Goal: Information Seeking & Learning: Check status

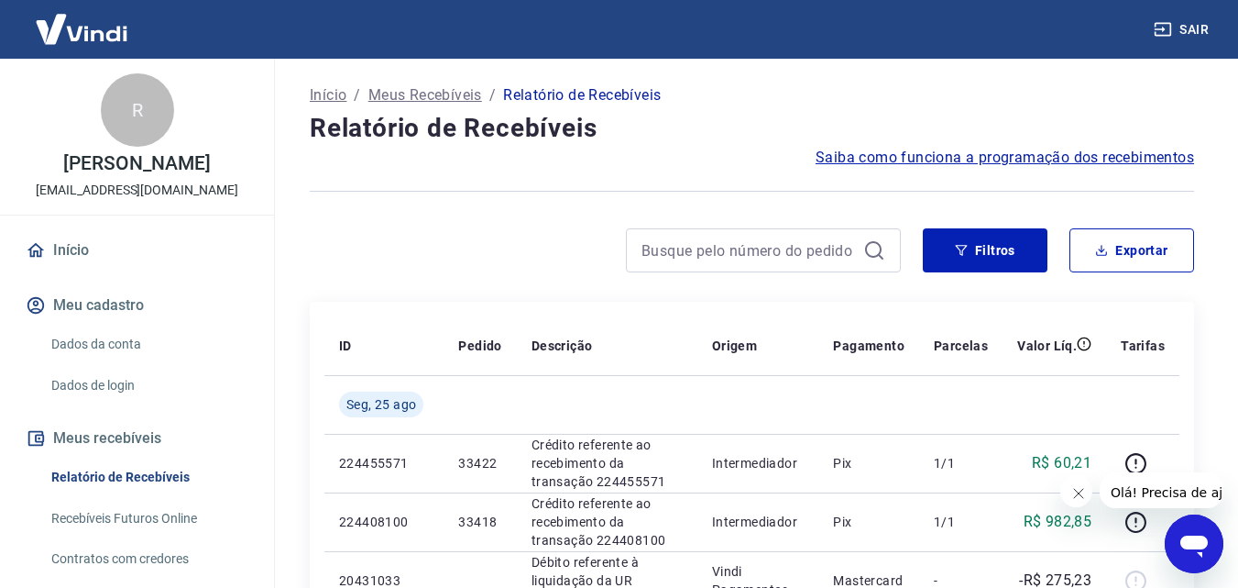
click at [1144, 122] on h4 "Relatório de Recebíveis" at bounding box center [752, 128] width 885 height 37
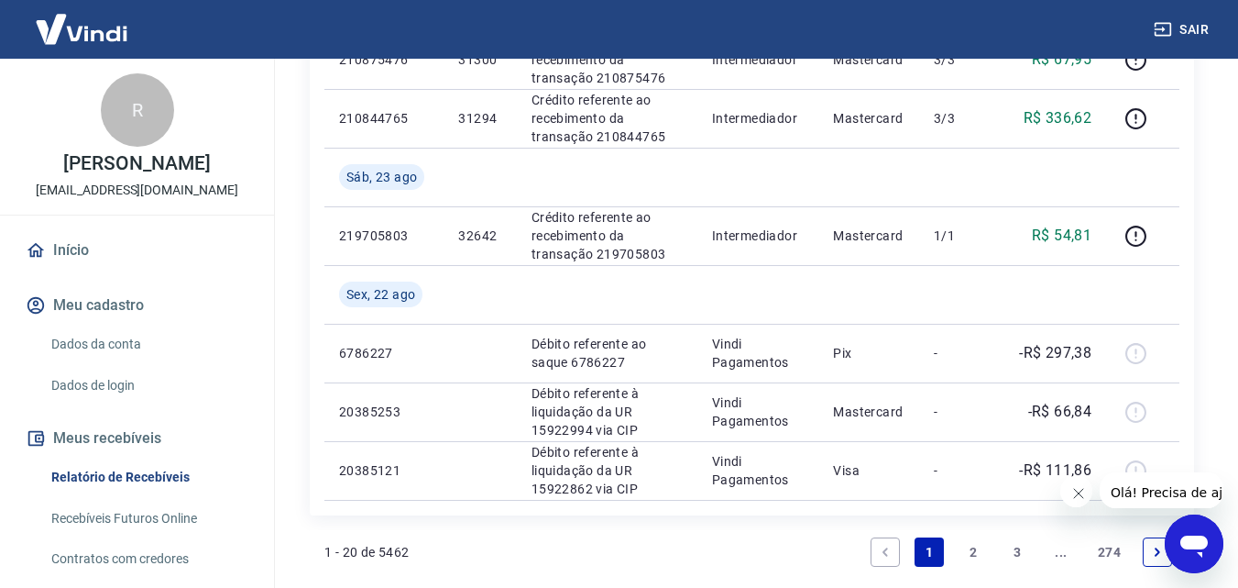
scroll to position [1496, 0]
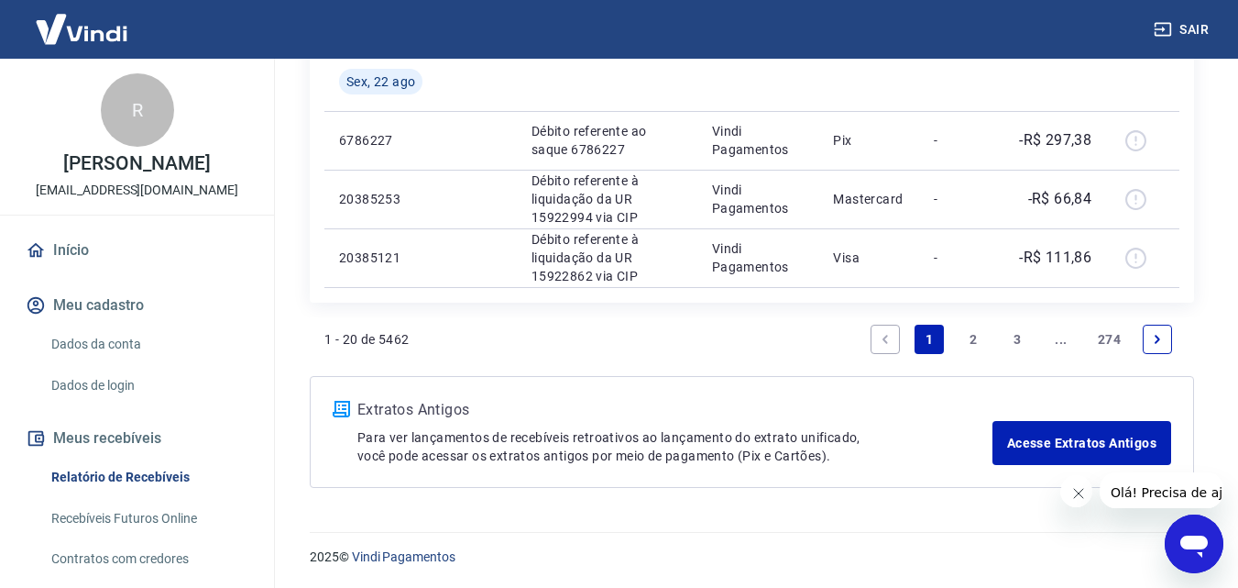
click at [1165, 329] on link "Next page" at bounding box center [1157, 339] width 29 height 29
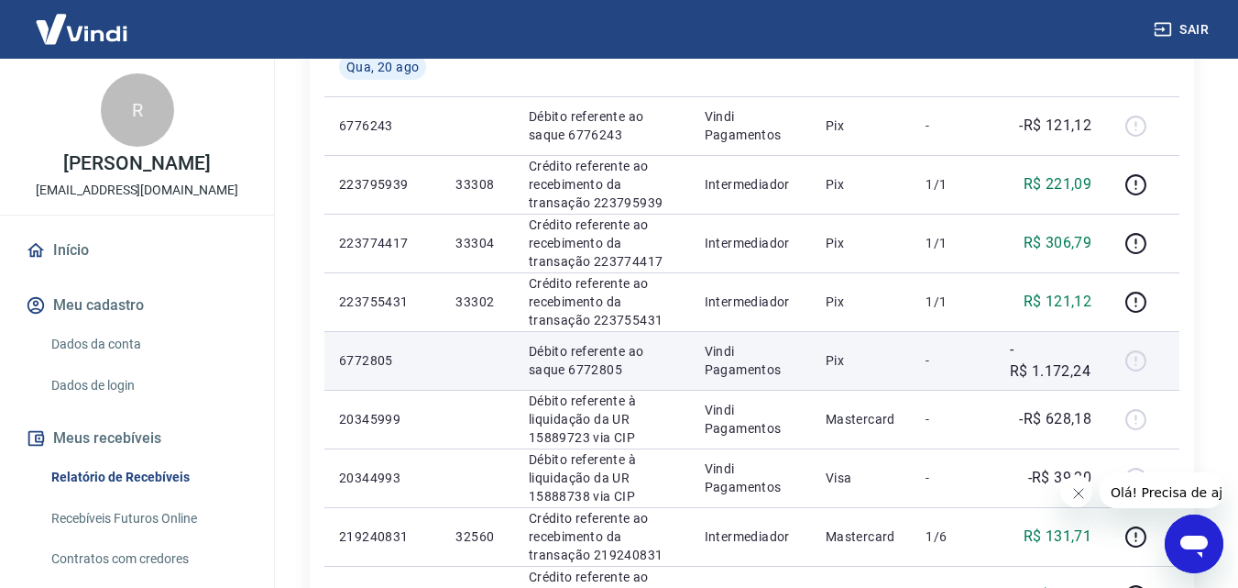
scroll to position [1283, 0]
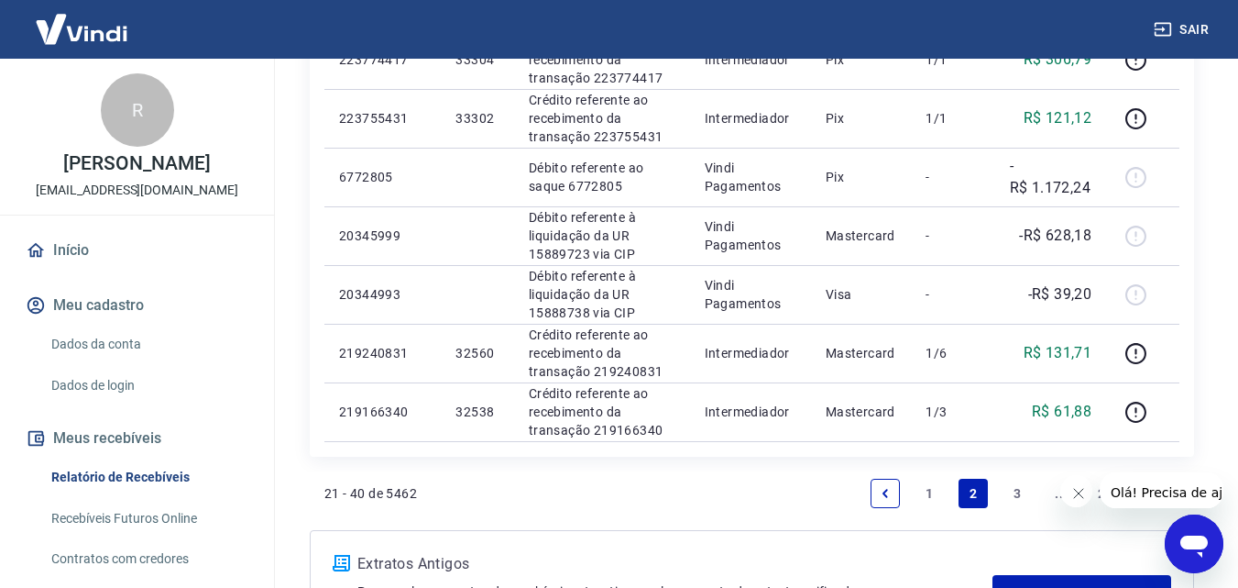
click at [1011, 494] on link "3" at bounding box center [1017, 493] width 29 height 29
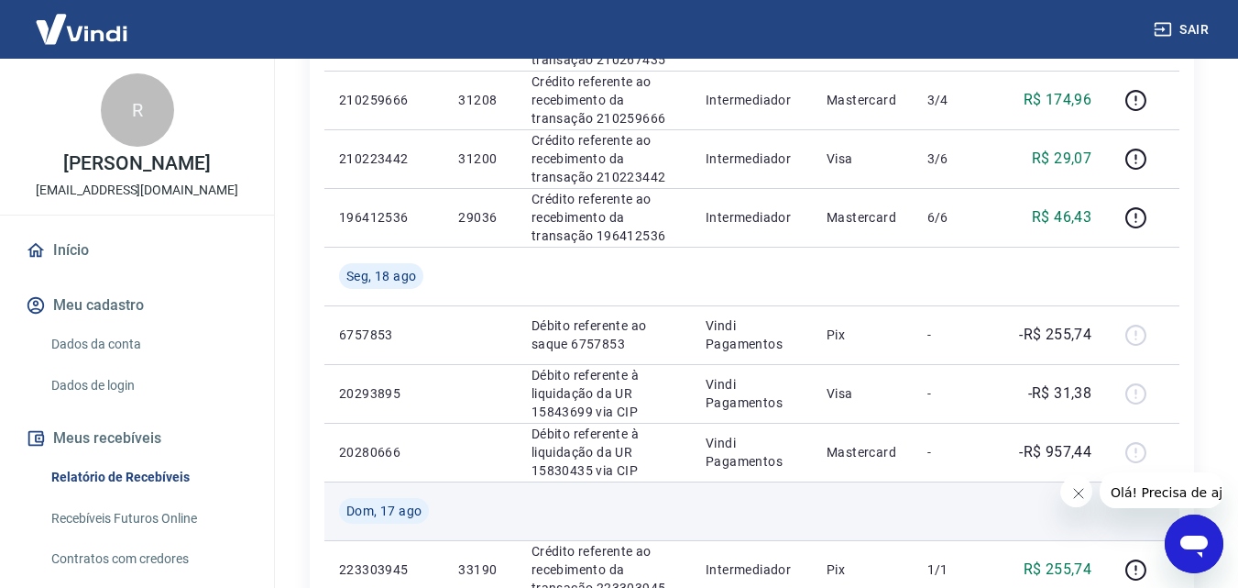
scroll to position [1100, 0]
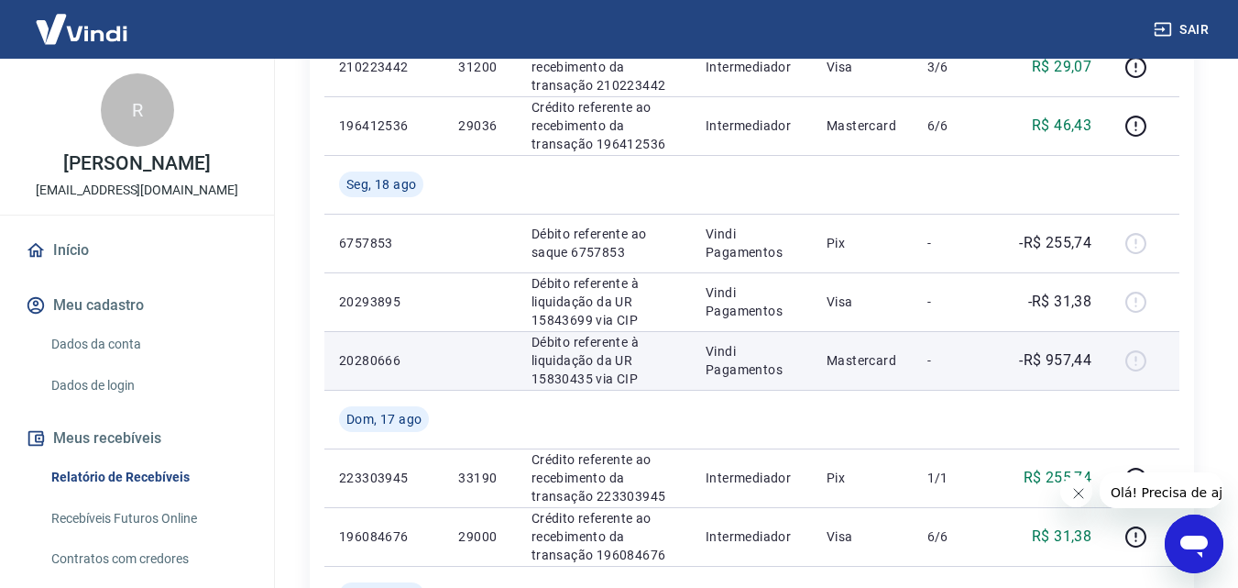
click at [1078, 365] on p "-R$ 957,44" at bounding box center [1055, 360] width 72 height 22
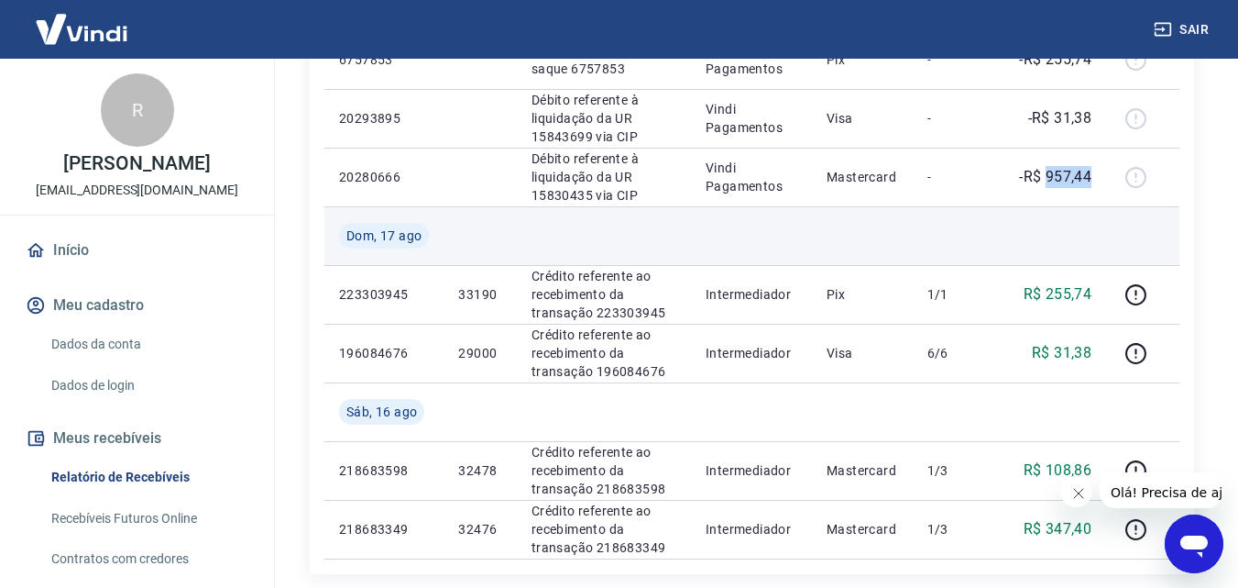
scroll to position [1375, 0]
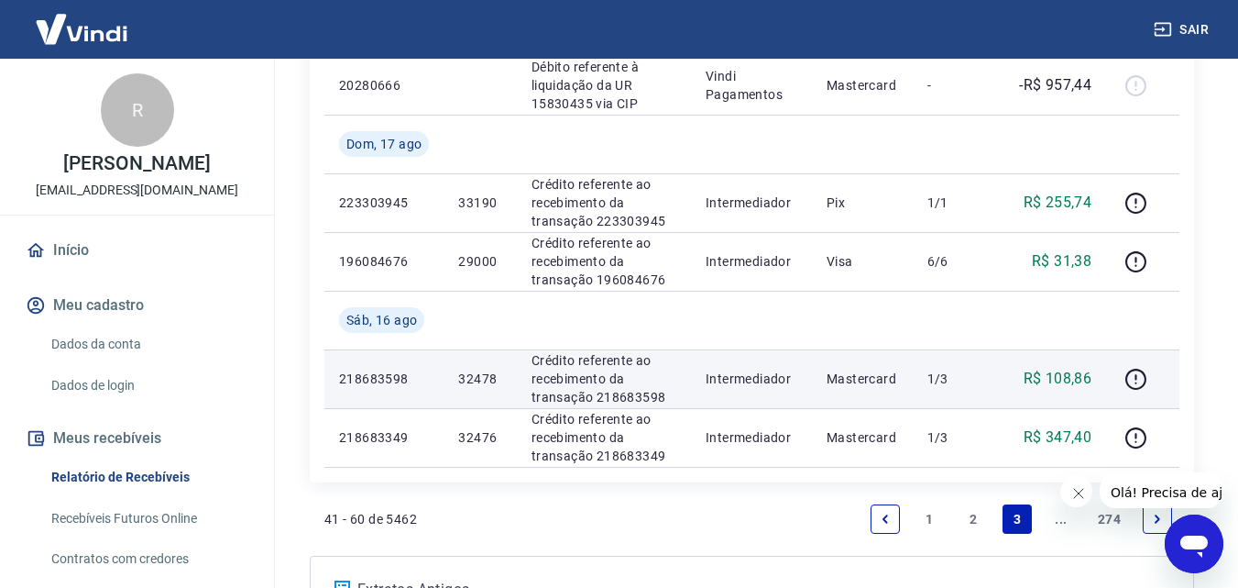
click at [1073, 380] on p "R$ 108,86" at bounding box center [1058, 379] width 69 height 22
copy p "108,86"
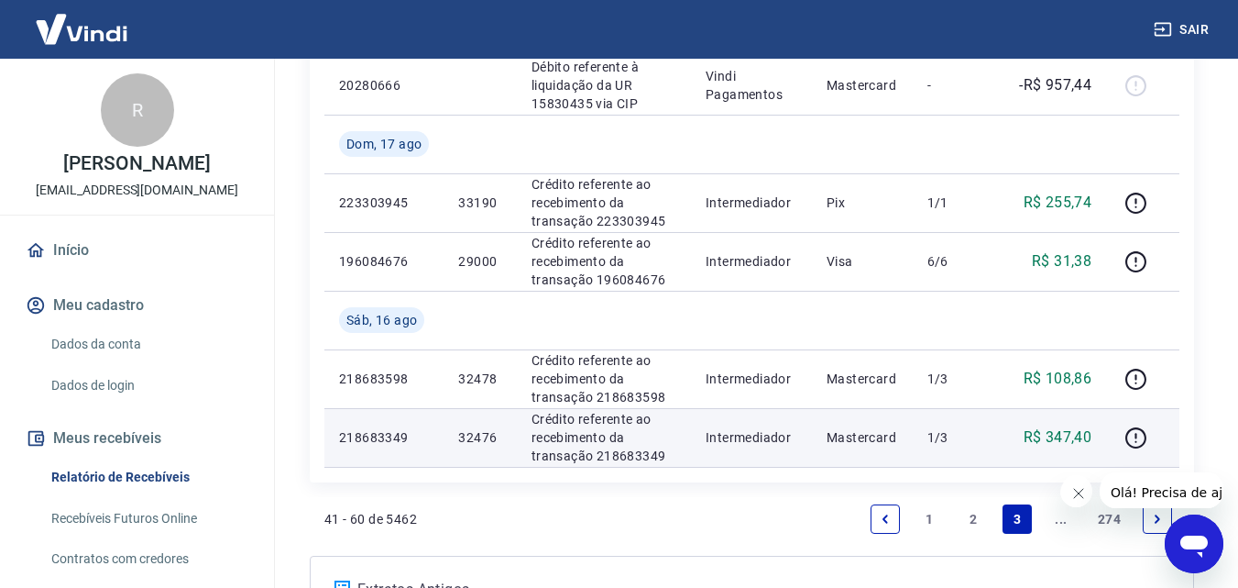
click at [1052, 435] on p "R$ 347,40" at bounding box center [1058, 437] width 69 height 22
copy p "347,40"
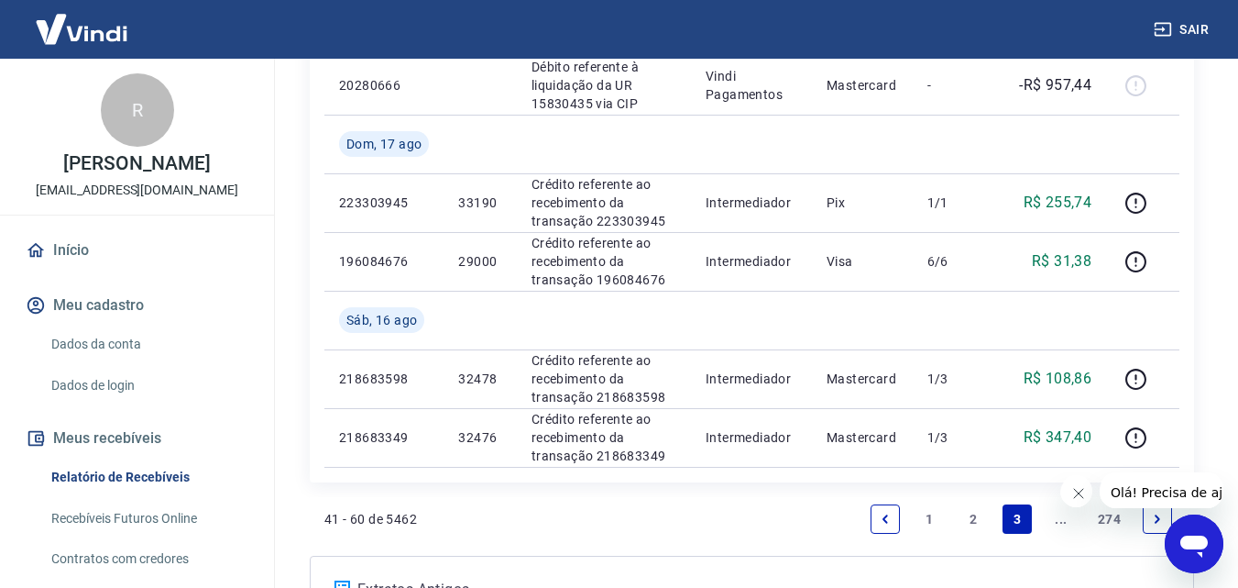
click at [1150, 526] on link "Next page" at bounding box center [1157, 518] width 29 height 29
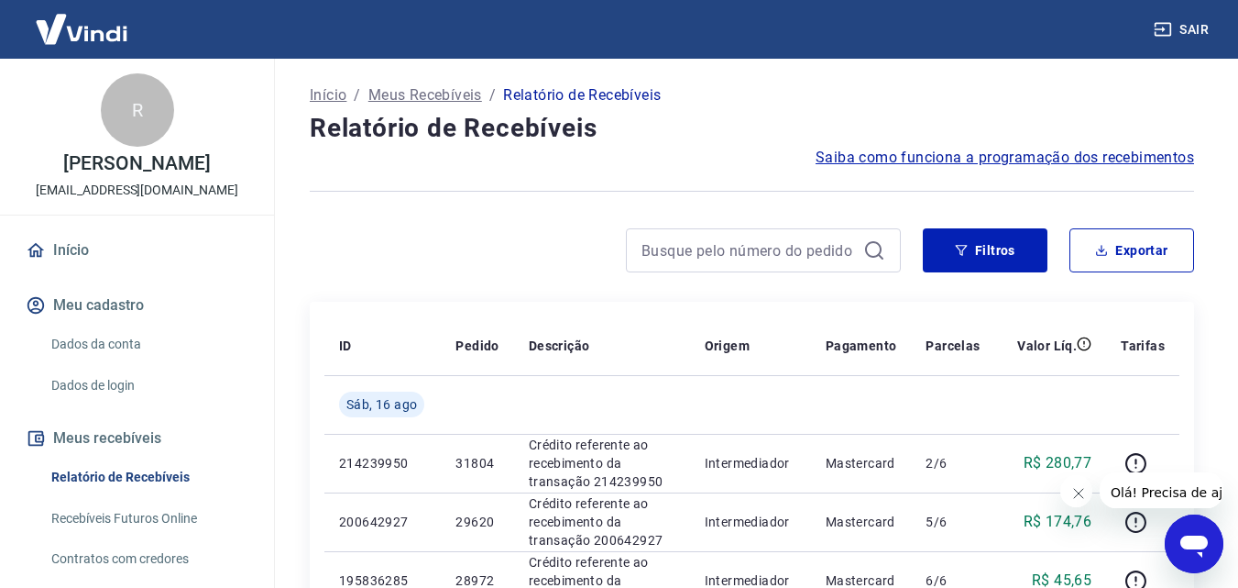
scroll to position [275, 0]
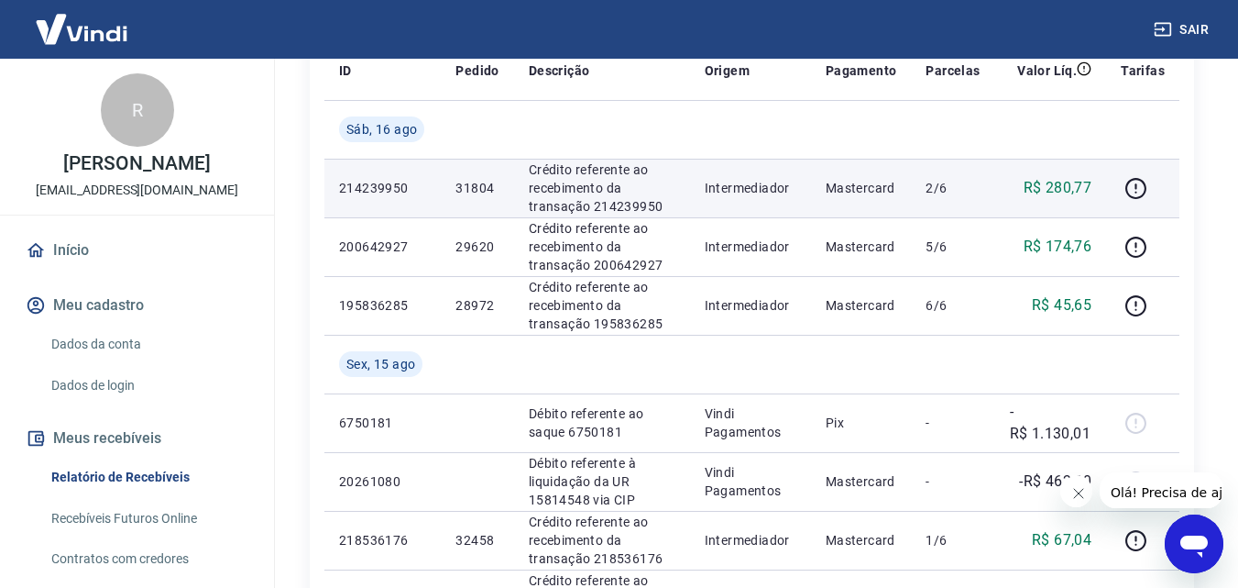
click at [1049, 184] on p "R$ 280,77" at bounding box center [1058, 188] width 69 height 22
copy p "280,77"
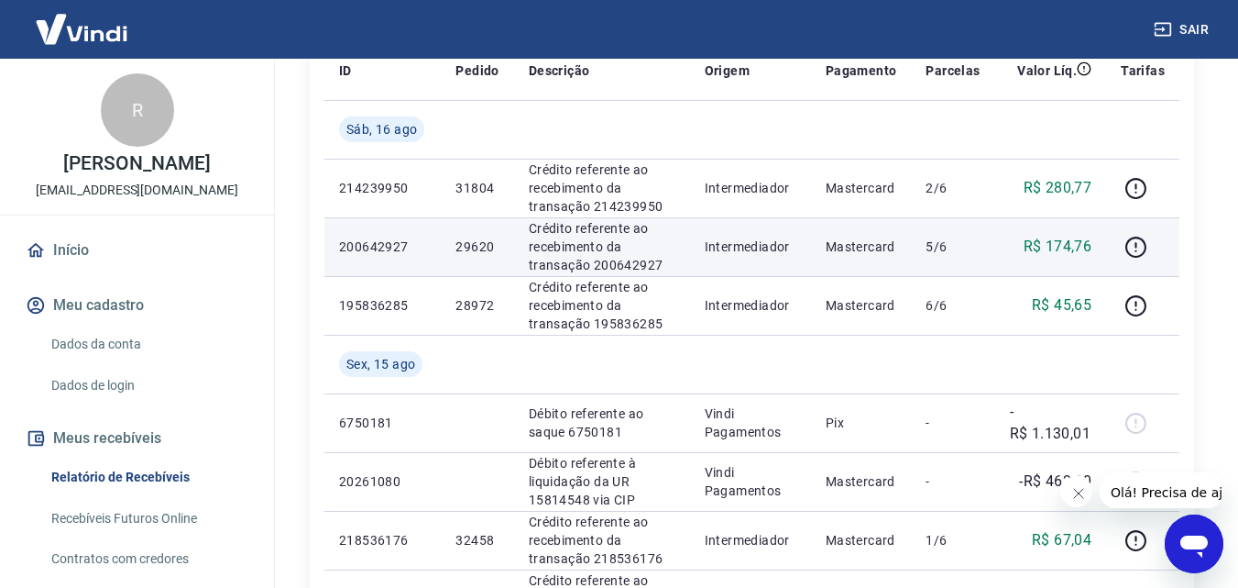
click at [1060, 247] on p "R$ 174,76" at bounding box center [1058, 247] width 69 height 22
copy p "174,76"
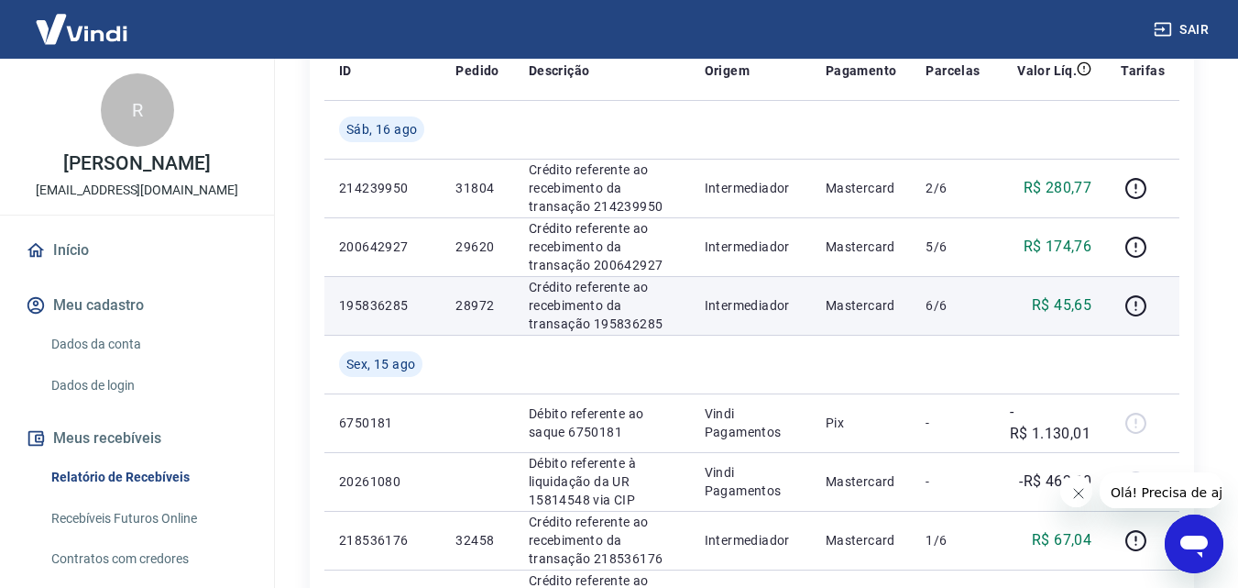
click at [1060, 299] on p "R$ 45,65" at bounding box center [1062, 305] width 60 height 22
click at [1059, 299] on p "R$ 45,65" at bounding box center [1062, 305] width 60 height 22
copy p "45,65"
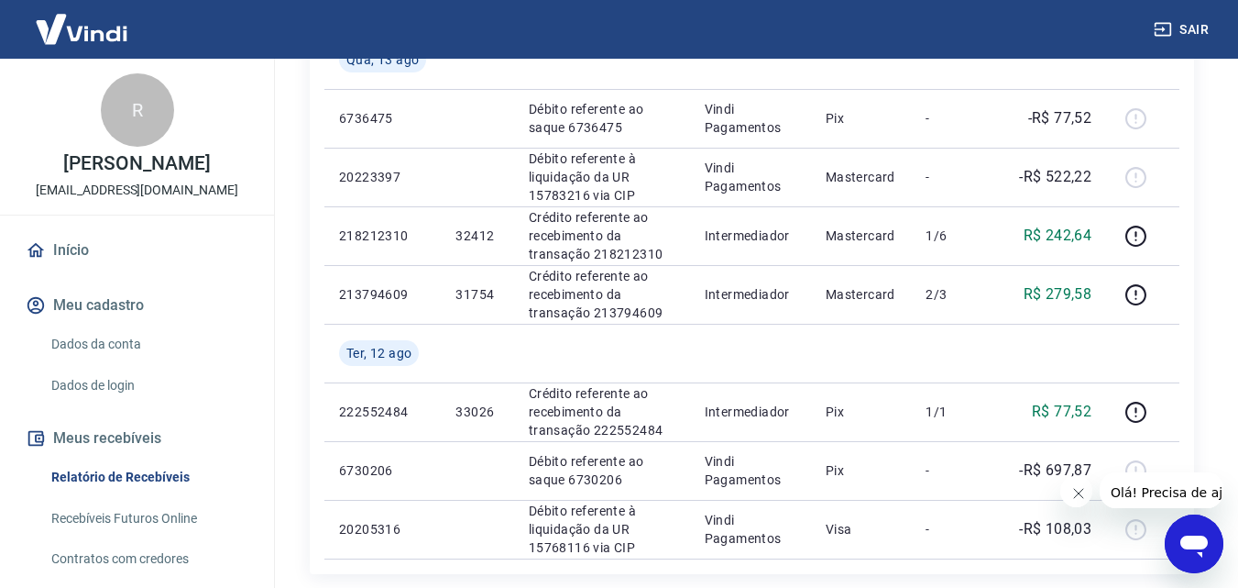
scroll to position [1375, 0]
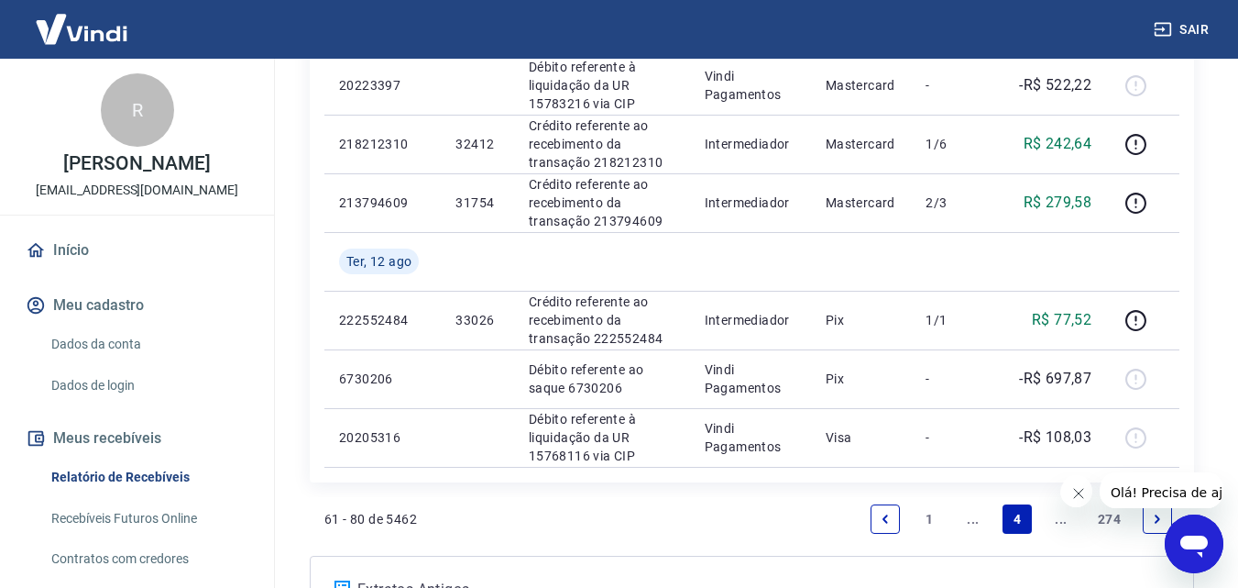
click at [889, 515] on icon "Previous page" at bounding box center [885, 518] width 13 height 13
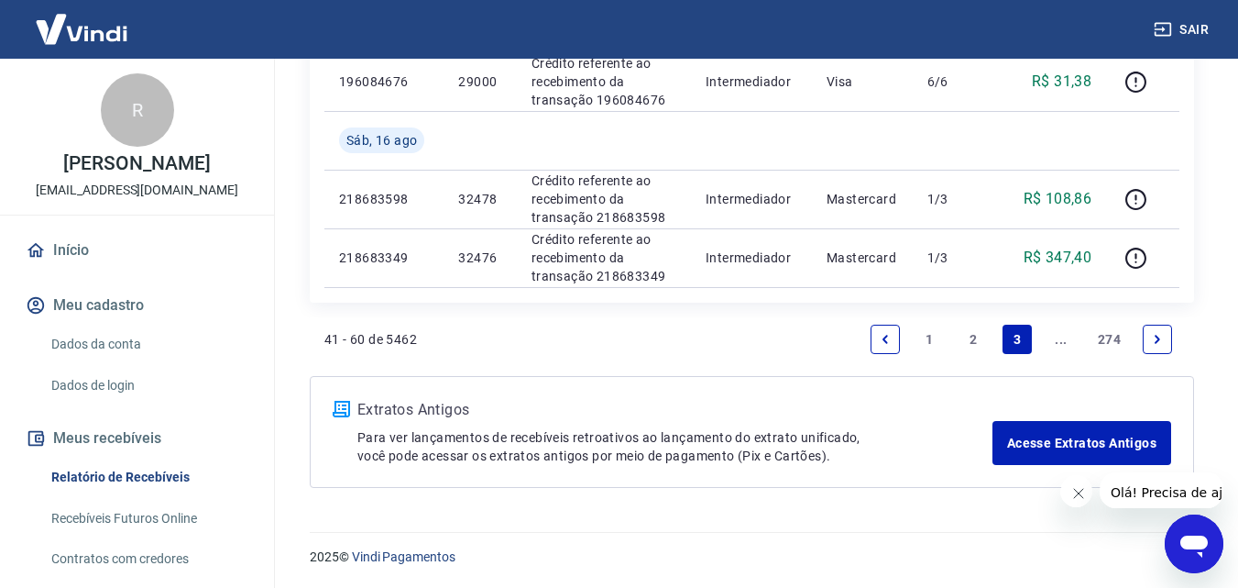
scroll to position [1371, 0]
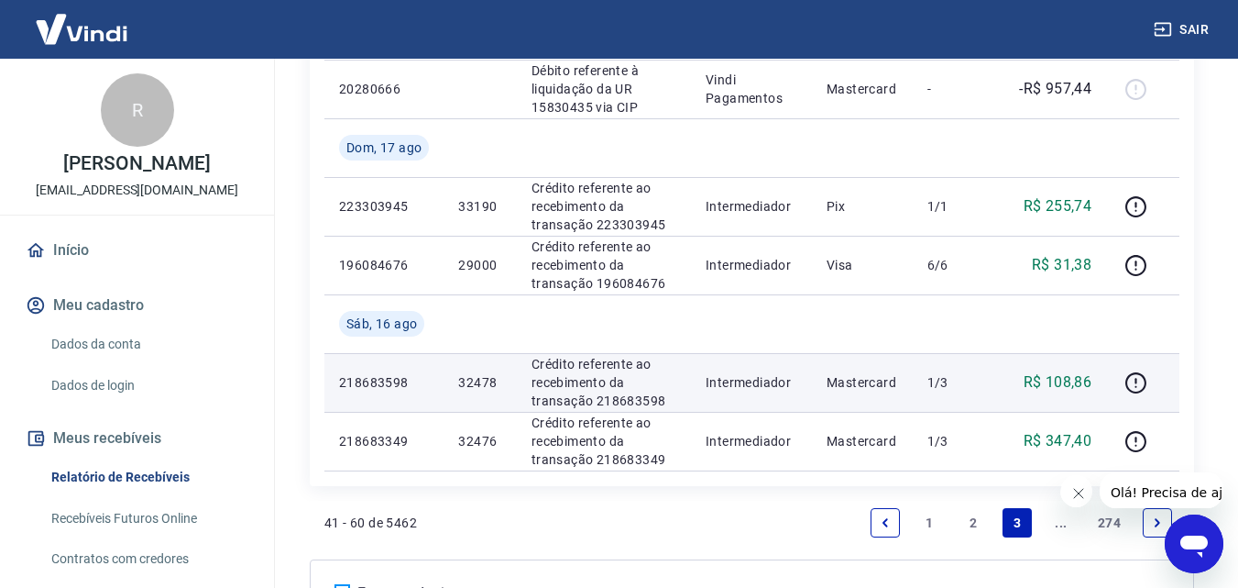
click at [1059, 380] on p "R$ 108,86" at bounding box center [1058, 382] width 69 height 22
copy p "108,86"
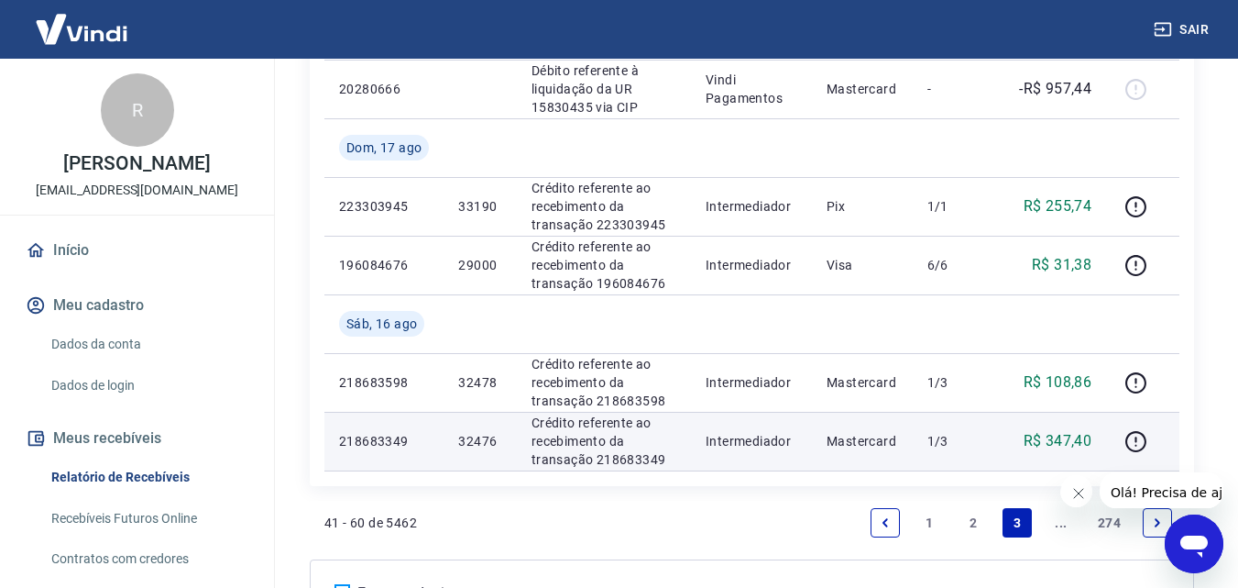
click at [1080, 440] on p "R$ 347,40" at bounding box center [1058, 441] width 69 height 22
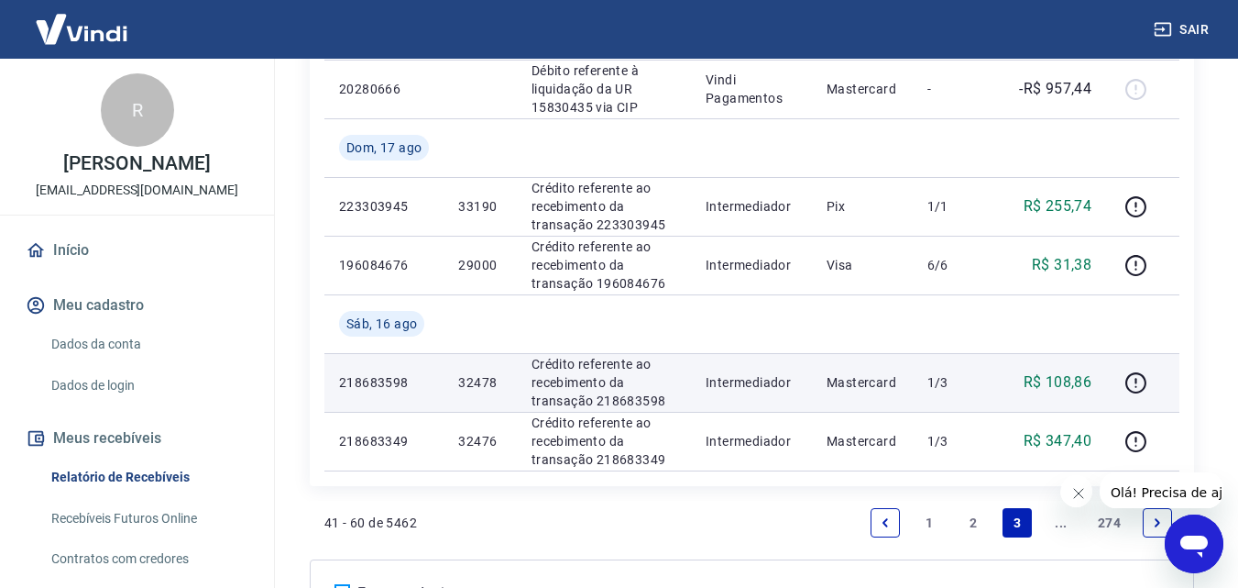
click at [462, 383] on p "32478" at bounding box center [479, 382] width 43 height 18
copy p "32478"
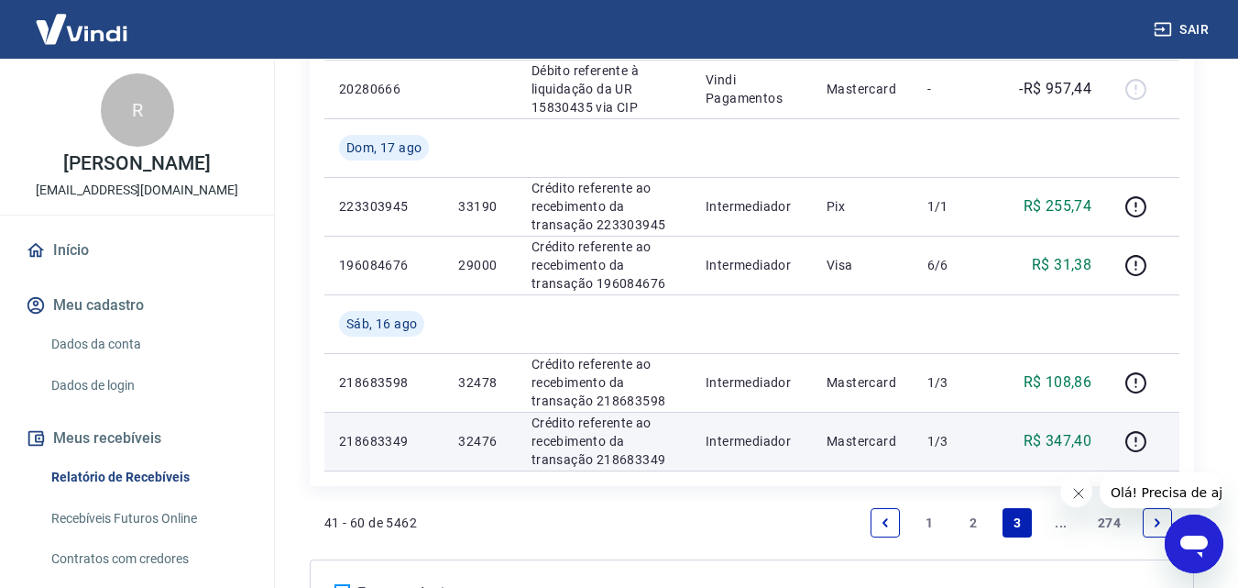
click at [1064, 438] on p "R$ 347,40" at bounding box center [1058, 441] width 69 height 22
copy p "347,40"
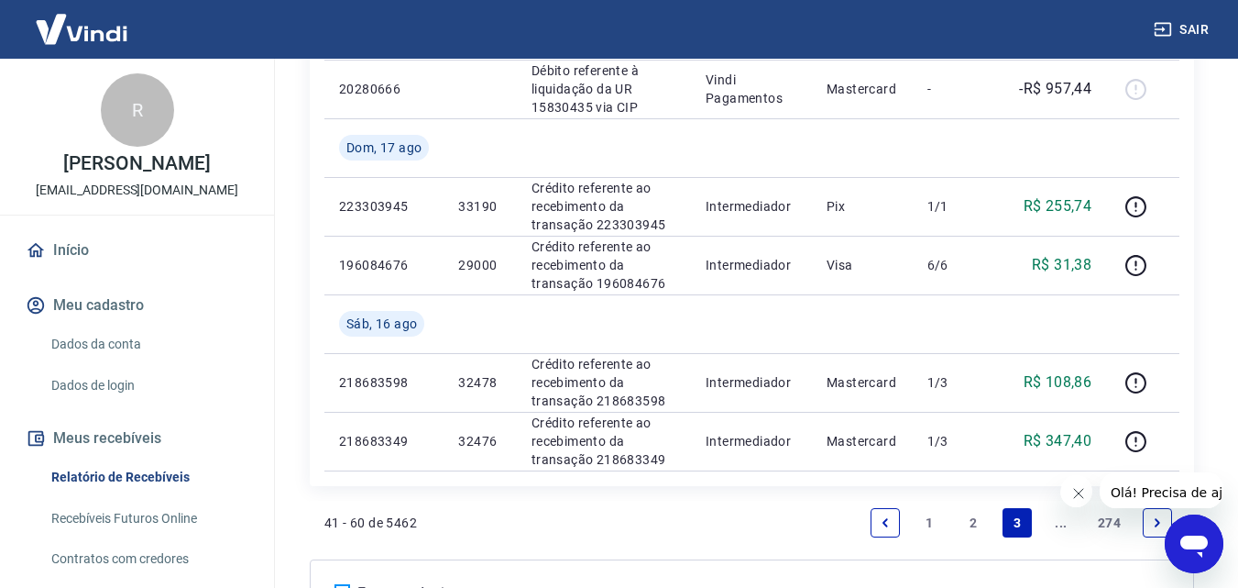
click at [1150, 525] on link "Next page" at bounding box center [1157, 522] width 29 height 29
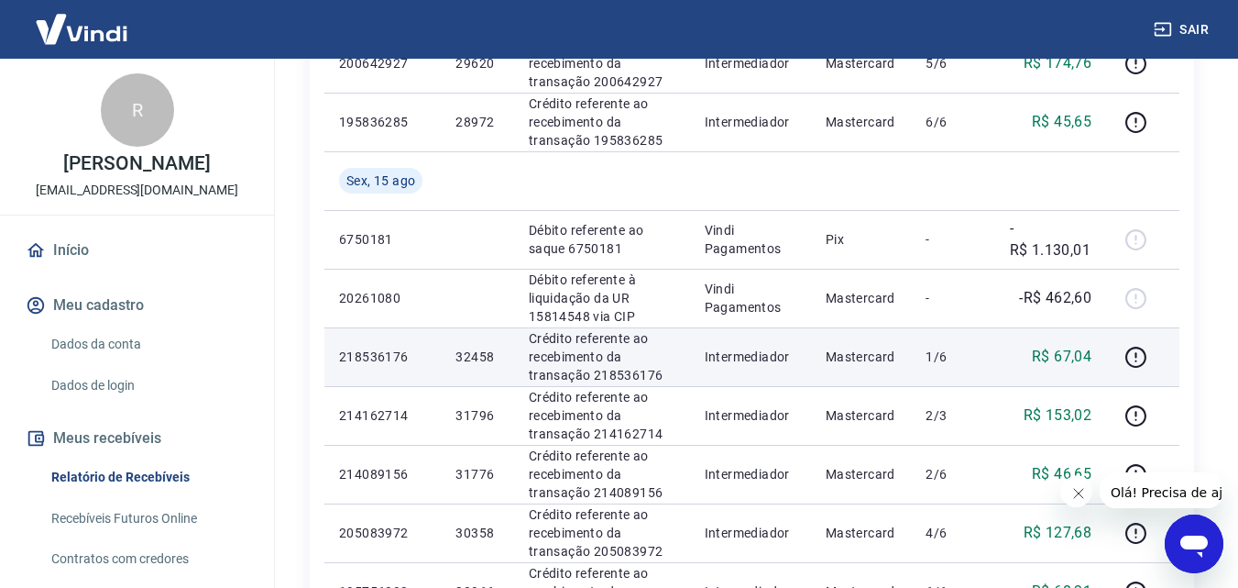
scroll to position [92, 0]
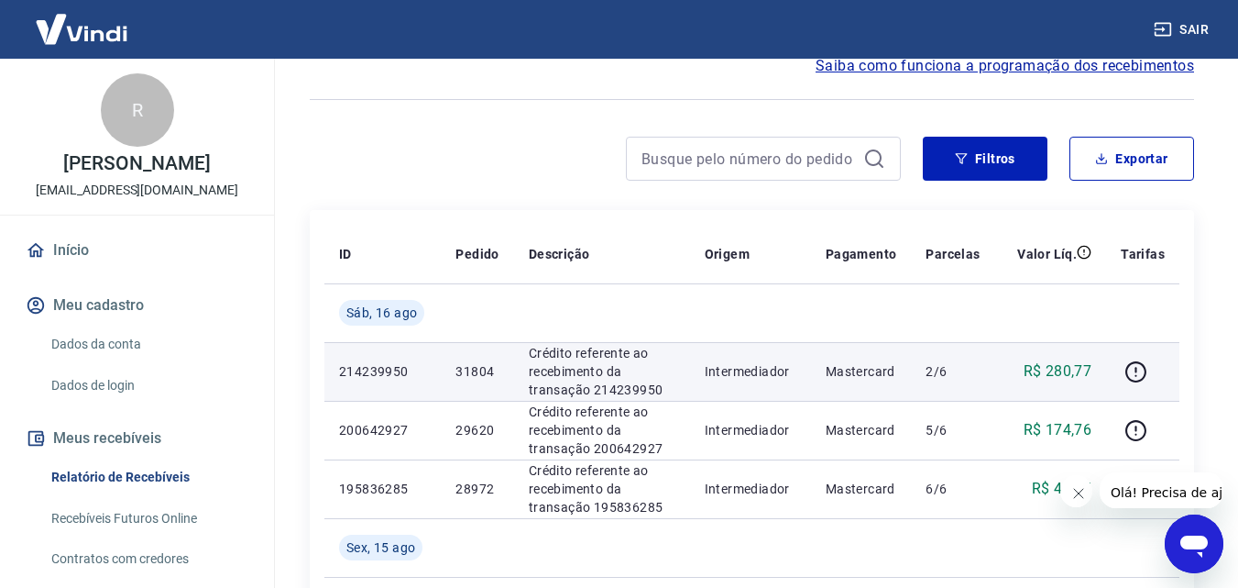
click at [1066, 380] on p "R$ 280,77" at bounding box center [1058, 371] width 69 height 22
click at [1066, 376] on p "R$ 280,77" at bounding box center [1058, 371] width 69 height 22
copy p "280,77"
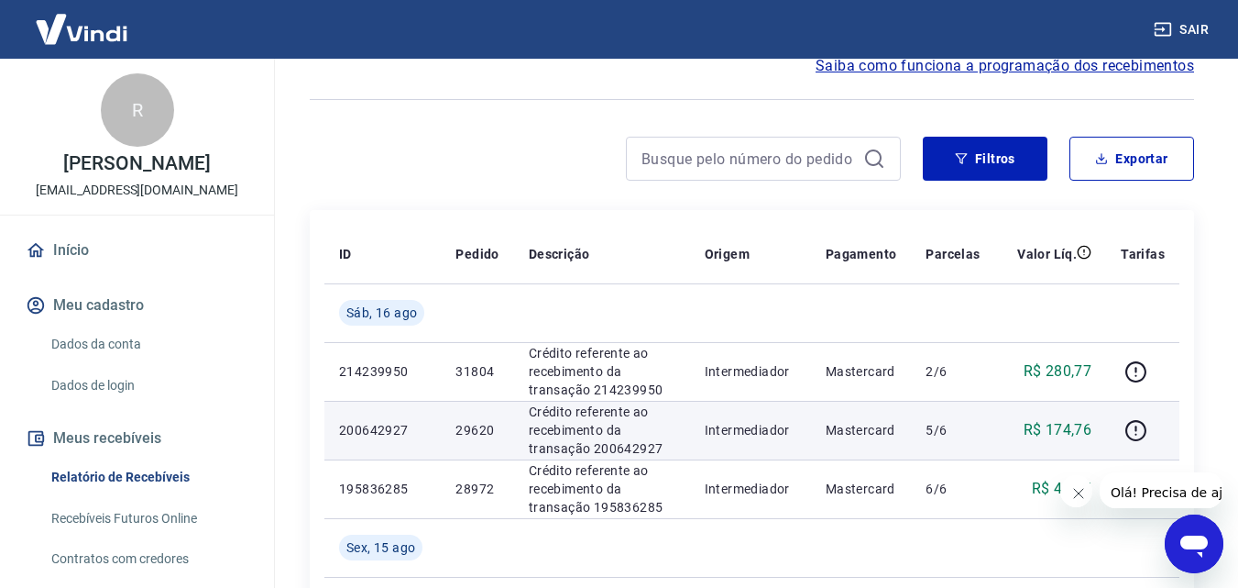
click at [1058, 419] on p "R$ 174,76" at bounding box center [1058, 430] width 69 height 22
click at [1057, 419] on p "R$ 174,76" at bounding box center [1058, 430] width 69 height 22
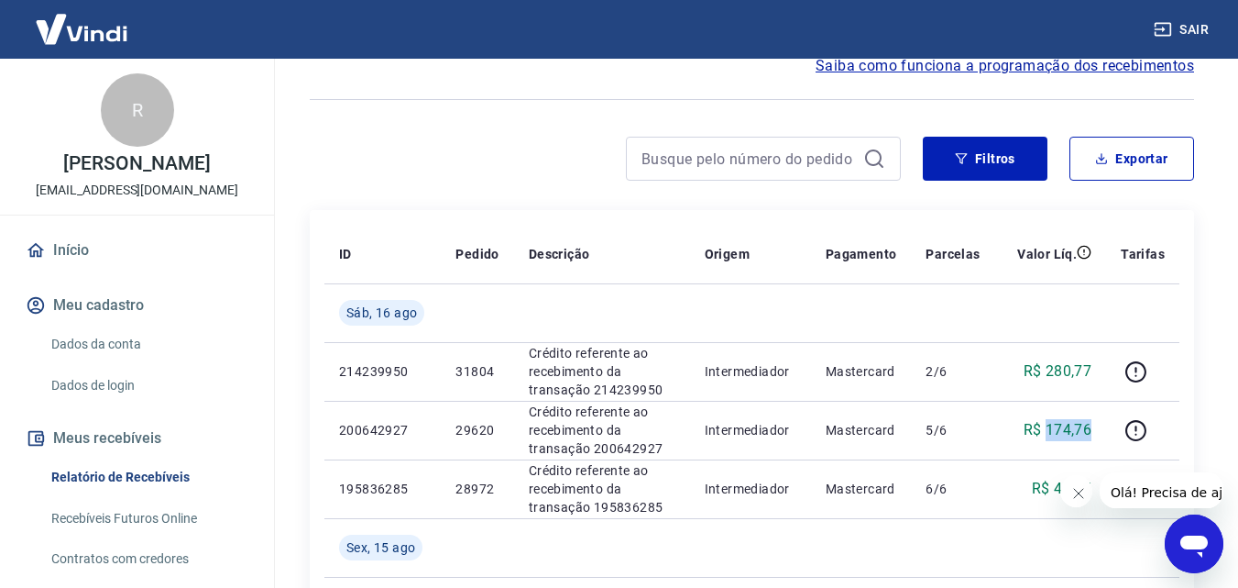
scroll to position [367, 0]
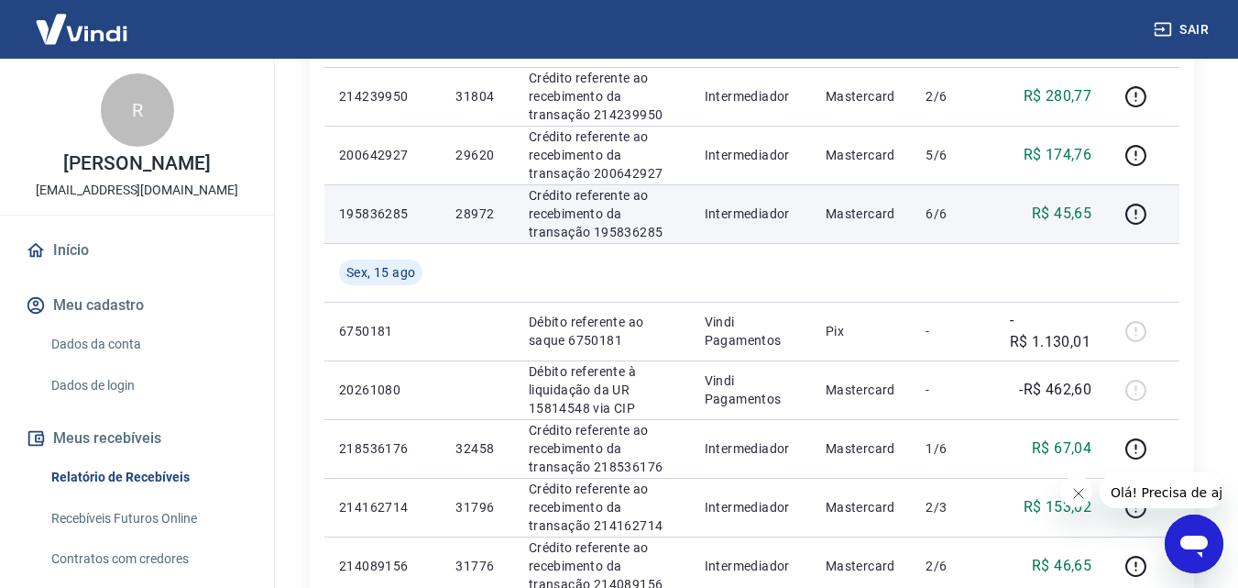
click at [1052, 213] on p "R$ 45,65" at bounding box center [1062, 214] width 60 height 22
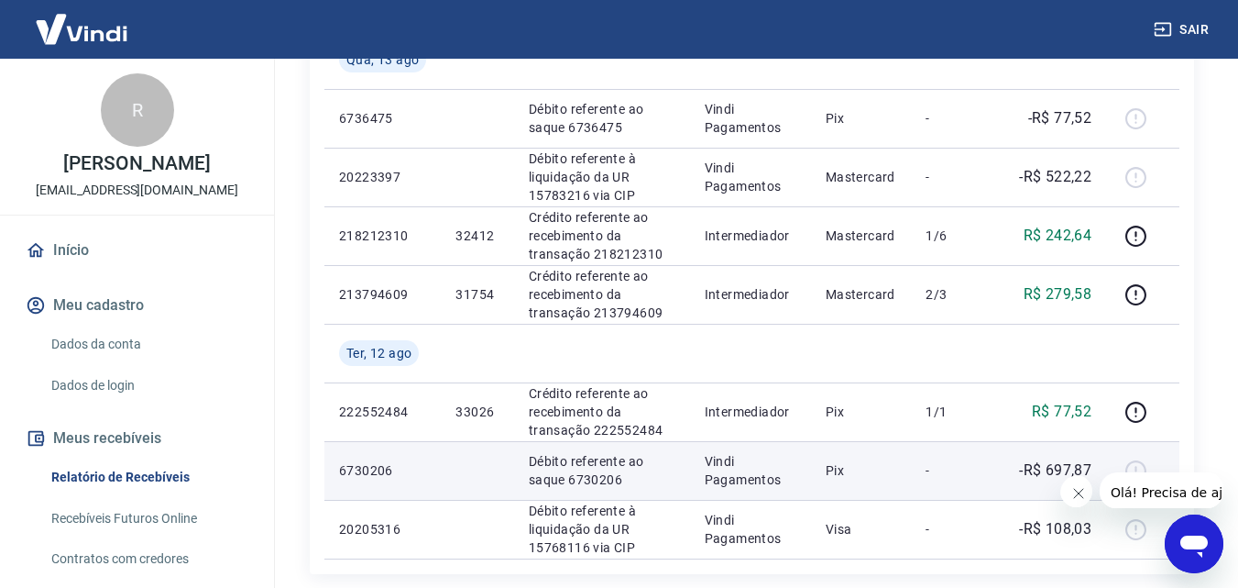
scroll to position [1555, 0]
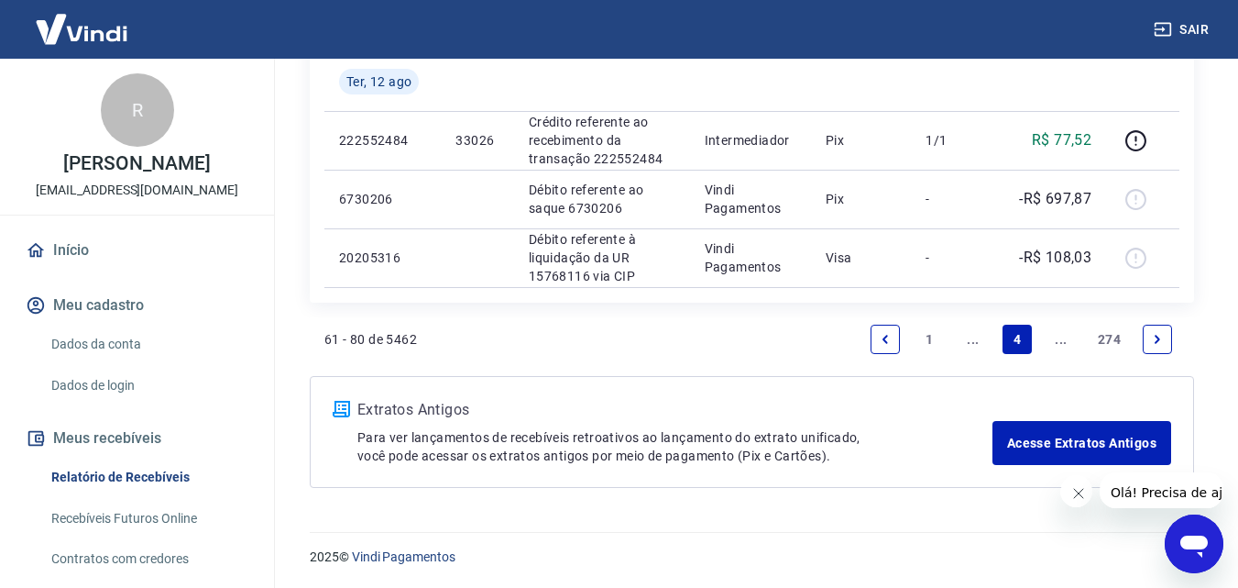
click at [897, 343] on link "Previous page" at bounding box center [885, 339] width 29 height 29
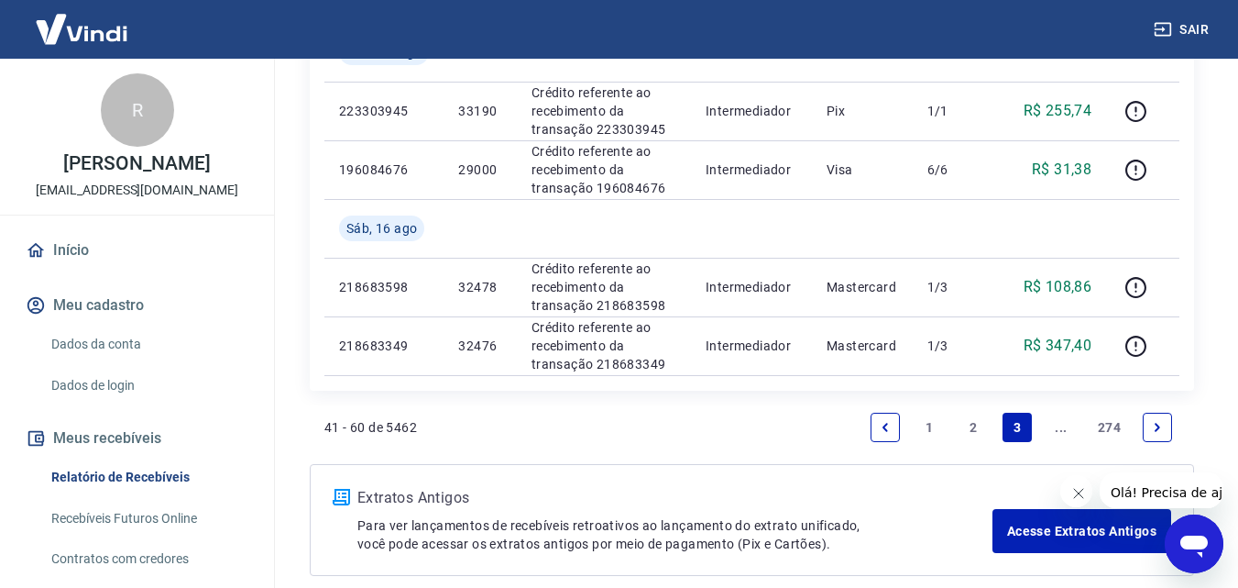
scroll to position [1555, 0]
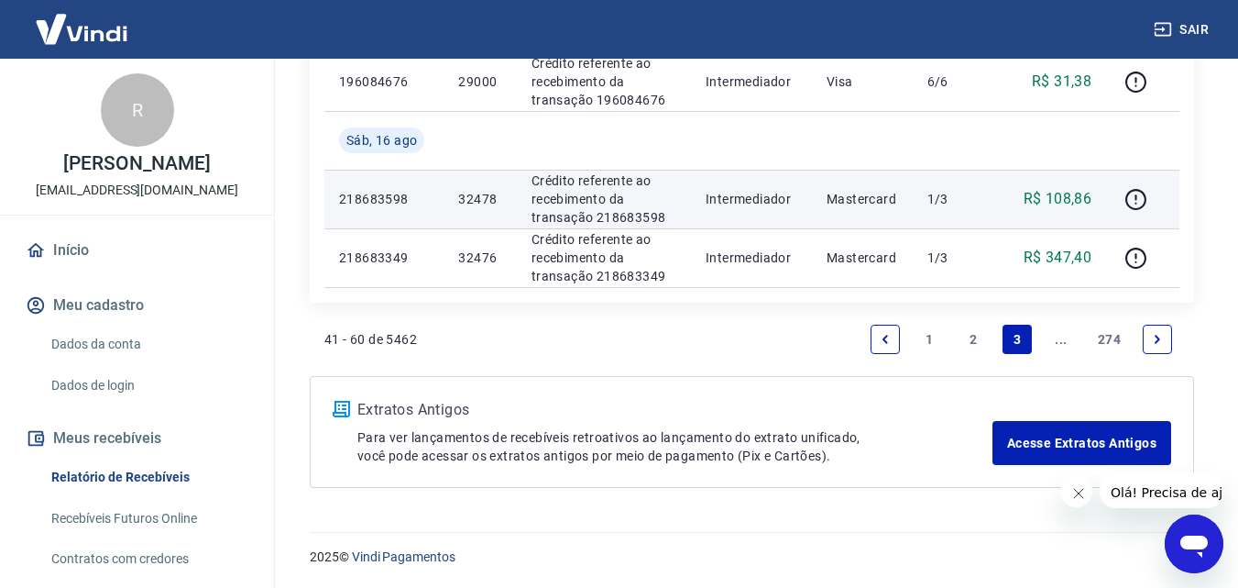
click at [472, 194] on p "32478" at bounding box center [479, 199] width 43 height 18
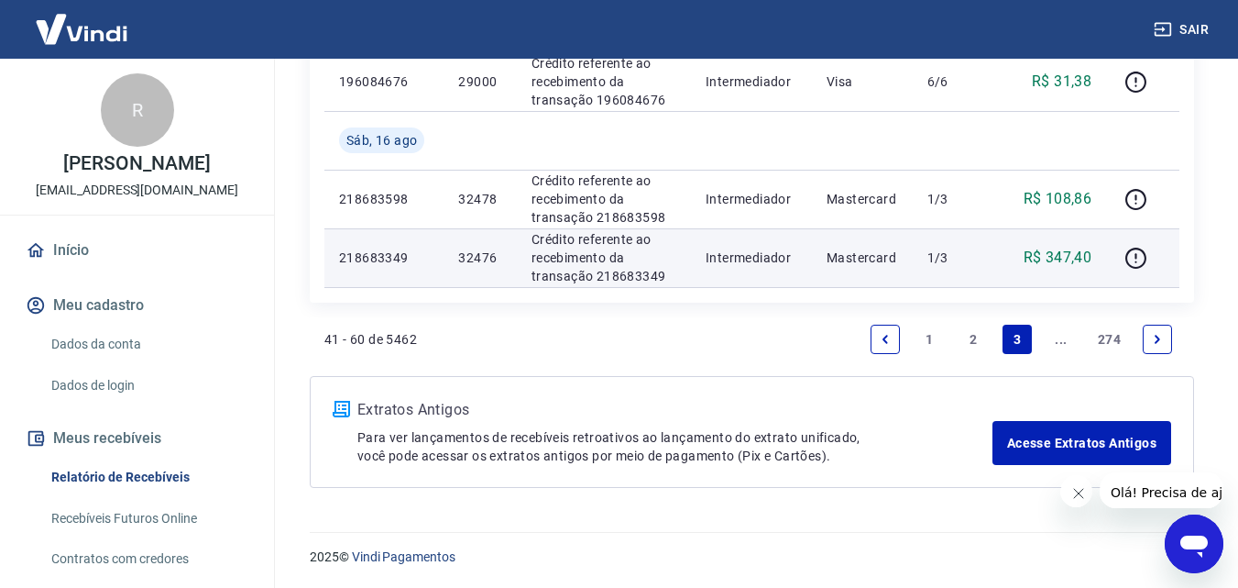
click at [479, 256] on p "32476" at bounding box center [479, 257] width 43 height 18
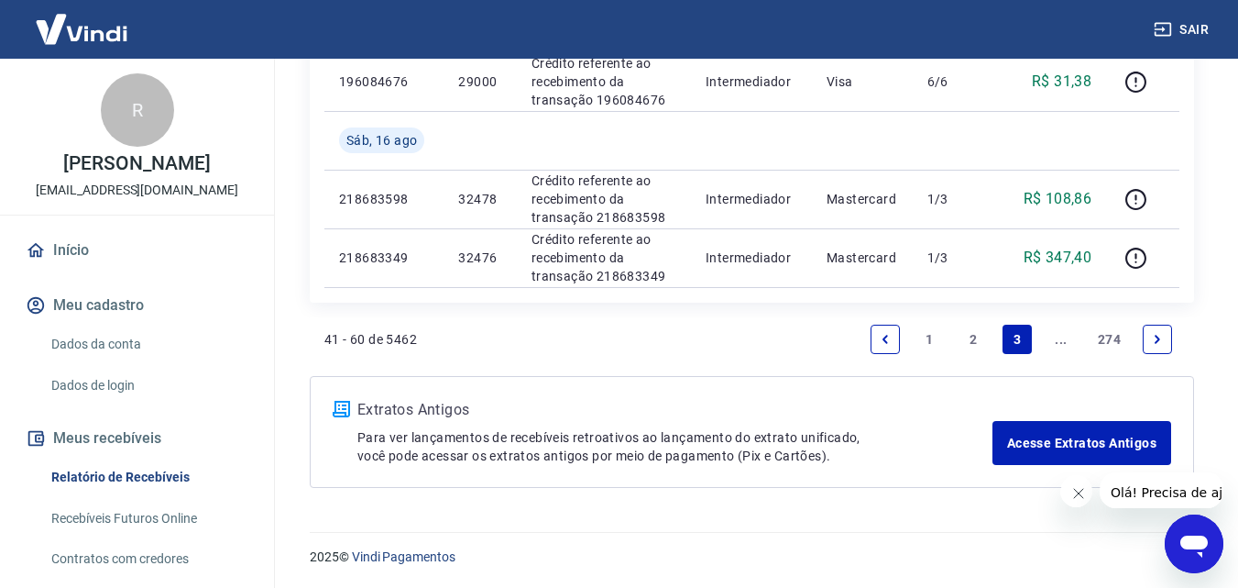
click at [1150, 344] on link "Next page" at bounding box center [1157, 339] width 29 height 29
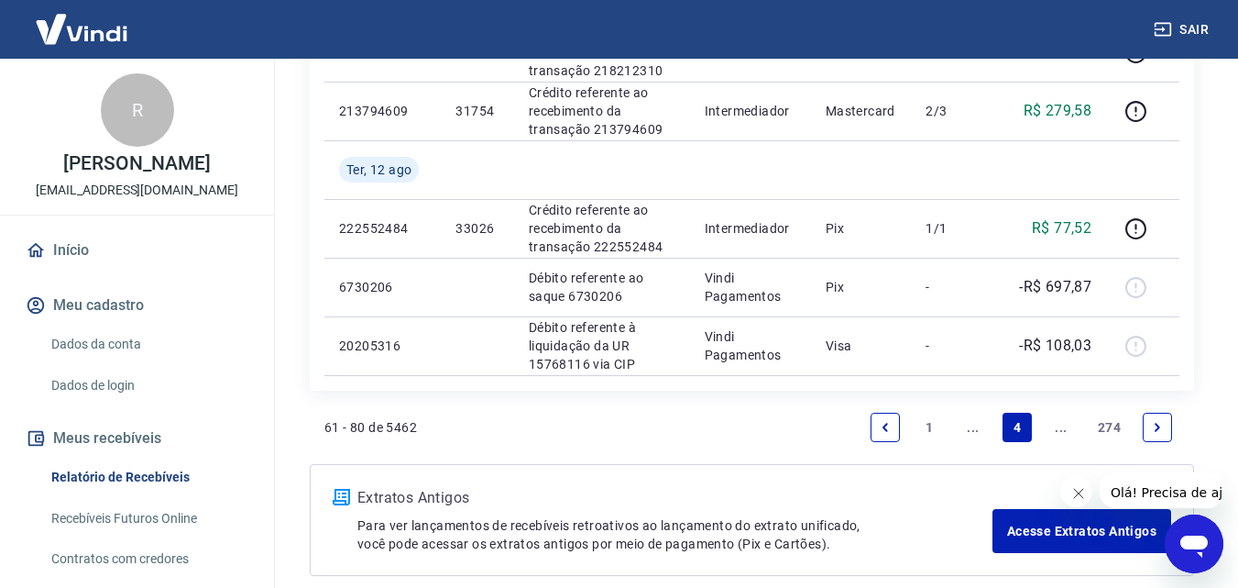
scroll to position [1463, 0]
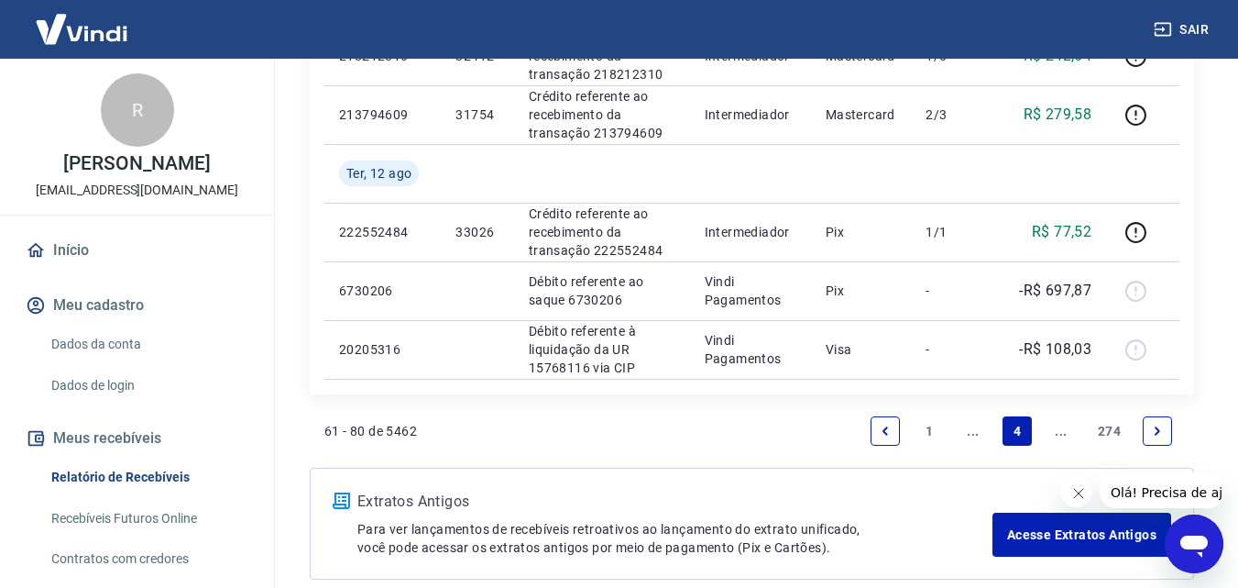
drag, startPoint x: 886, startPoint y: 430, endPoint x: 1029, endPoint y: 439, distance: 143.3
click at [886, 430] on icon "Previous page" at bounding box center [885, 430] width 13 height 13
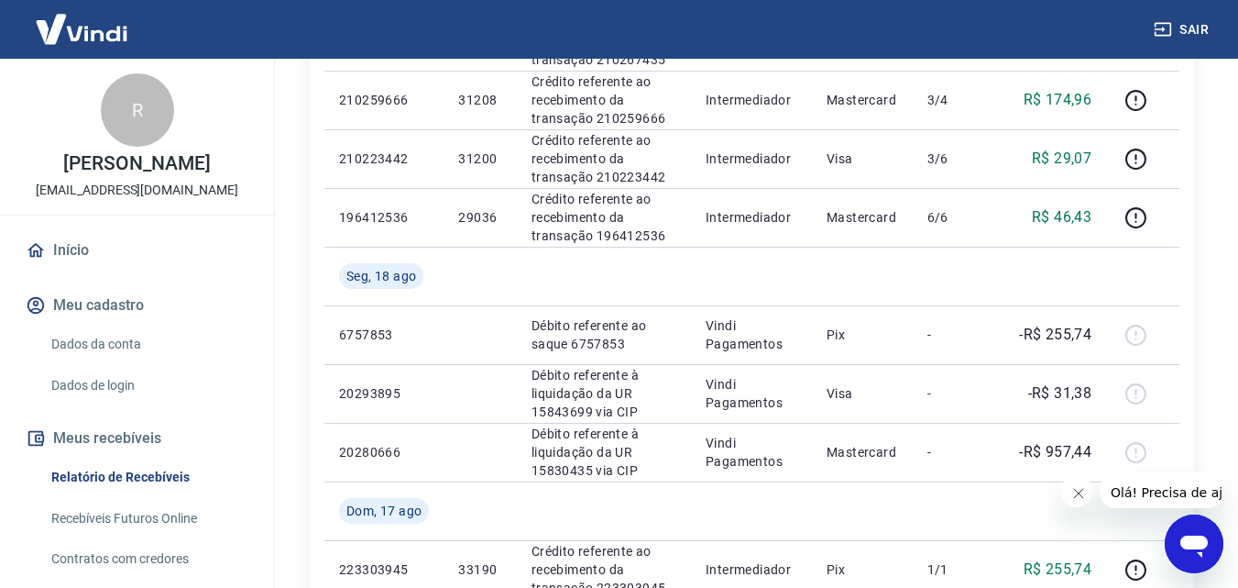
scroll to position [1555, 0]
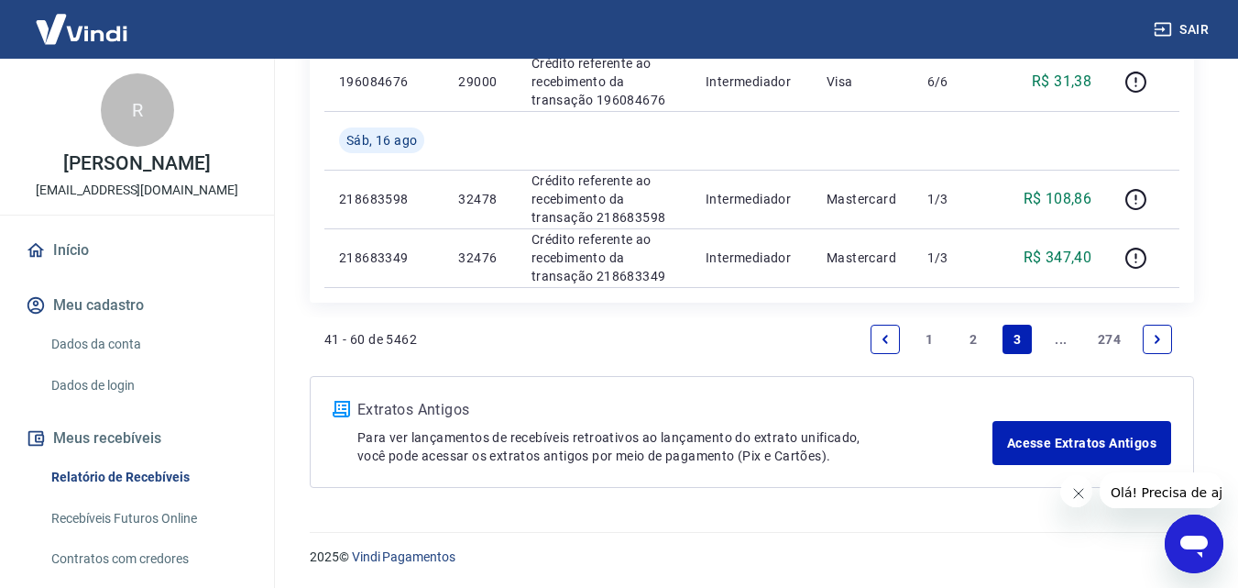
drag, startPoint x: 1163, startPoint y: 332, endPoint x: 1065, endPoint y: 326, distance: 98.2
click at [1163, 333] on icon "Next page" at bounding box center [1157, 339] width 13 height 13
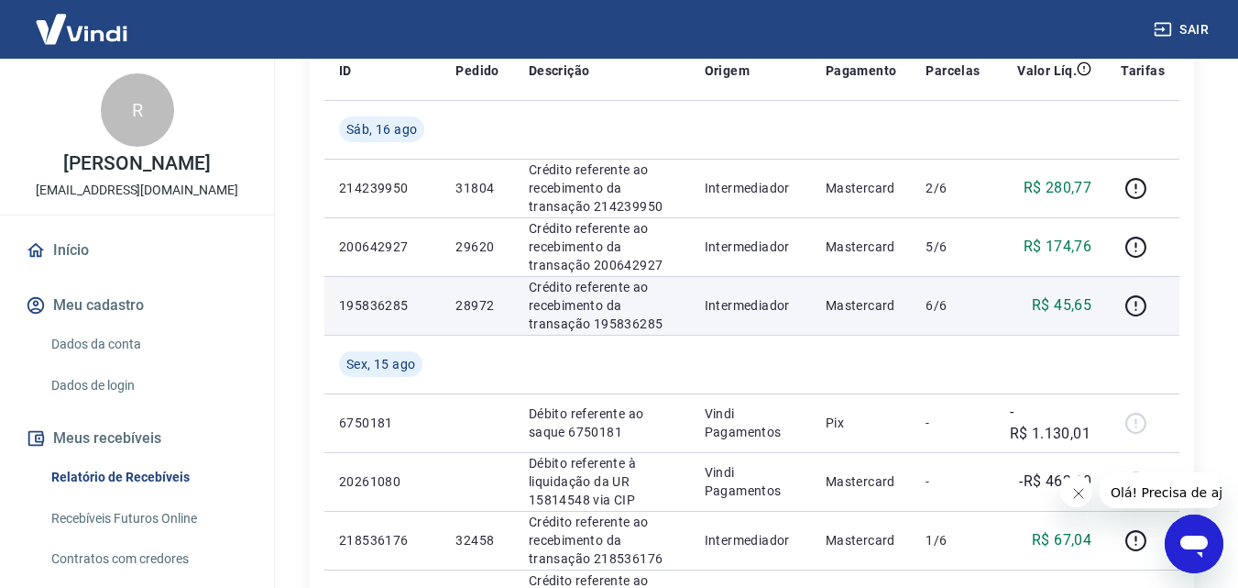
scroll to position [183, 0]
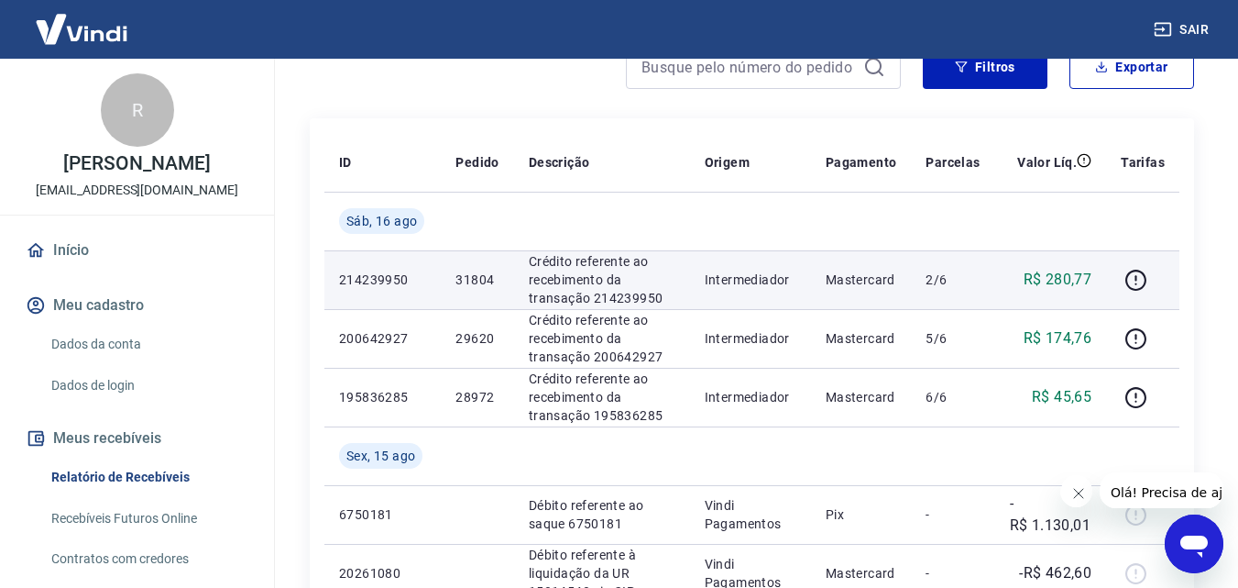
click at [470, 278] on p "31804" at bounding box center [477, 279] width 43 height 18
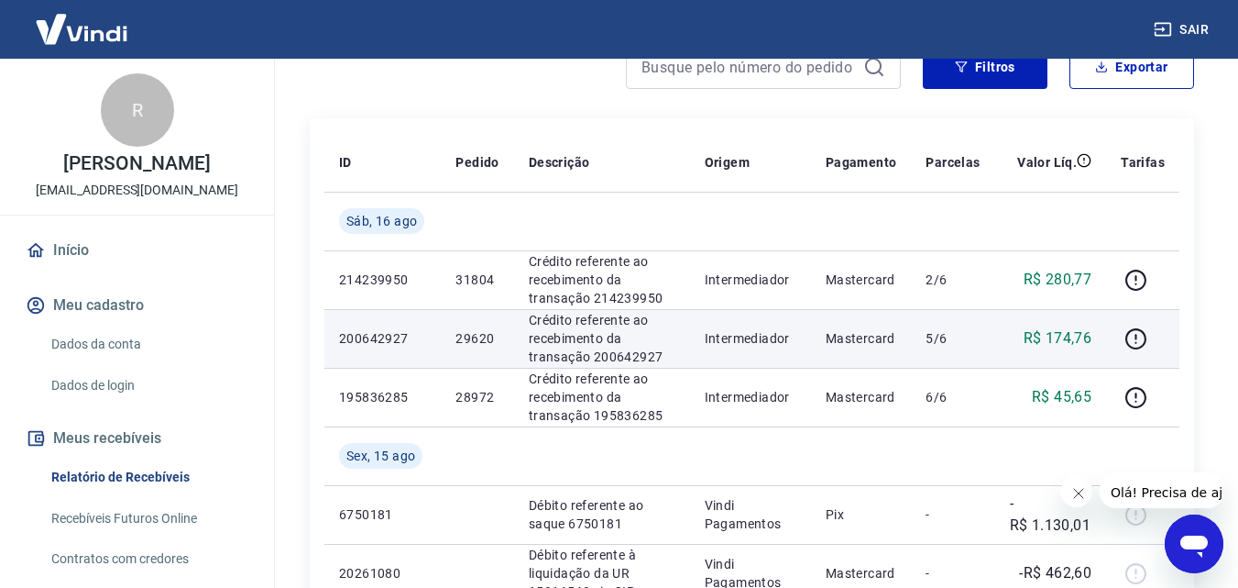
click at [468, 336] on p "29620" at bounding box center [477, 338] width 43 height 18
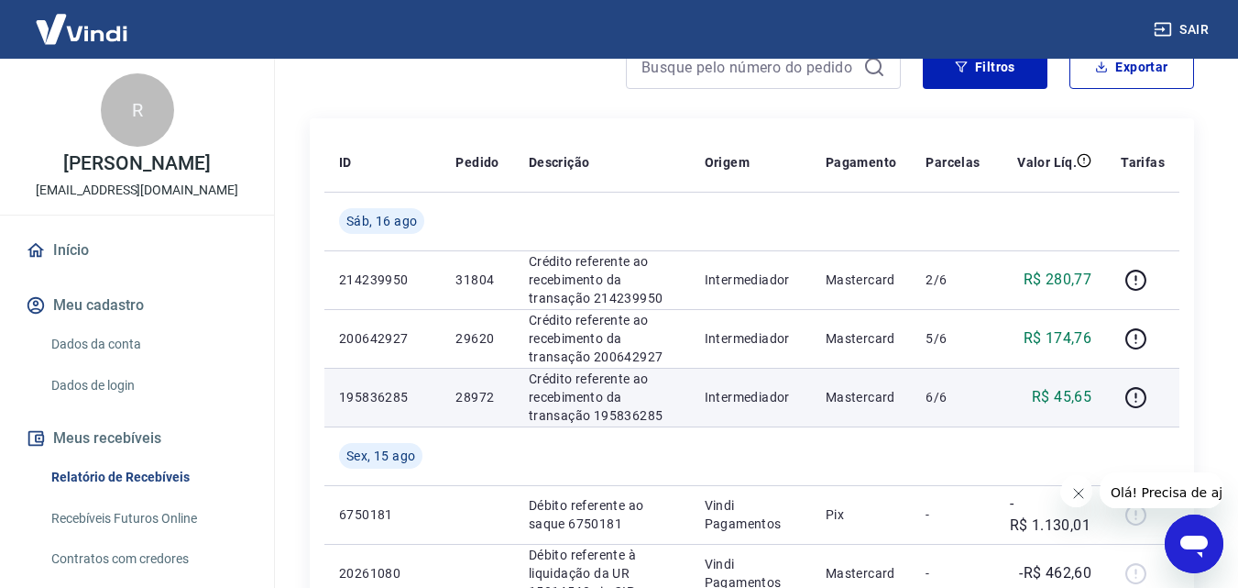
click at [1075, 395] on p "R$ 45,65" at bounding box center [1062, 397] width 60 height 22
click at [471, 398] on p "28972" at bounding box center [477, 397] width 43 height 18
click at [471, 397] on p "28972" at bounding box center [477, 397] width 43 height 18
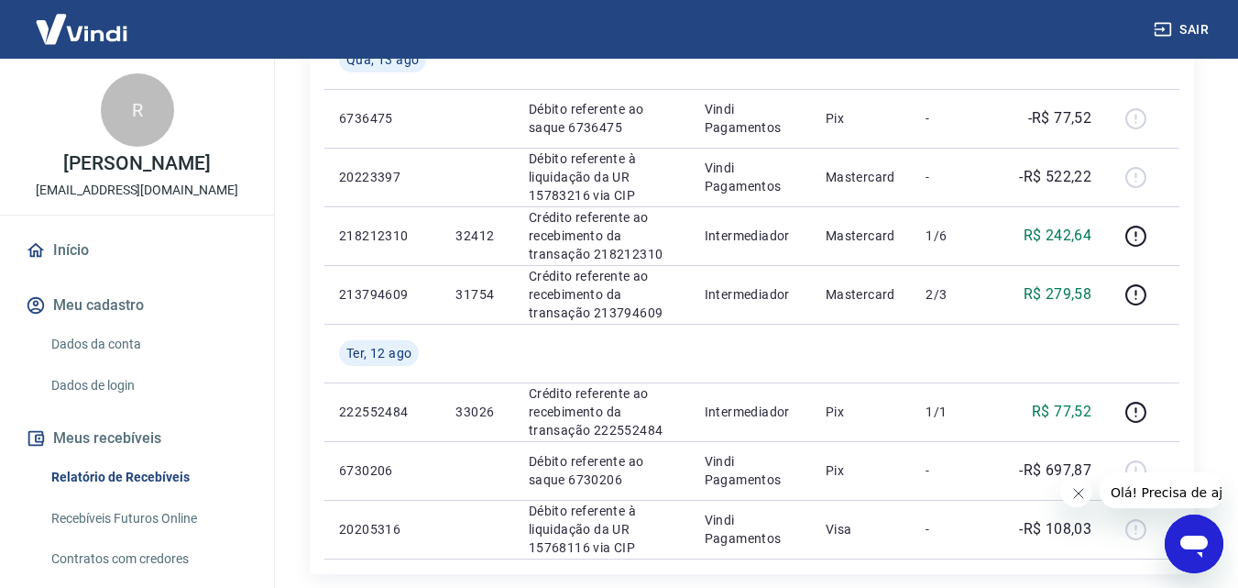
scroll to position [1467, 0]
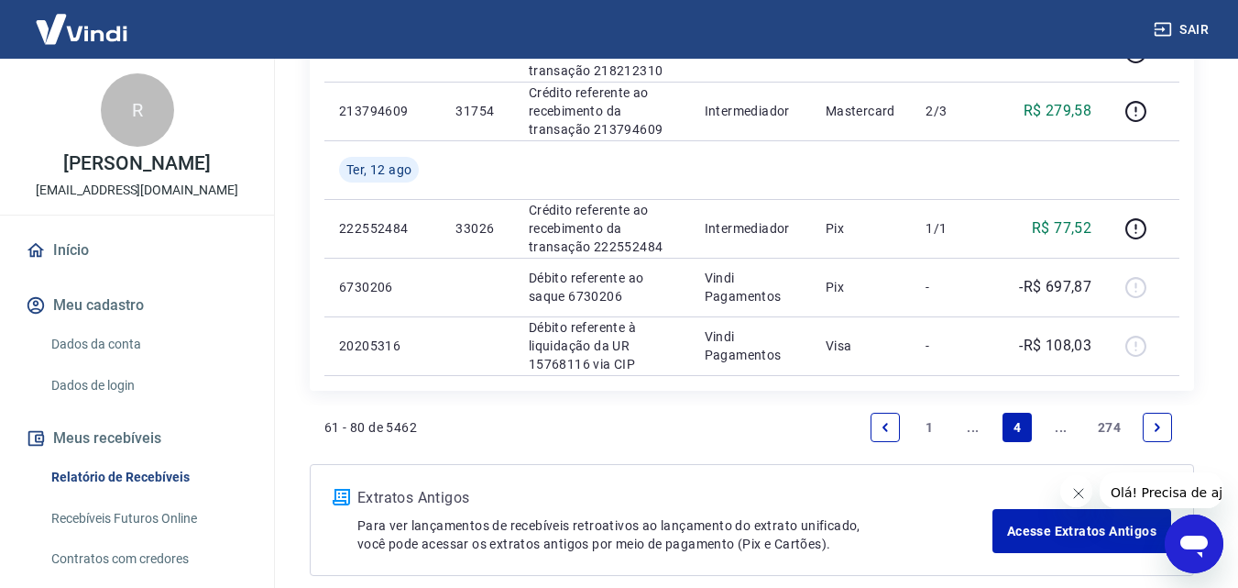
click at [1171, 427] on link "Next page" at bounding box center [1157, 427] width 29 height 29
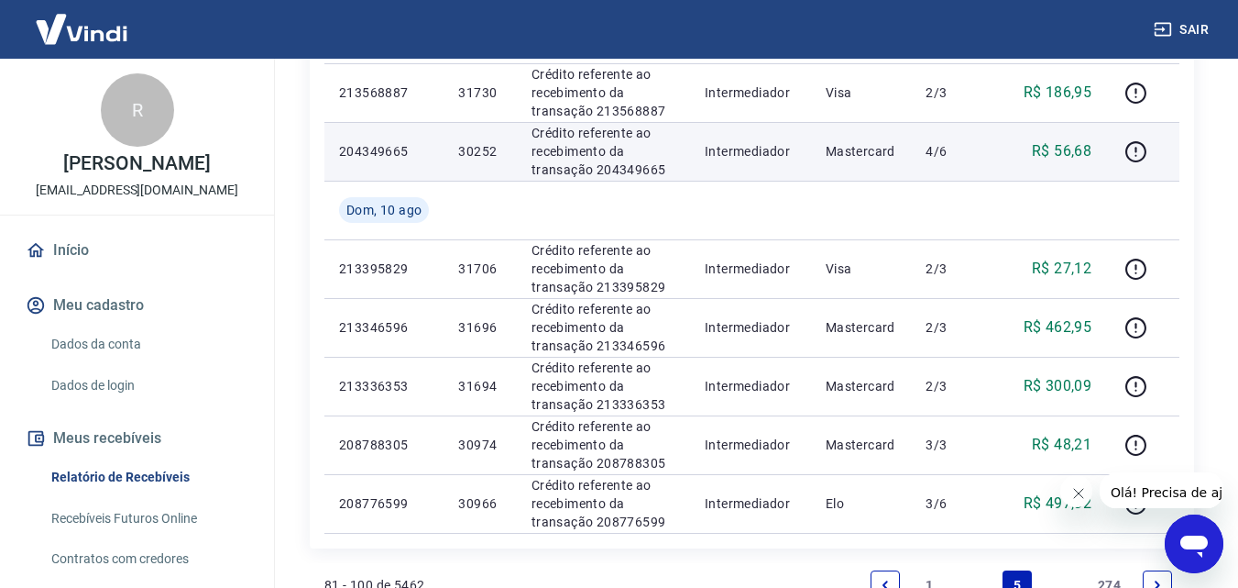
scroll to position [1375, 0]
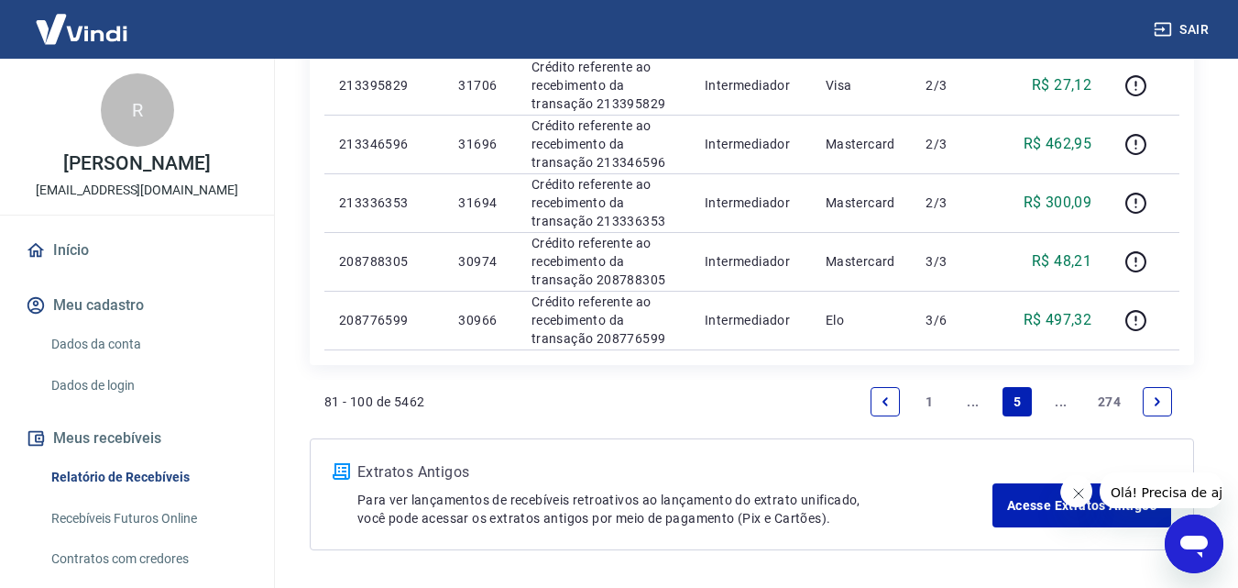
click at [884, 402] on icon "Previous page" at bounding box center [886, 401] width 6 height 8
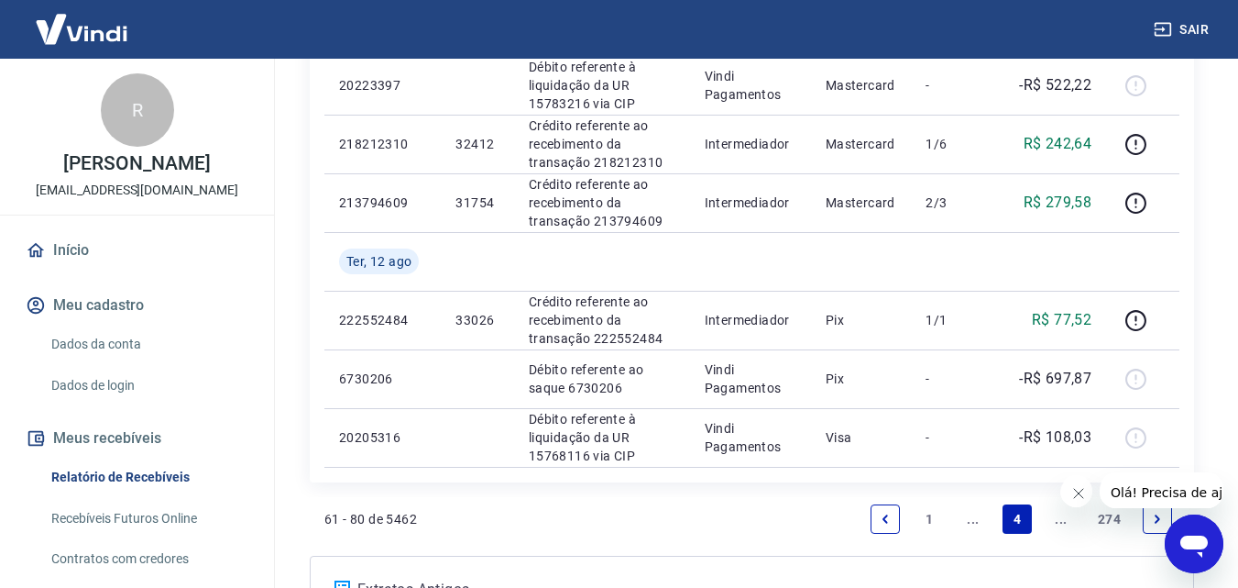
scroll to position [1555, 0]
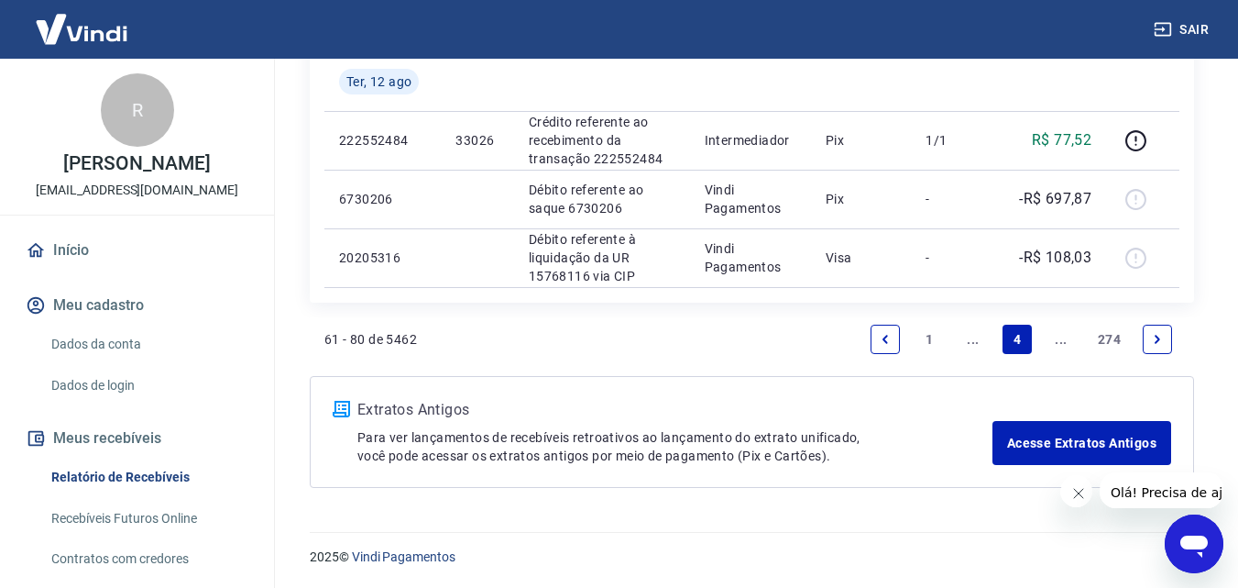
click at [882, 338] on icon "Previous page" at bounding box center [885, 339] width 13 height 13
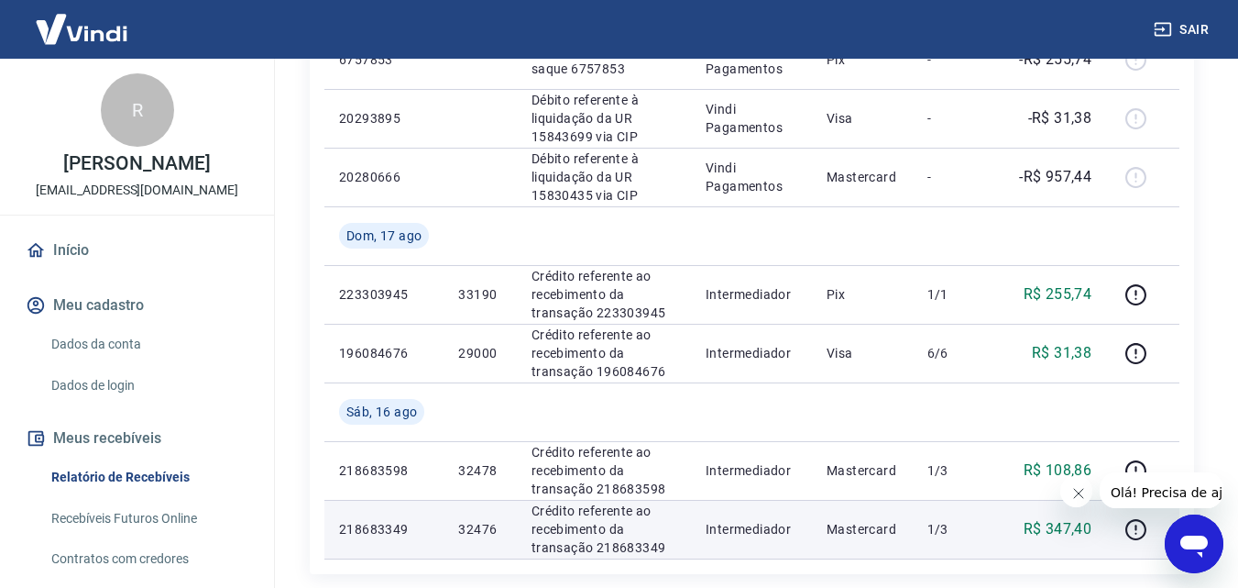
scroll to position [1555, 0]
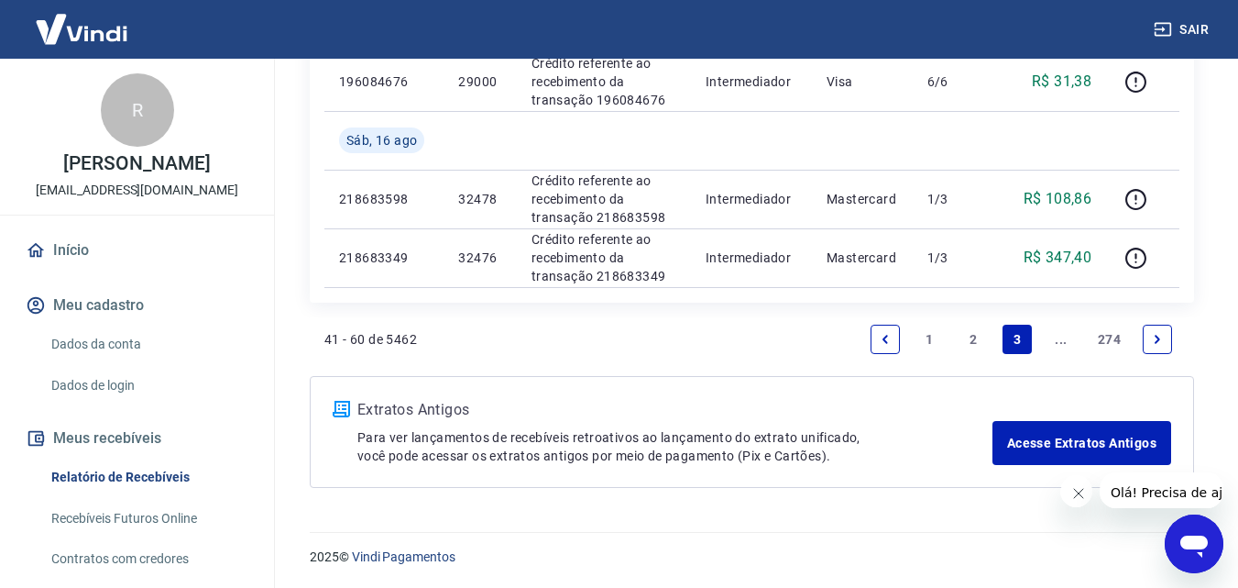
click at [879, 347] on link "Previous page" at bounding box center [885, 339] width 29 height 29
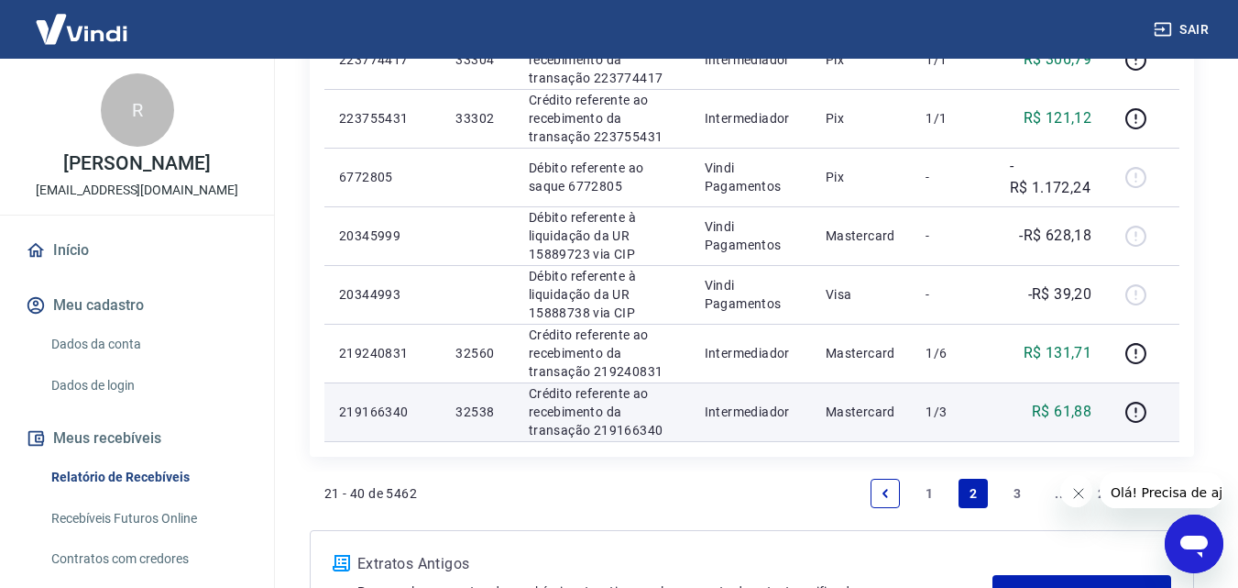
scroll to position [1375, 0]
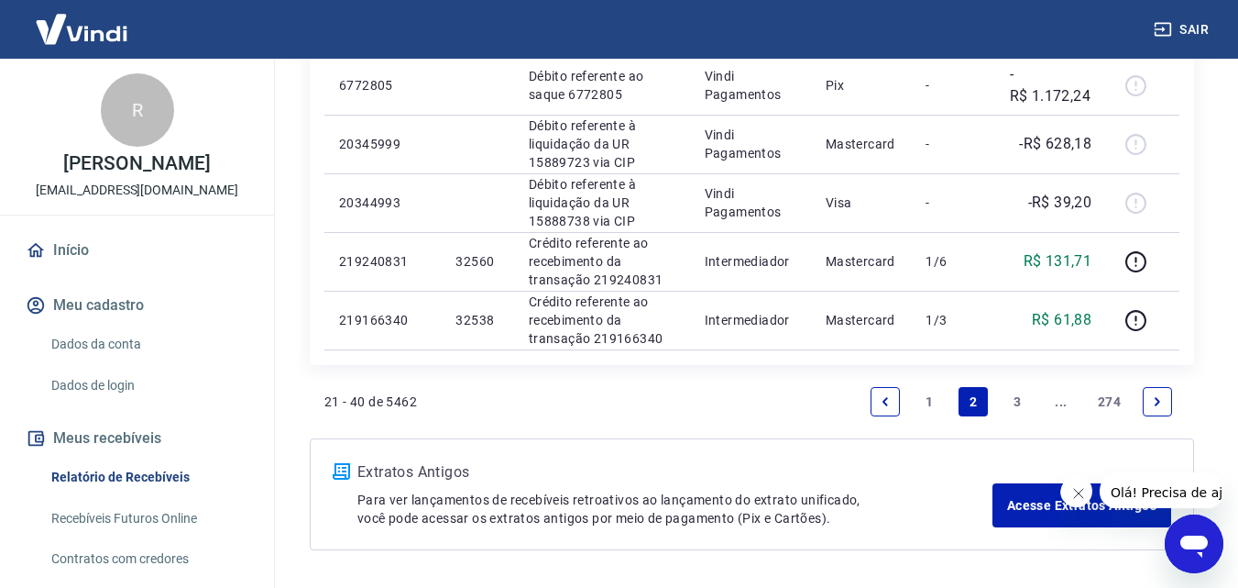
click at [880, 403] on icon "Previous page" at bounding box center [885, 401] width 13 height 13
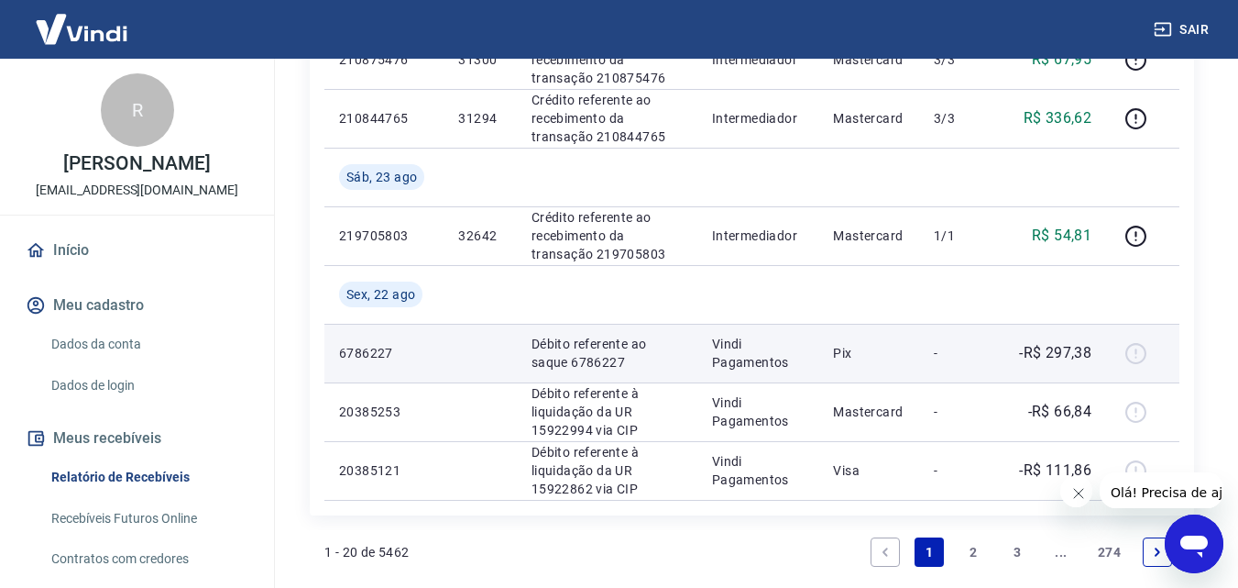
scroll to position [1467, 0]
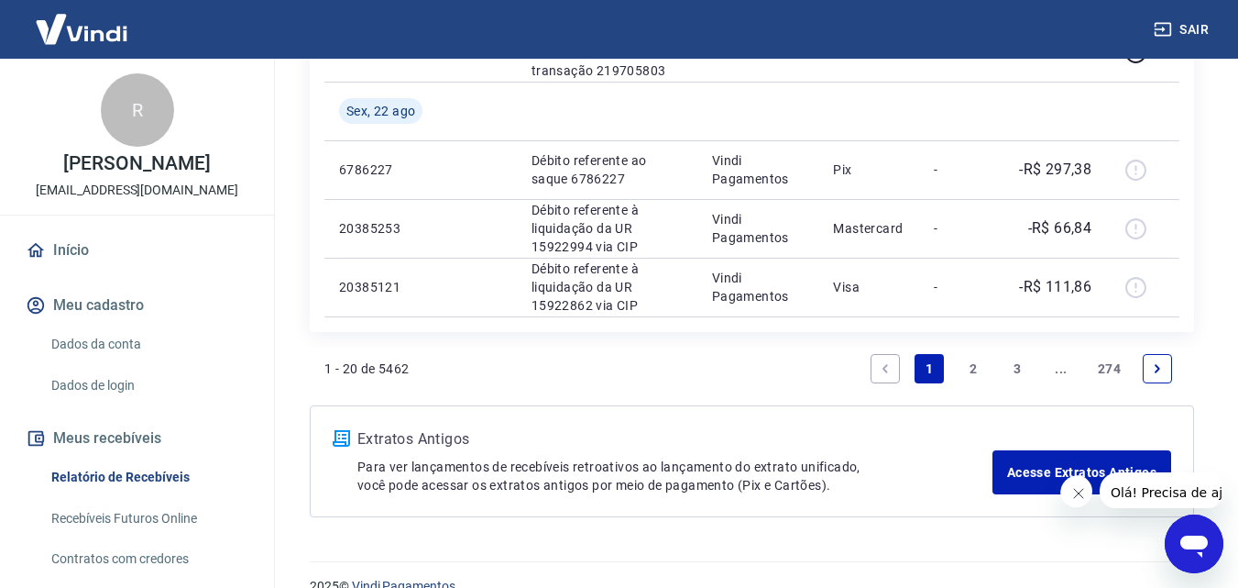
click at [1157, 369] on icon "Next page" at bounding box center [1158, 368] width 6 height 8
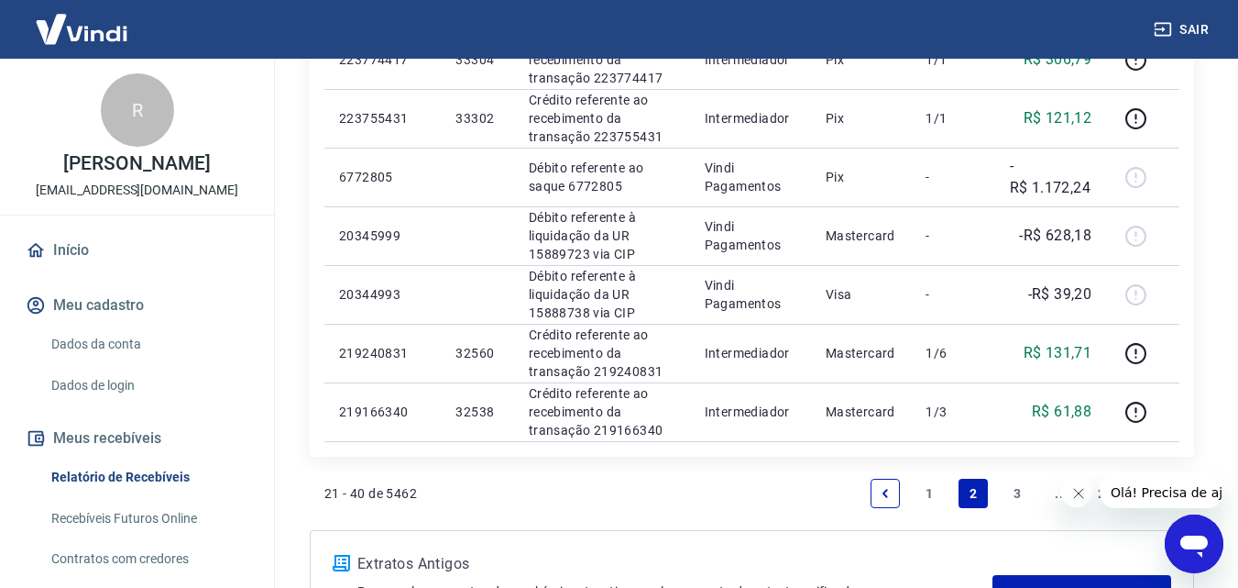
scroll to position [1437, 0]
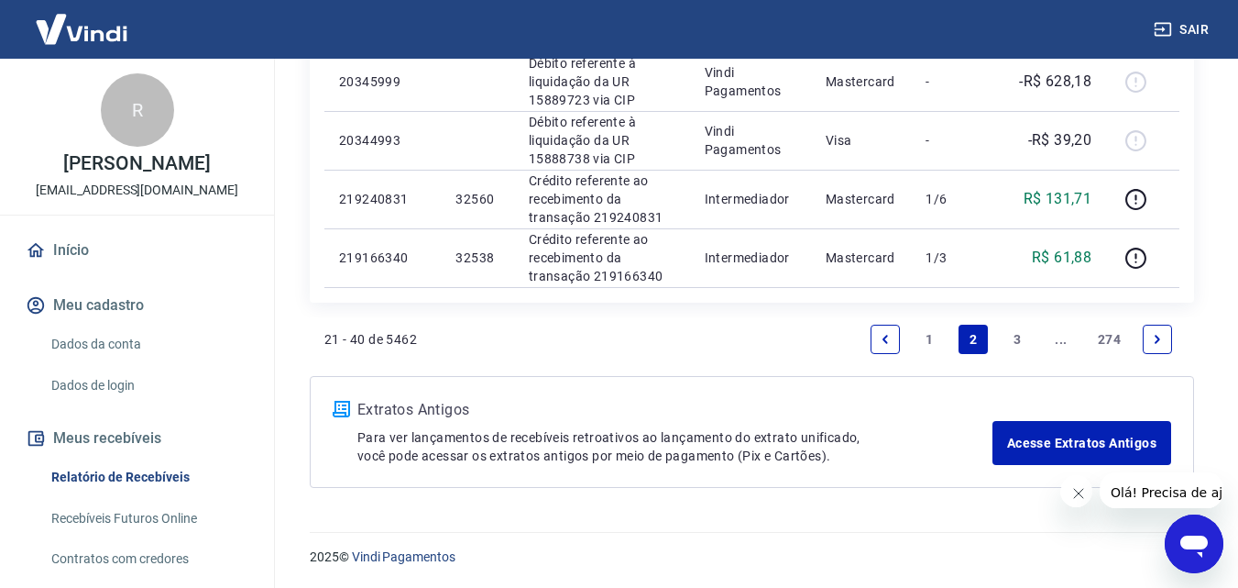
click at [1164, 326] on link "Next page" at bounding box center [1157, 339] width 29 height 29
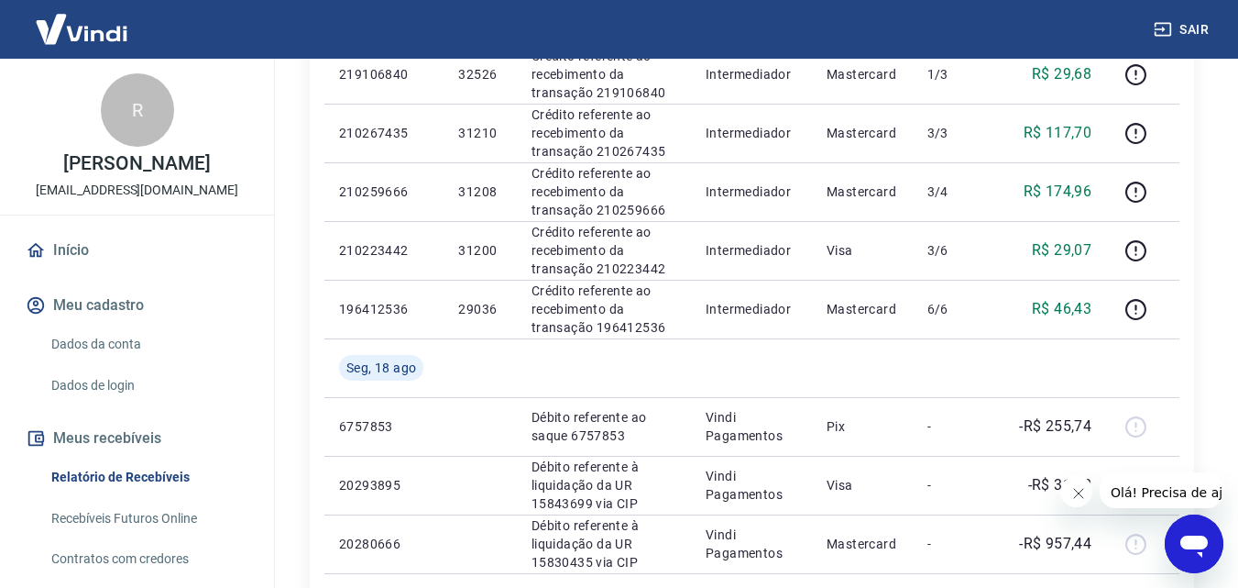
scroll to position [1008, 0]
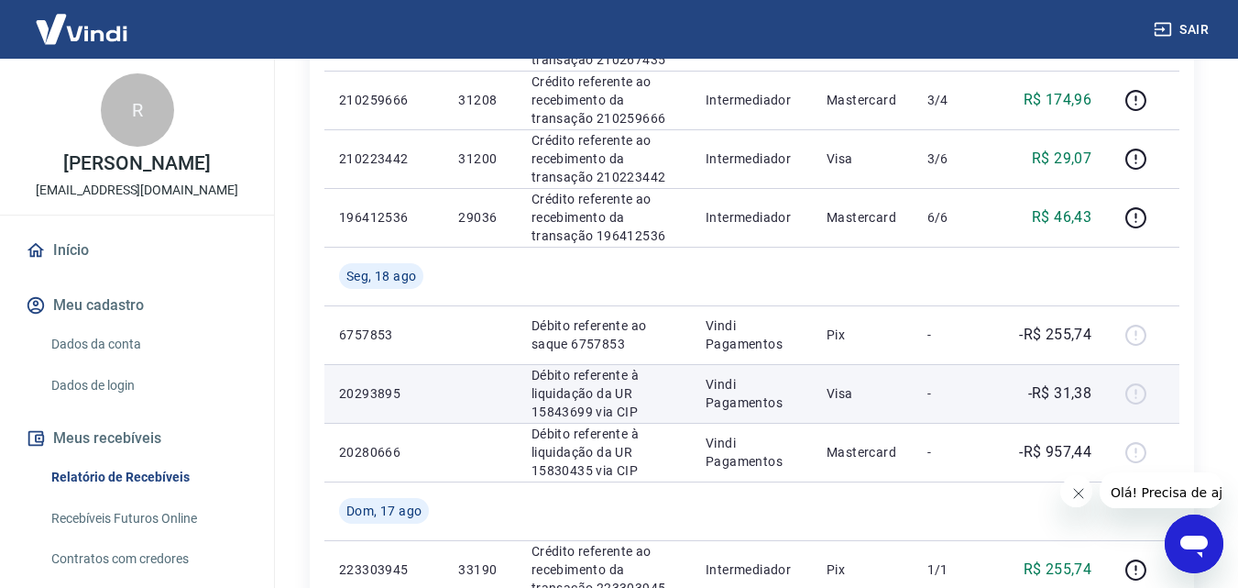
click at [1068, 398] on p "-R$ 31,38" at bounding box center [1061, 393] width 64 height 22
click at [1068, 396] on p "-R$ 31,38" at bounding box center [1061, 393] width 64 height 22
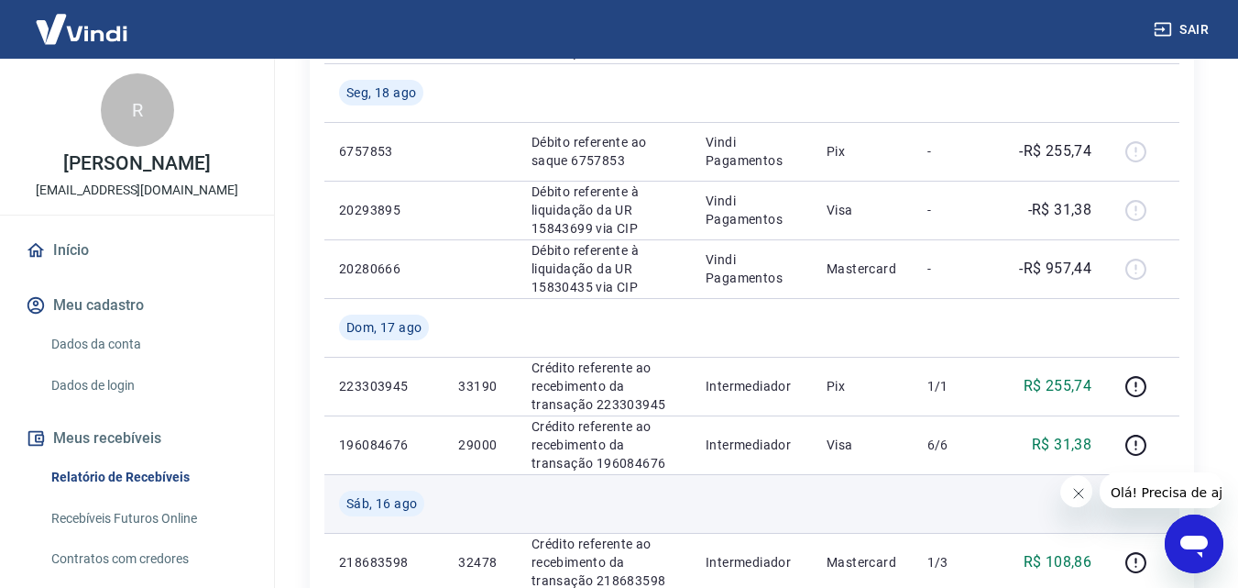
scroll to position [1283, 0]
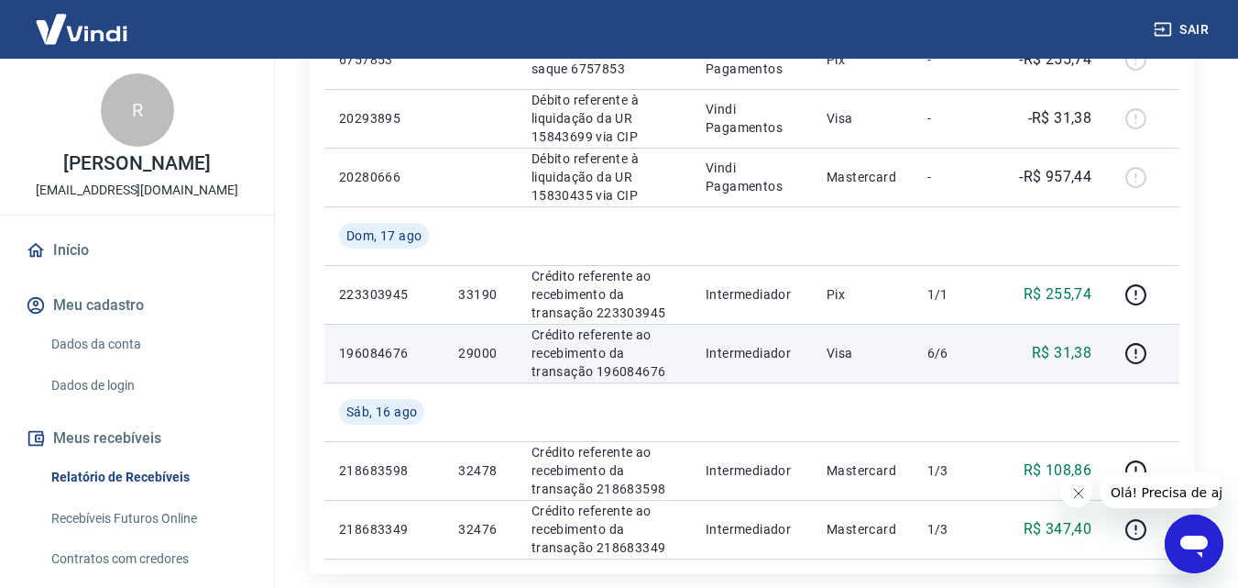
click at [1072, 357] on p "R$ 31,38" at bounding box center [1062, 353] width 60 height 22
click at [1071, 357] on p "R$ 31,38" at bounding box center [1062, 353] width 60 height 22
click at [462, 353] on p "29000" at bounding box center [479, 353] width 43 height 18
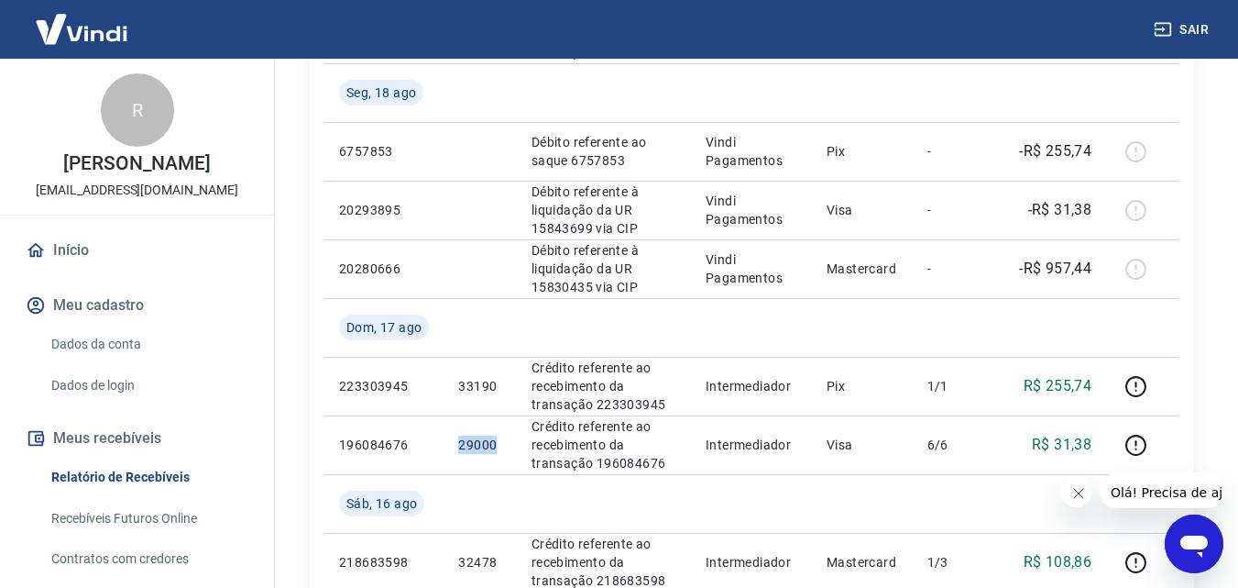
scroll to position [1467, 0]
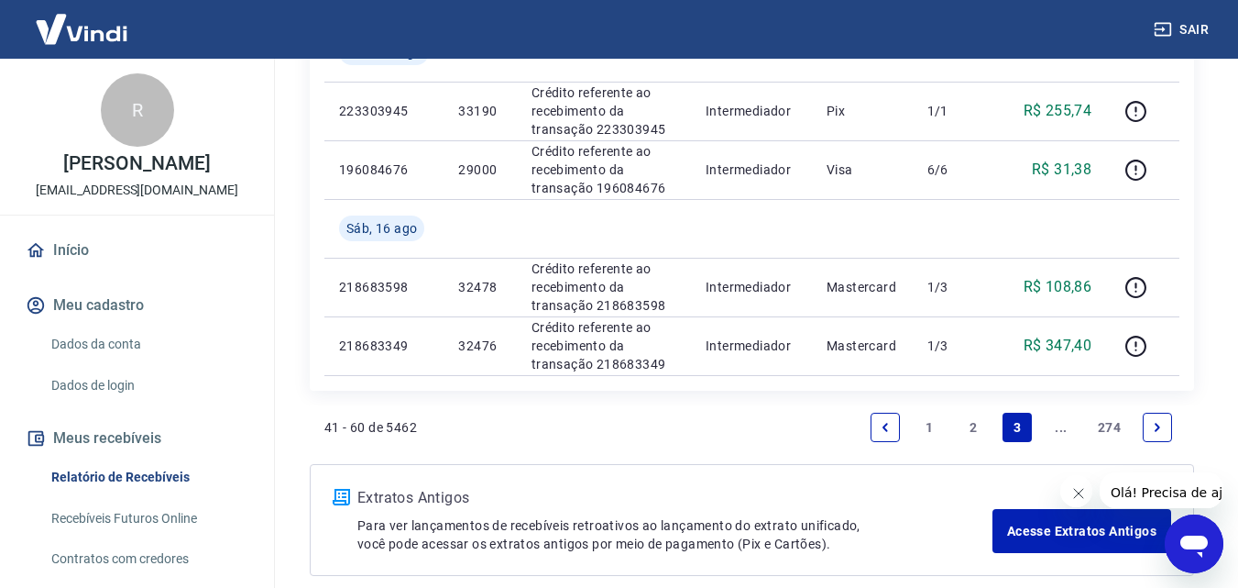
click at [892, 427] on link "Previous page" at bounding box center [885, 427] width 29 height 29
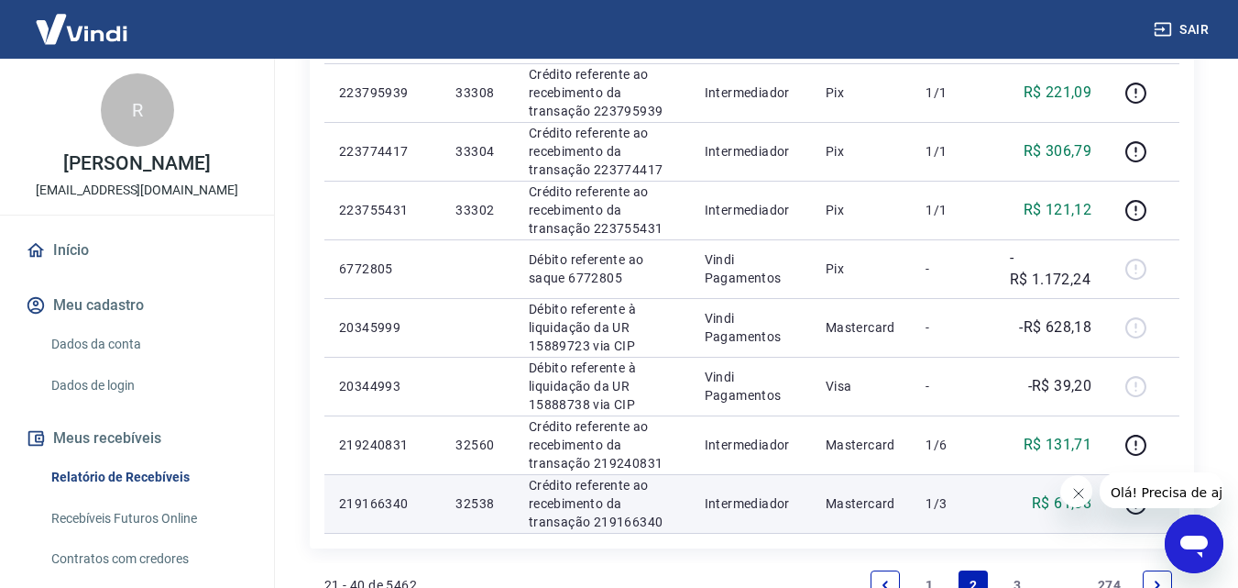
scroll to position [1437, 0]
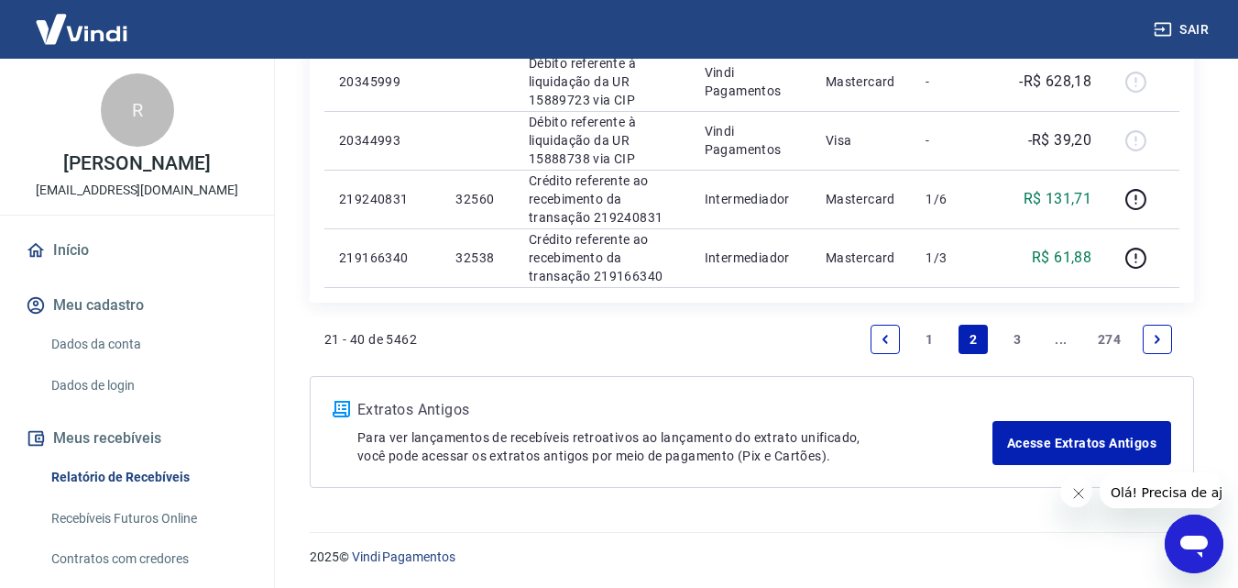
click at [923, 329] on link "1" at bounding box center [929, 339] width 29 height 29
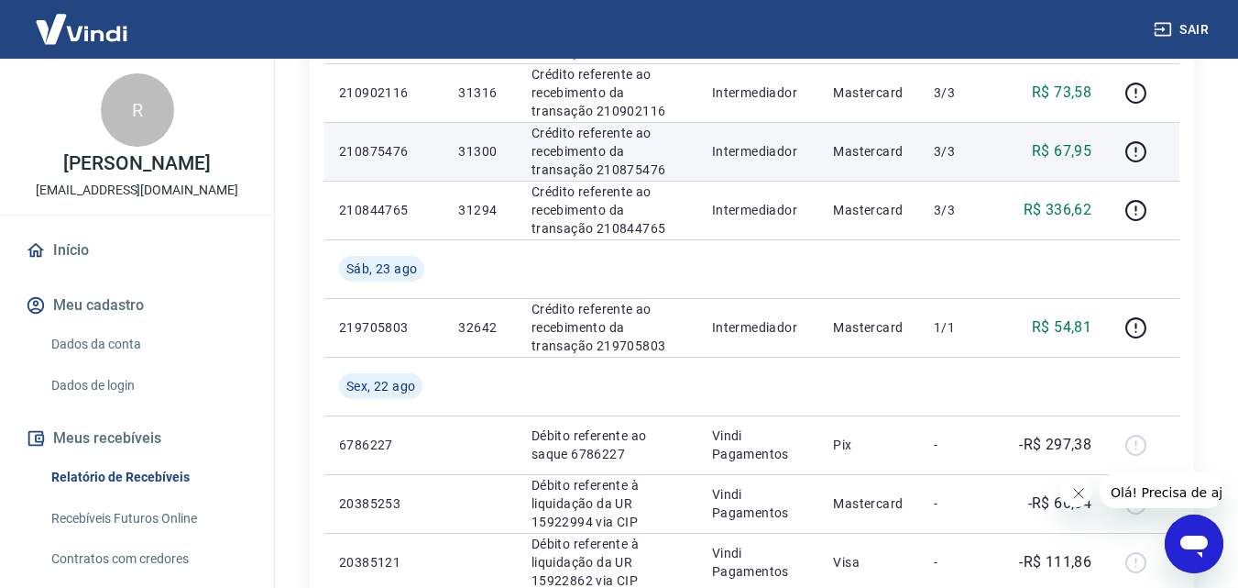
scroll to position [1375, 0]
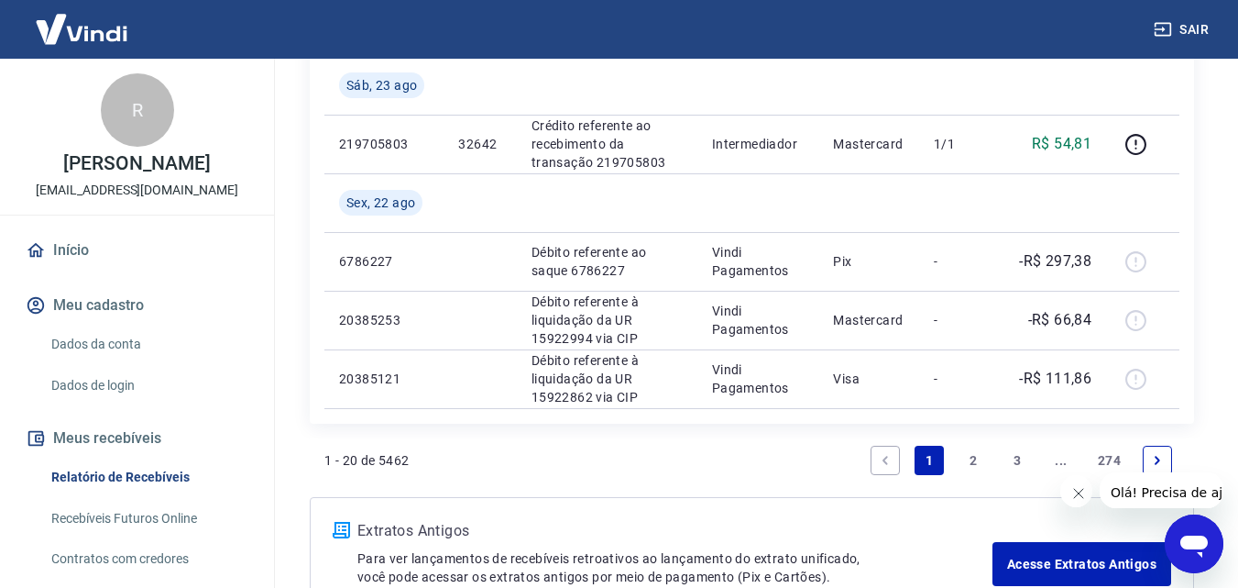
click at [1158, 457] on icon "Next page" at bounding box center [1158, 460] width 6 height 8
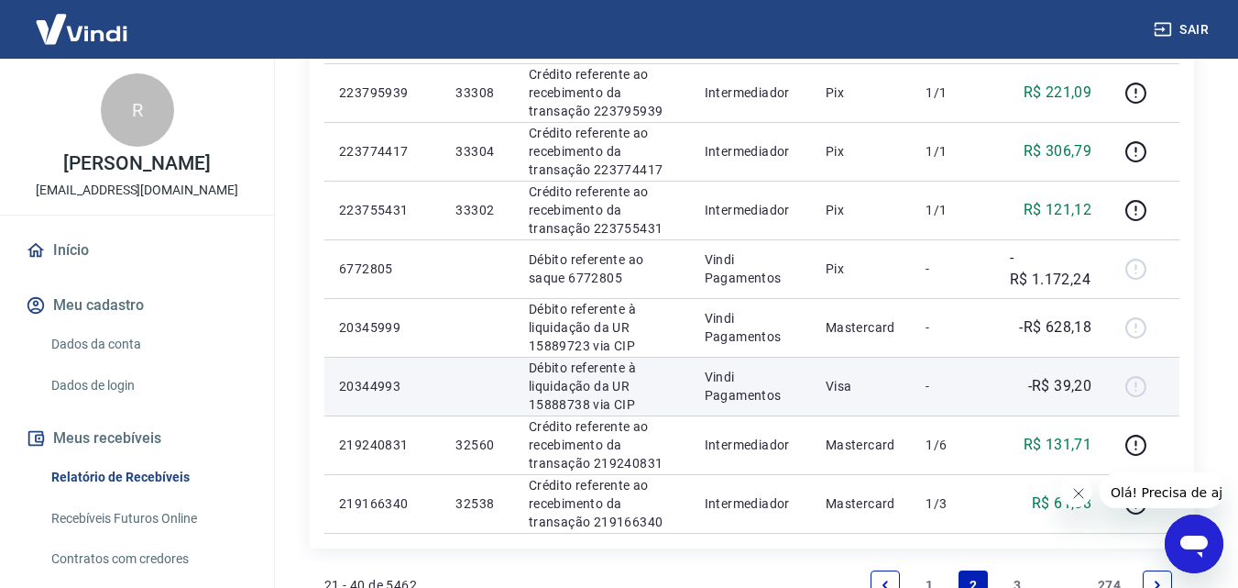
scroll to position [1375, 0]
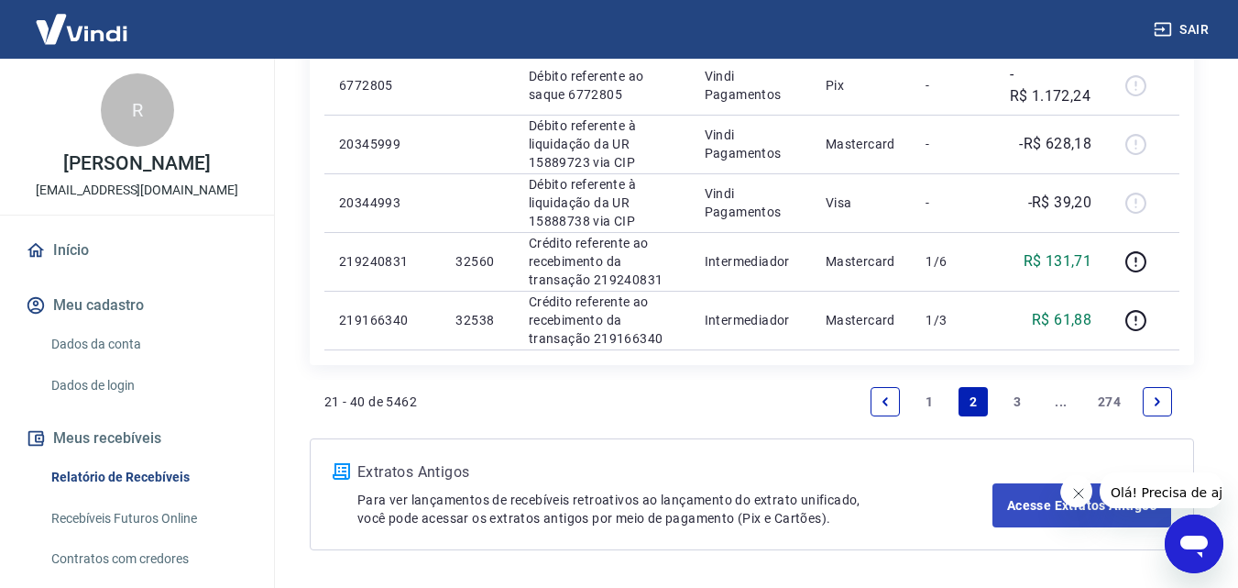
drag, startPoint x: 1151, startPoint y: 407, endPoint x: 1161, endPoint y: 388, distance: 21.3
click at [1152, 406] on link "Next page" at bounding box center [1157, 401] width 29 height 29
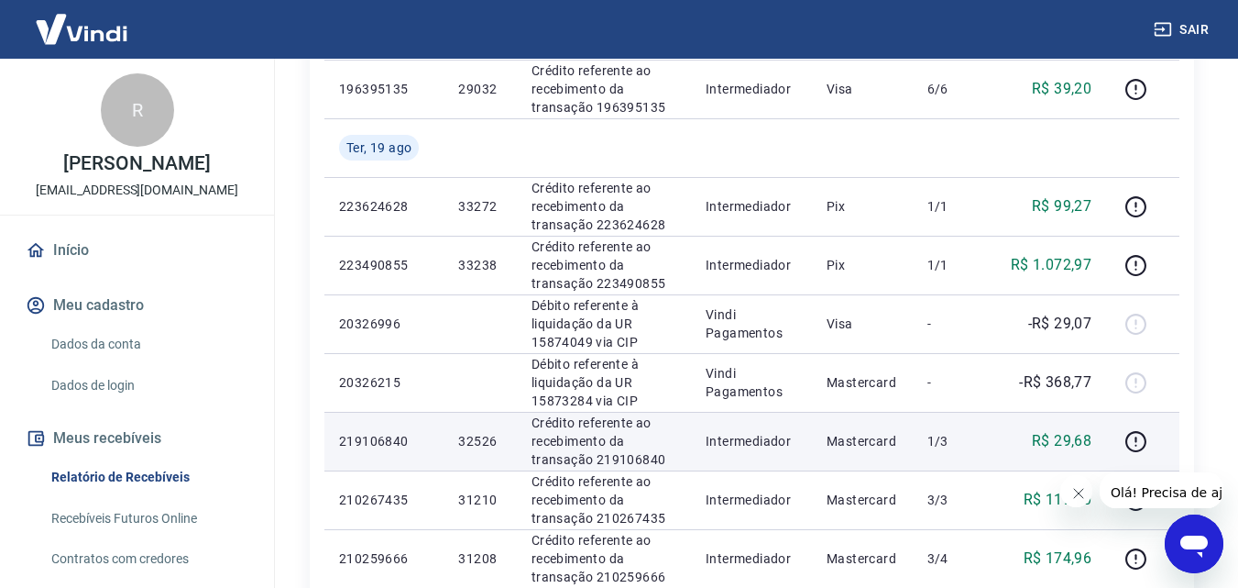
scroll to position [642, 0]
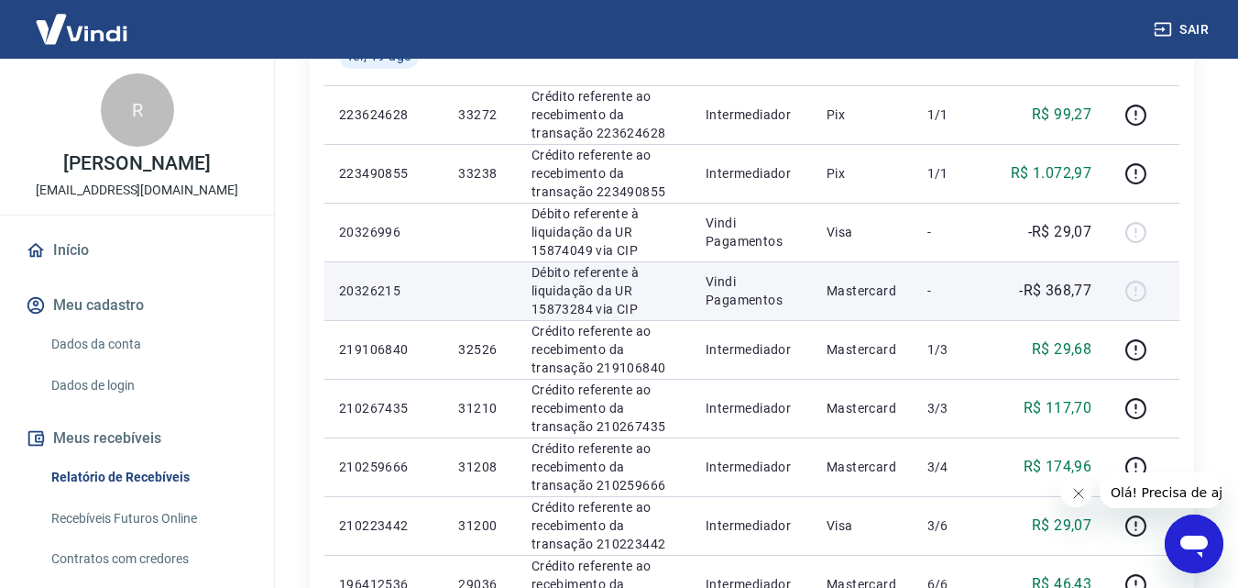
click at [1086, 303] on td "-R$ 368,77" at bounding box center [1051, 290] width 110 height 59
click at [1071, 294] on p "-R$ 368,77" at bounding box center [1055, 291] width 72 height 22
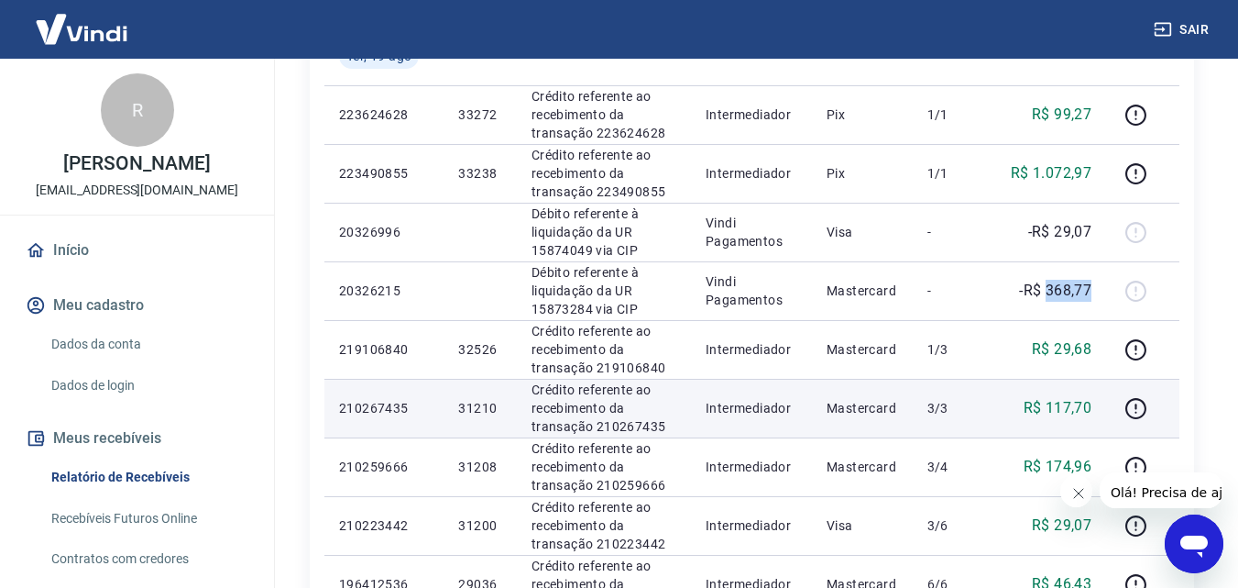
scroll to position [733, 0]
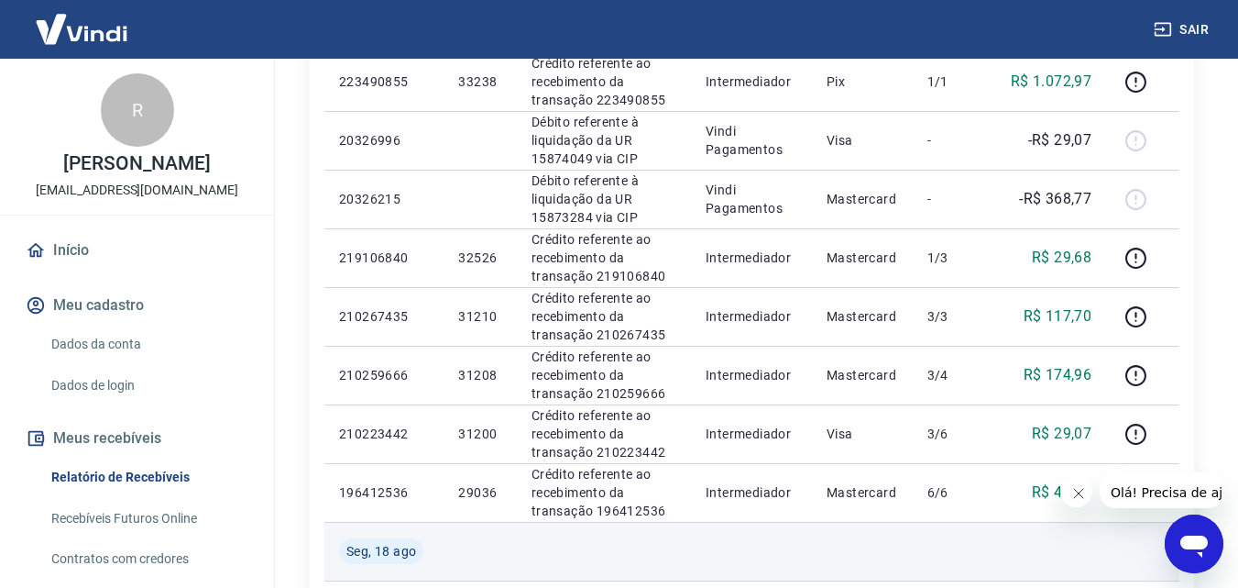
click at [1043, 531] on td at bounding box center [1051, 551] width 110 height 59
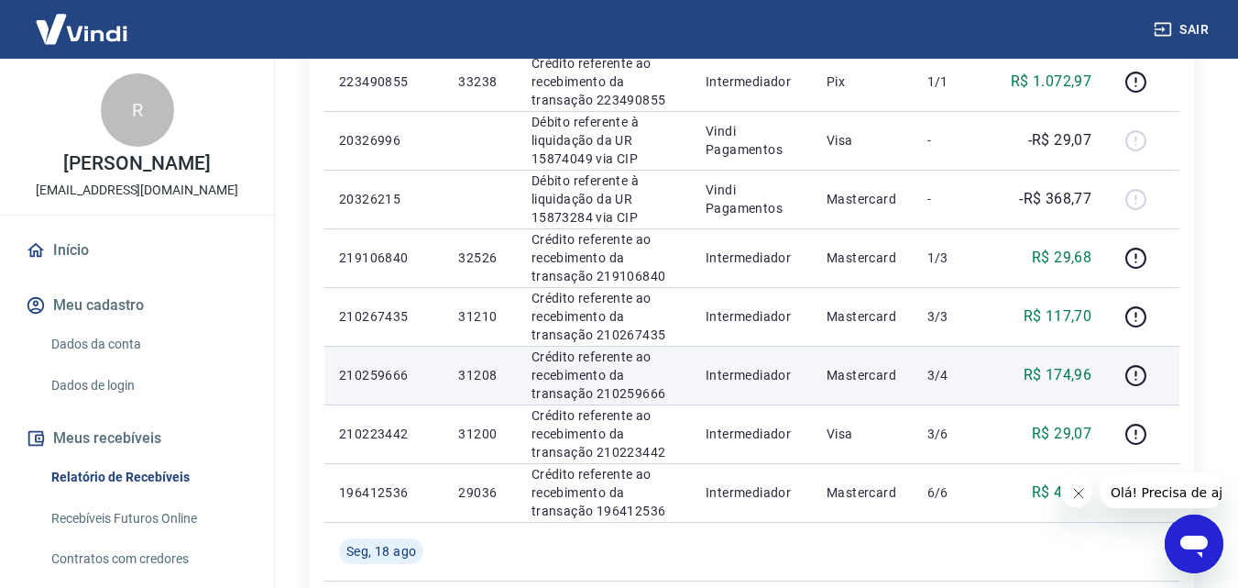
scroll to position [825, 0]
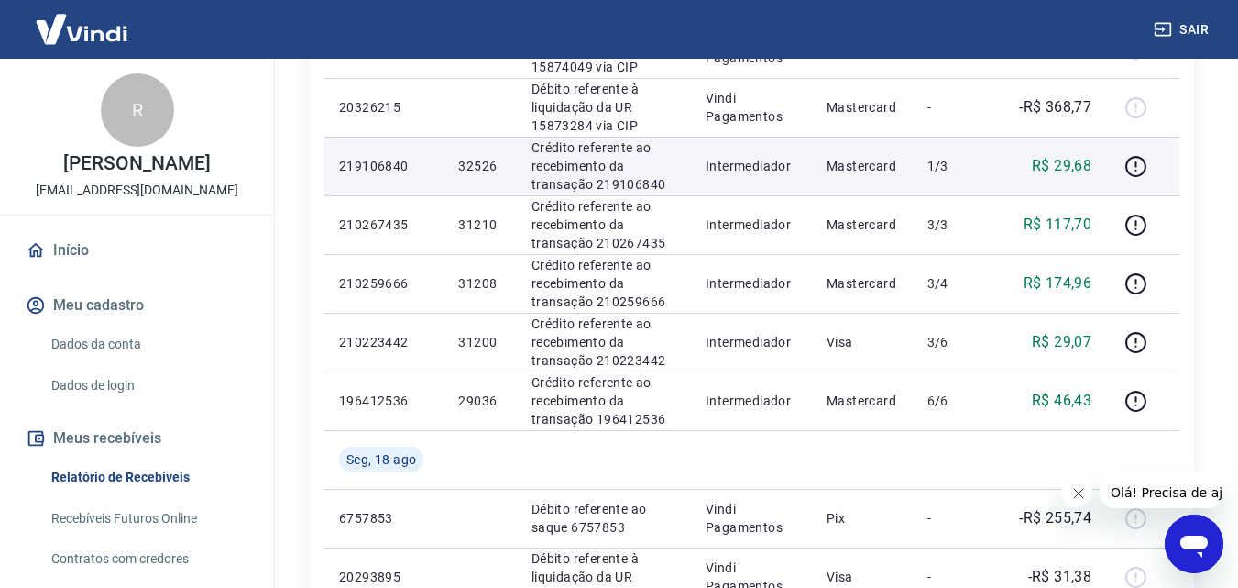
click at [1065, 166] on p "R$ 29,68" at bounding box center [1062, 166] width 60 height 22
click at [1064, 165] on p "R$ 29,68" at bounding box center [1062, 166] width 60 height 22
copy p "29,68"
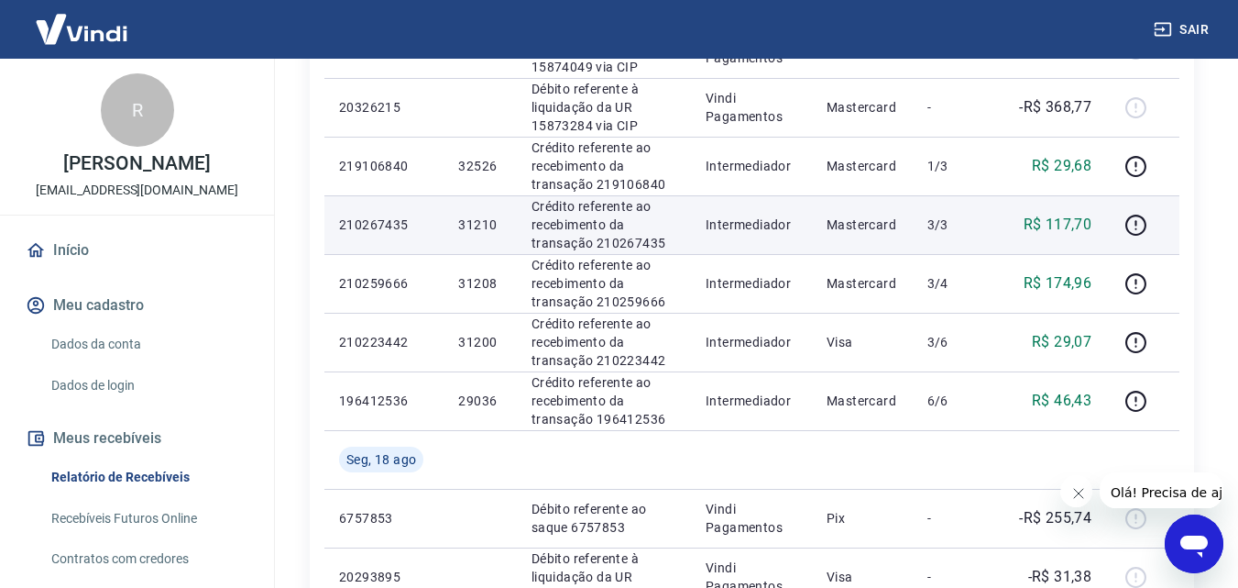
click at [1054, 229] on p "R$ 117,70" at bounding box center [1058, 225] width 69 height 22
copy p "117,70"
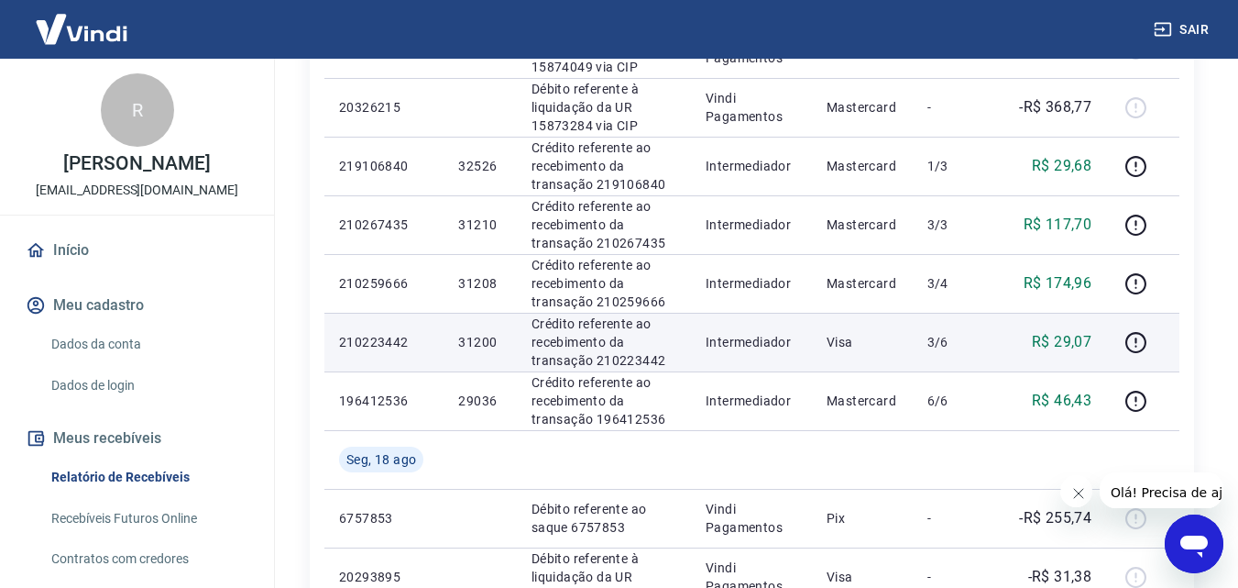
click at [1070, 345] on p "R$ 29,07" at bounding box center [1062, 342] width 60 height 22
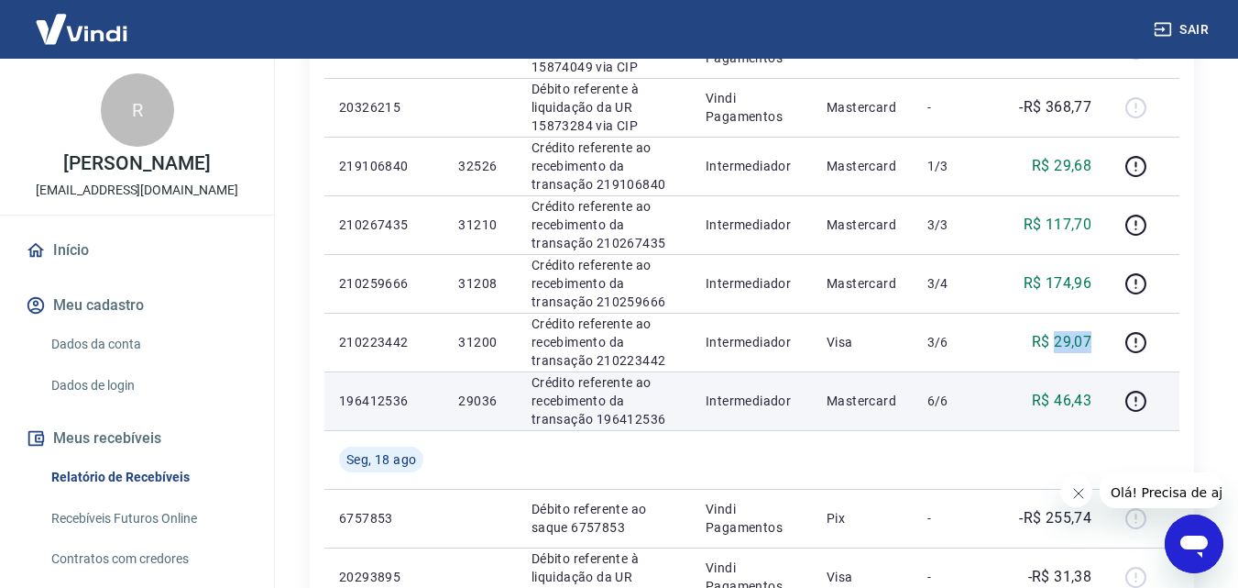
drag, startPoint x: 1070, startPoint y: 345, endPoint x: 1064, endPoint y: 380, distance: 35.3
click at [1070, 346] on p "R$ 29,07" at bounding box center [1062, 342] width 60 height 22
copy p "29,07"
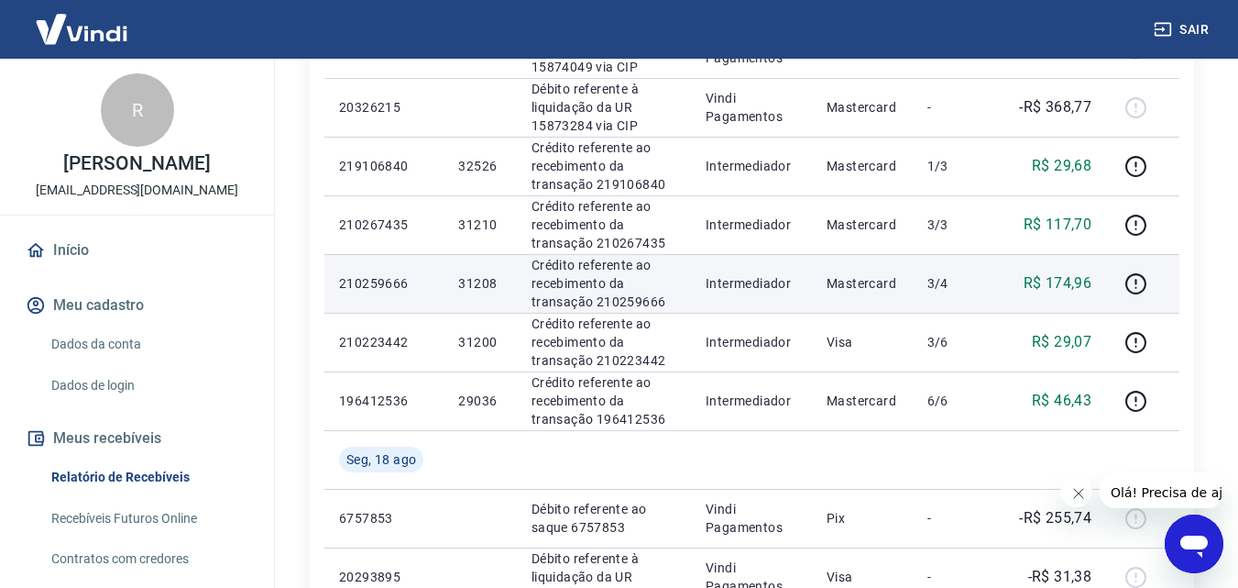
click at [1070, 279] on p "R$ 174,96" at bounding box center [1058, 283] width 69 height 22
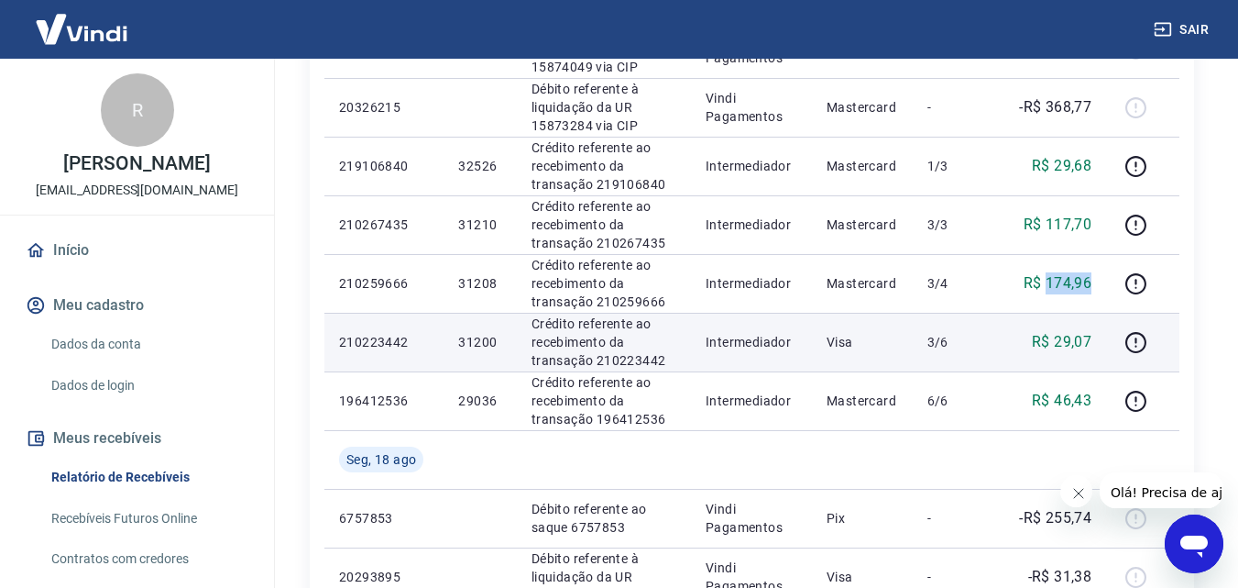
copy p "174,96"
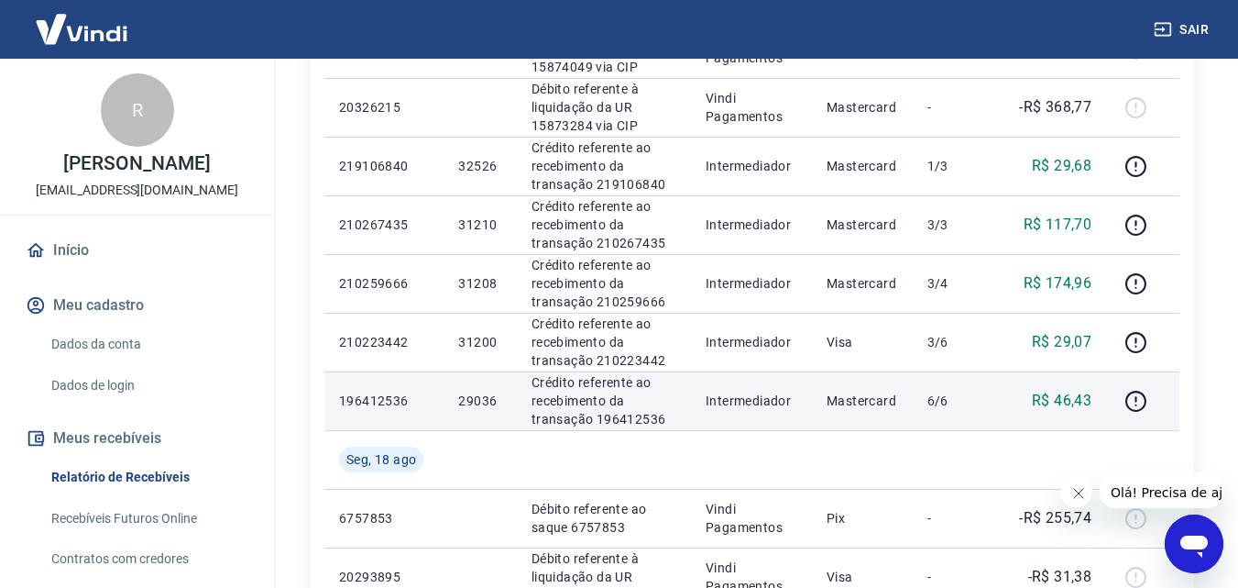
click at [1068, 405] on p "R$ 46,43" at bounding box center [1062, 401] width 60 height 22
click at [1069, 406] on p "R$ 46,43" at bounding box center [1062, 401] width 60 height 22
copy p "46,43"
click at [469, 395] on p "29036" at bounding box center [479, 400] width 43 height 18
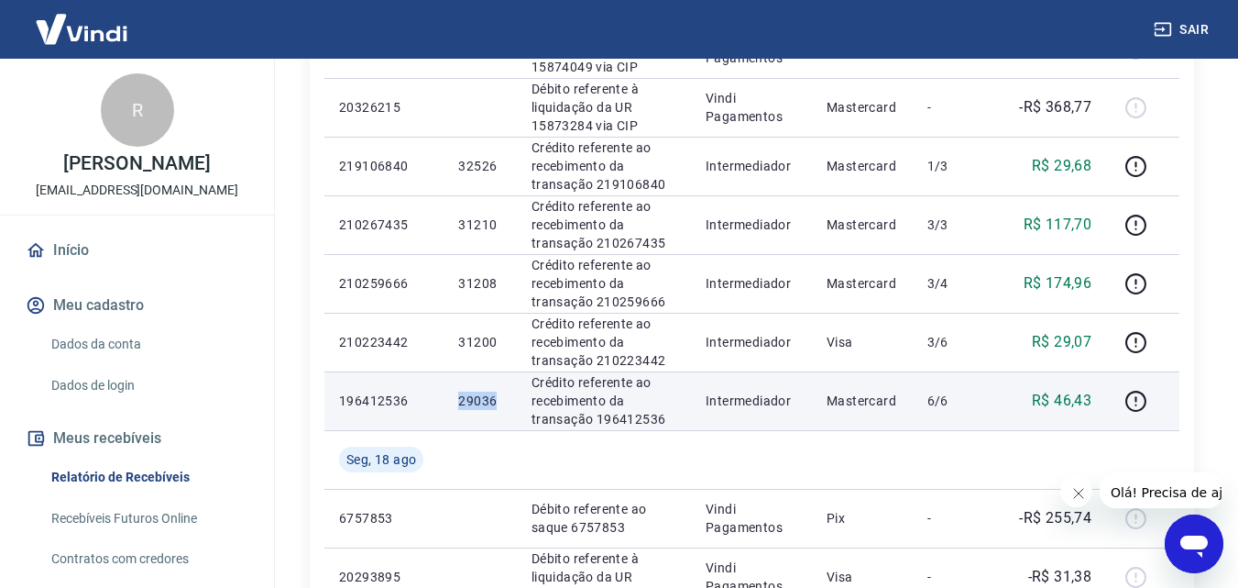
copy p "29036"
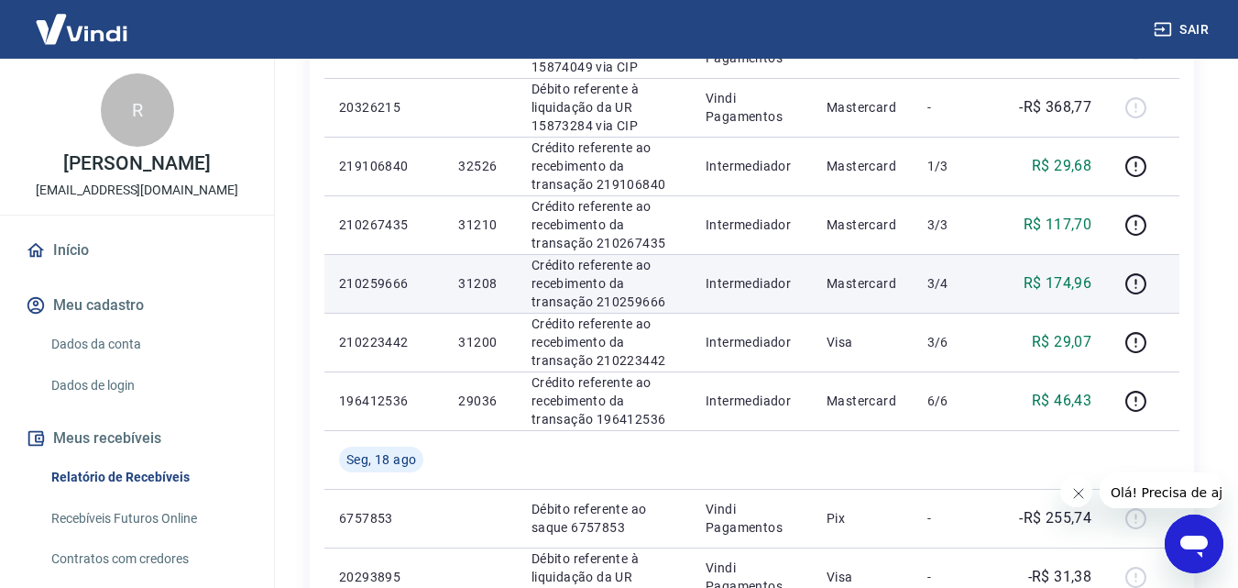
click at [484, 283] on p "31208" at bounding box center [479, 283] width 43 height 18
copy p "31208"
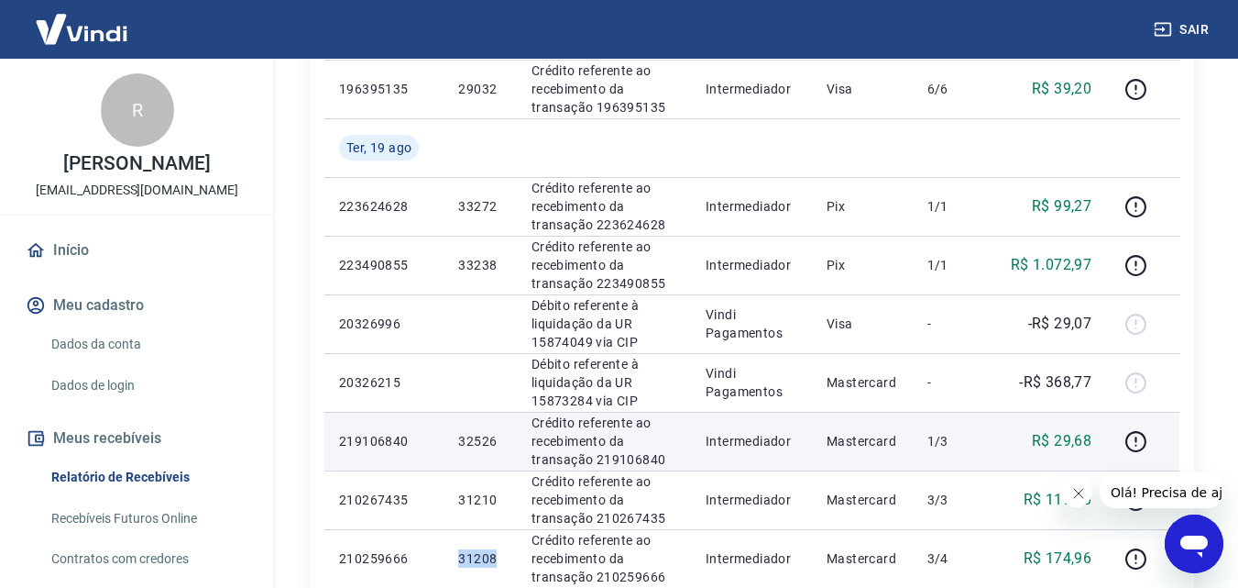
scroll to position [733, 0]
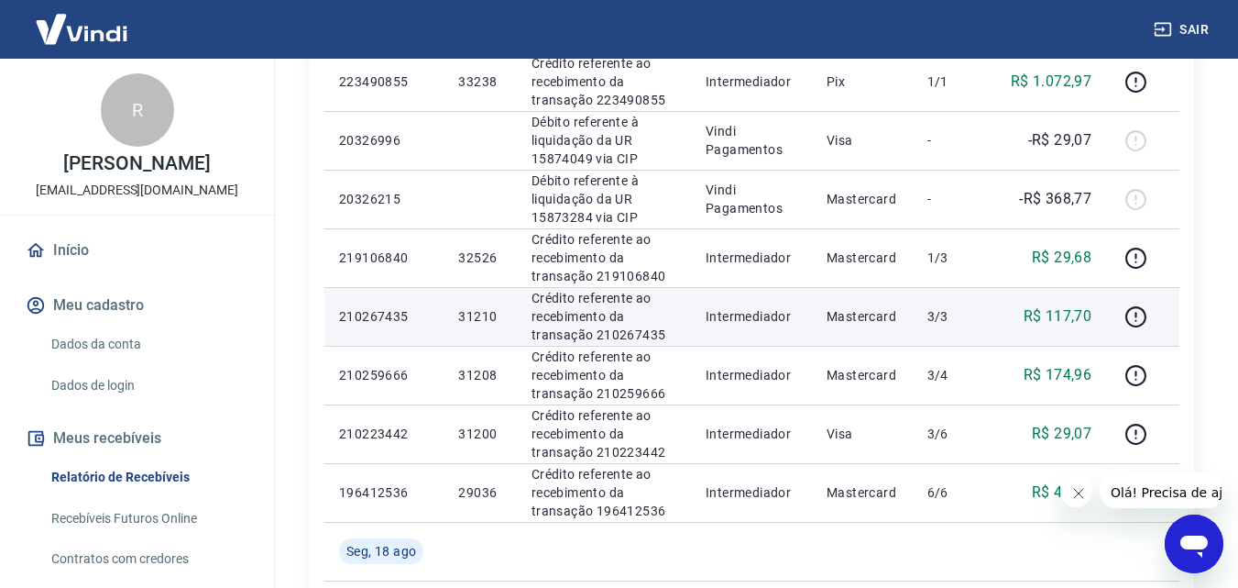
click at [487, 313] on p "31210" at bounding box center [479, 316] width 43 height 18
copy p "31210"
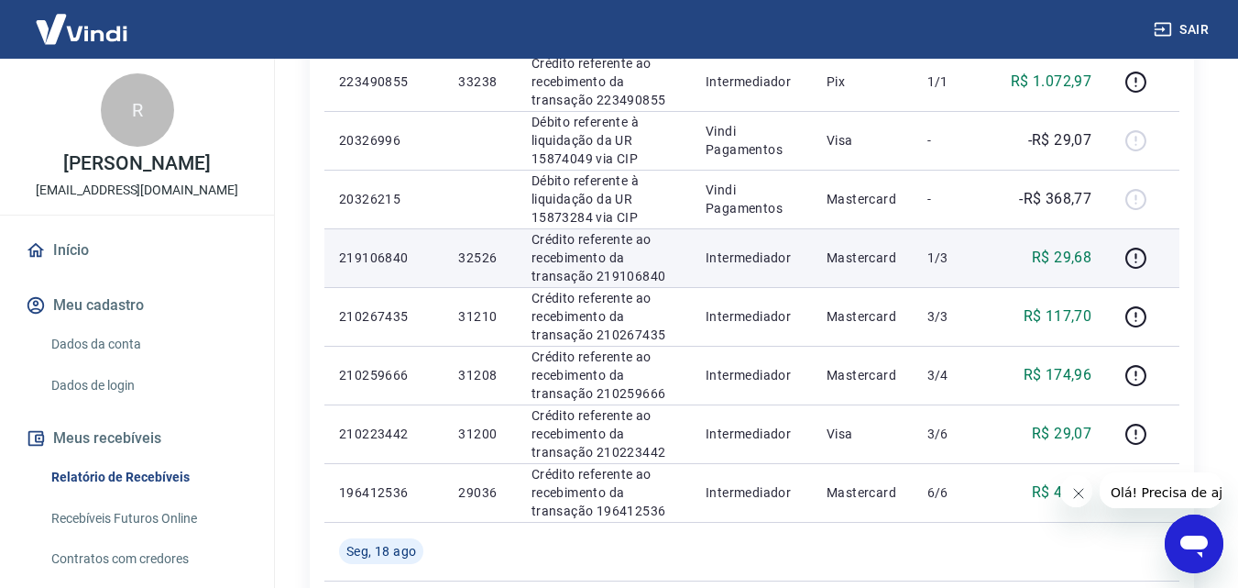
click at [488, 260] on p "32526" at bounding box center [479, 257] width 43 height 18
click at [488, 259] on p "32526" at bounding box center [479, 257] width 43 height 18
copy p "32526"
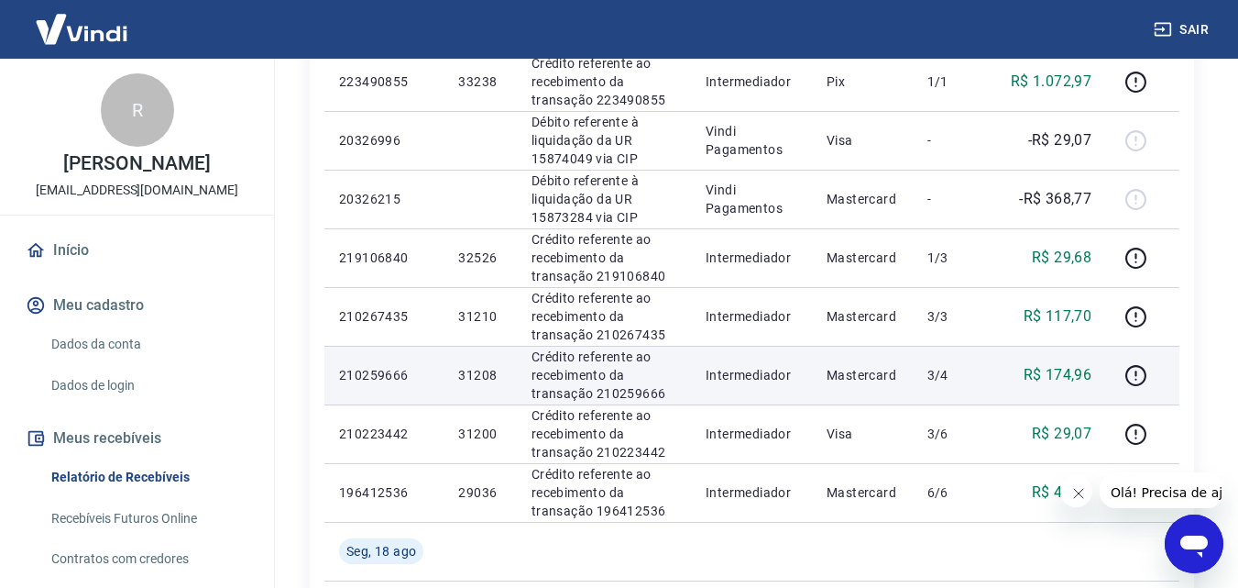
click at [847, 369] on p "Mastercard" at bounding box center [863, 375] width 72 height 18
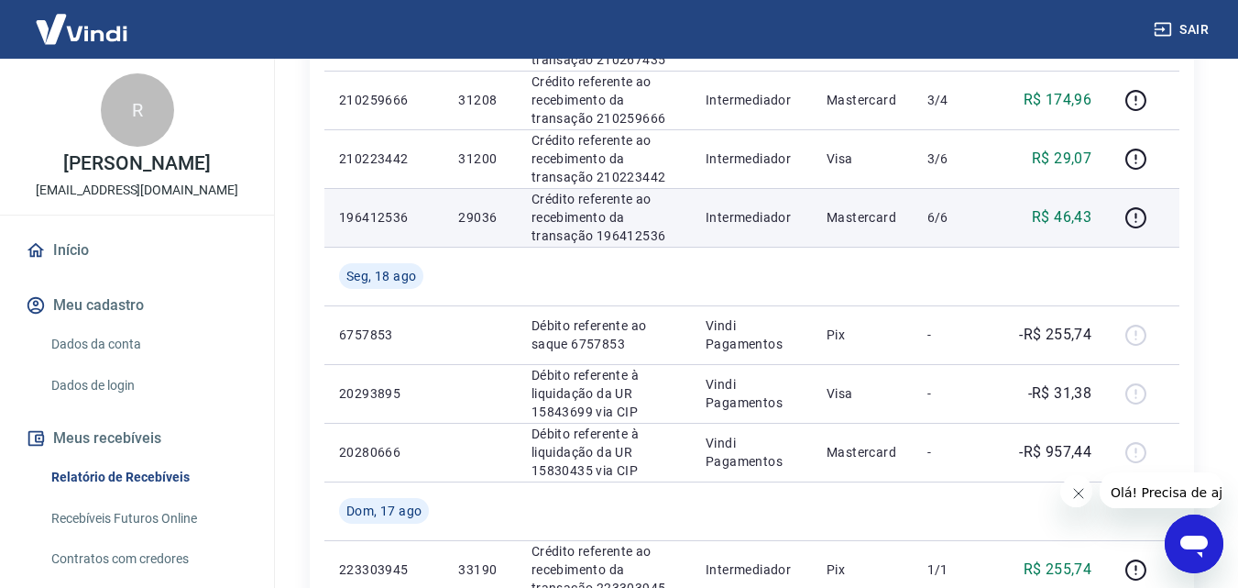
scroll to position [825, 0]
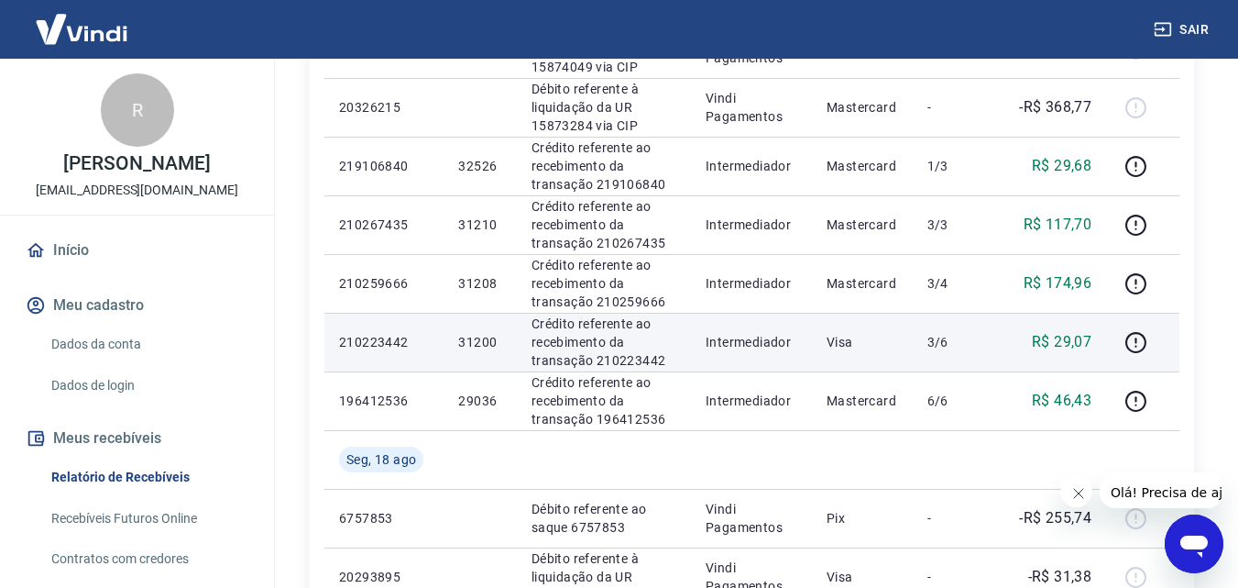
click at [1073, 342] on p "R$ 29,07" at bounding box center [1062, 342] width 60 height 22
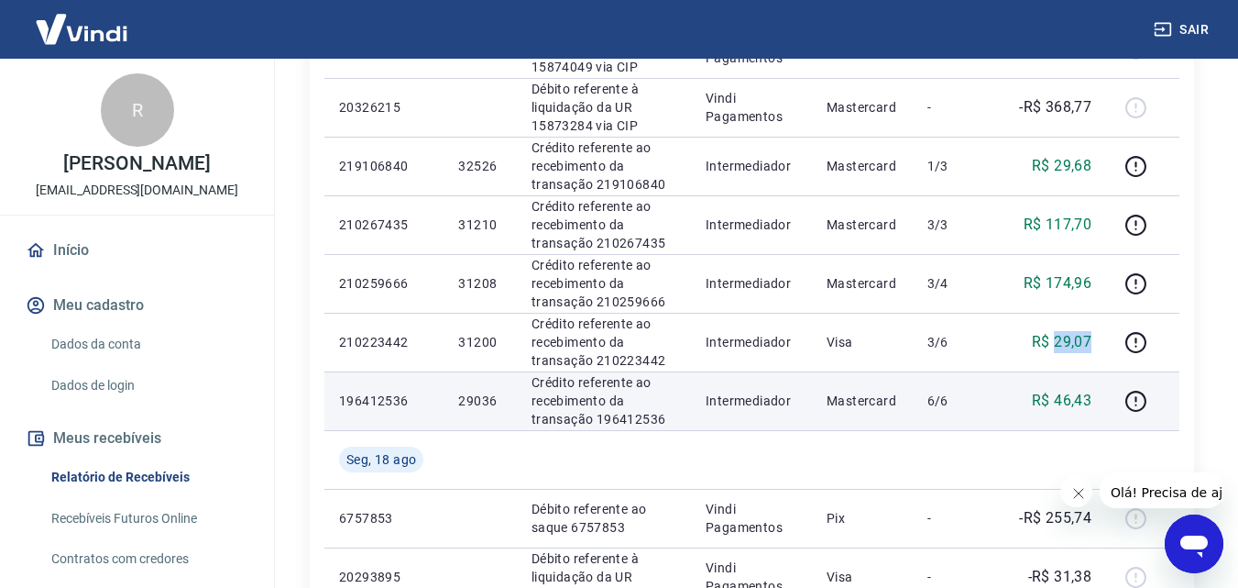
copy p "29,07"
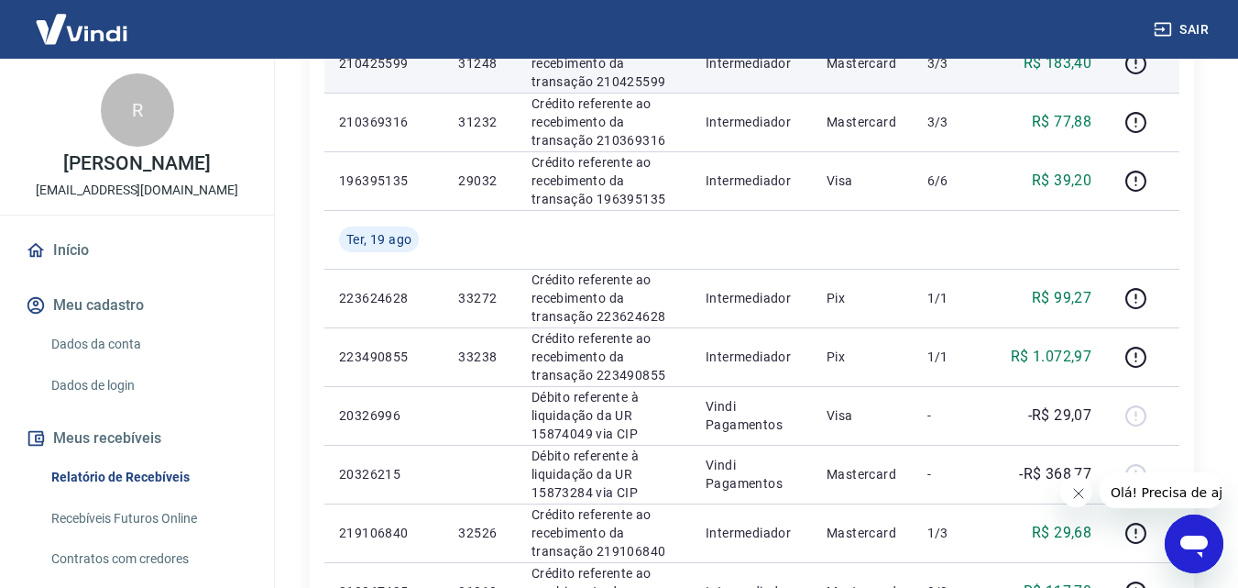
scroll to position [550, 0]
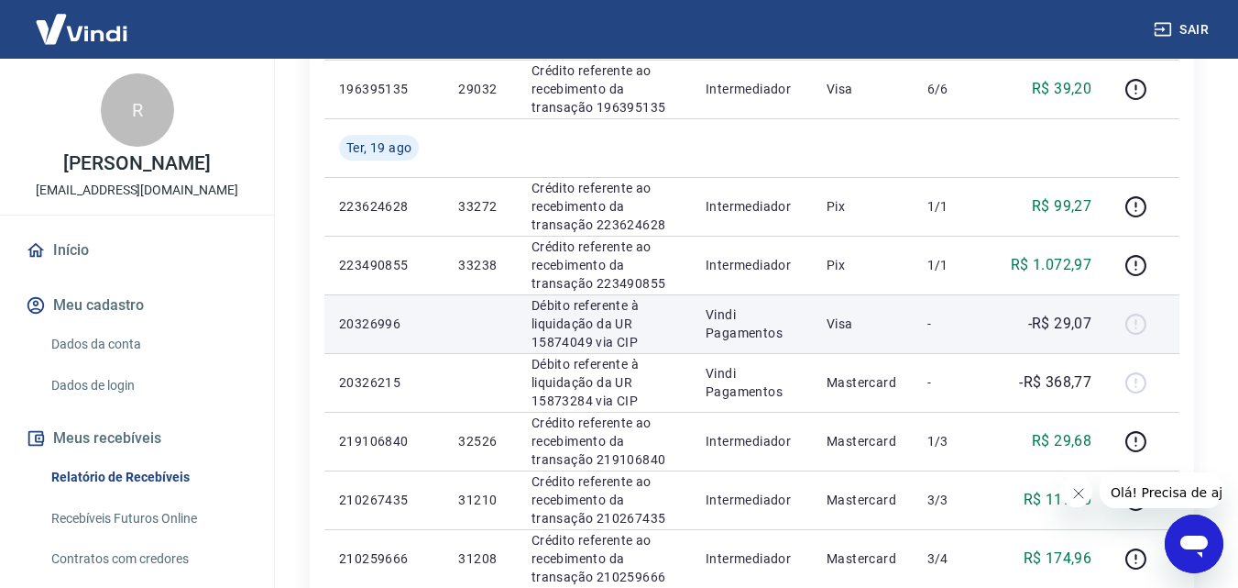
click at [1066, 329] on p "-R$ 29,07" at bounding box center [1061, 324] width 64 height 22
click at [1066, 326] on p "-R$ 29,07" at bounding box center [1061, 324] width 64 height 22
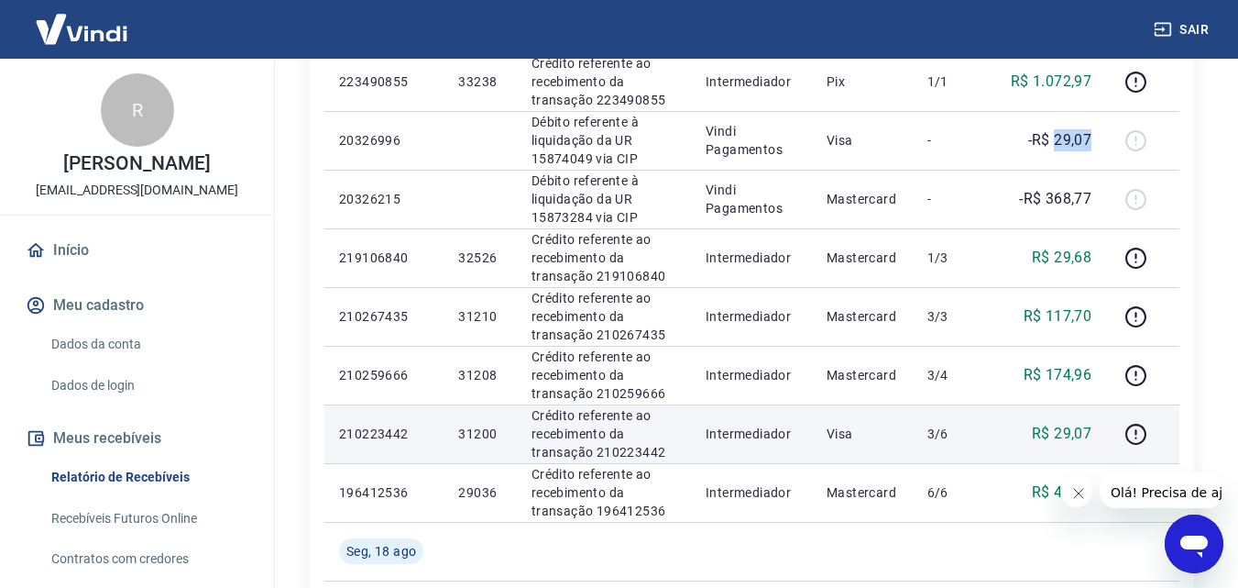
scroll to position [917, 0]
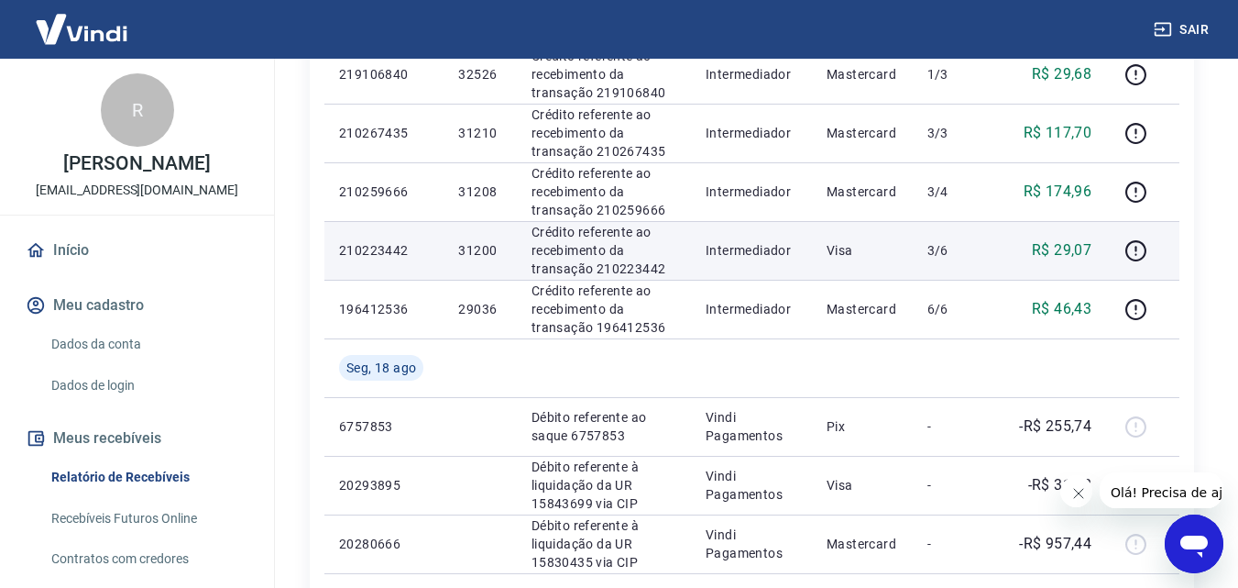
click at [1059, 252] on p "R$ 29,07" at bounding box center [1062, 250] width 60 height 22
click at [462, 237] on td "31200" at bounding box center [480, 250] width 72 height 59
drag, startPoint x: 462, startPoint y: 237, endPoint x: 469, endPoint y: 244, distance: 9.7
click at [465, 237] on td "31200" at bounding box center [480, 250] width 72 height 59
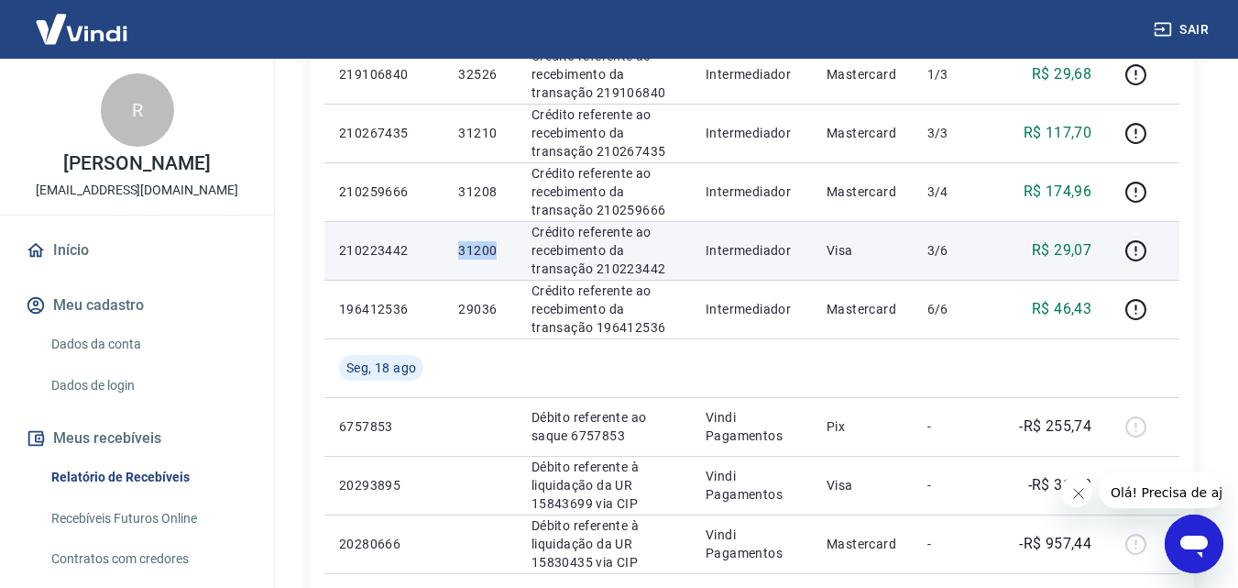
click at [469, 244] on p "31200" at bounding box center [479, 250] width 43 height 18
click at [481, 250] on p "31200" at bounding box center [479, 250] width 43 height 18
click at [482, 249] on p "31200" at bounding box center [479, 250] width 43 height 18
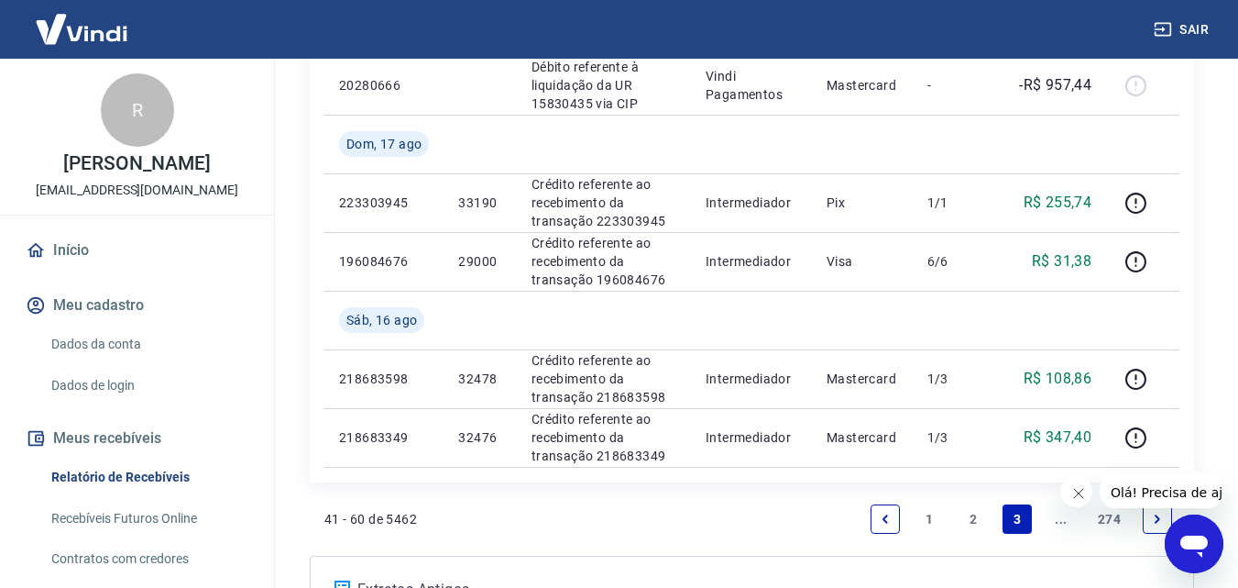
scroll to position [1555, 0]
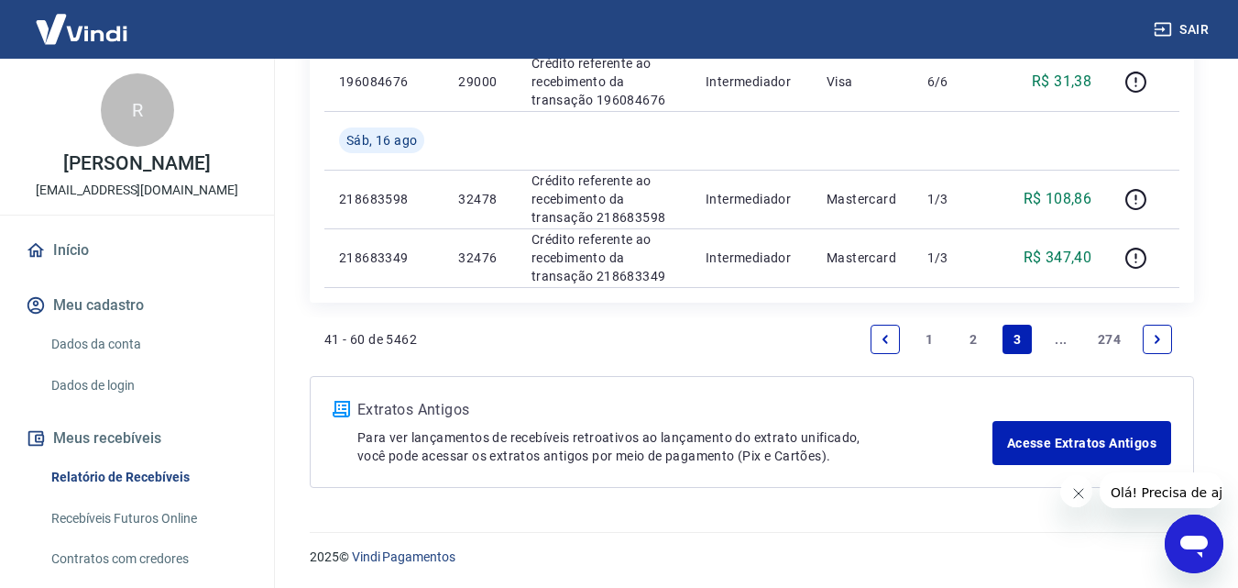
click at [877, 336] on link "Previous page" at bounding box center [885, 339] width 29 height 29
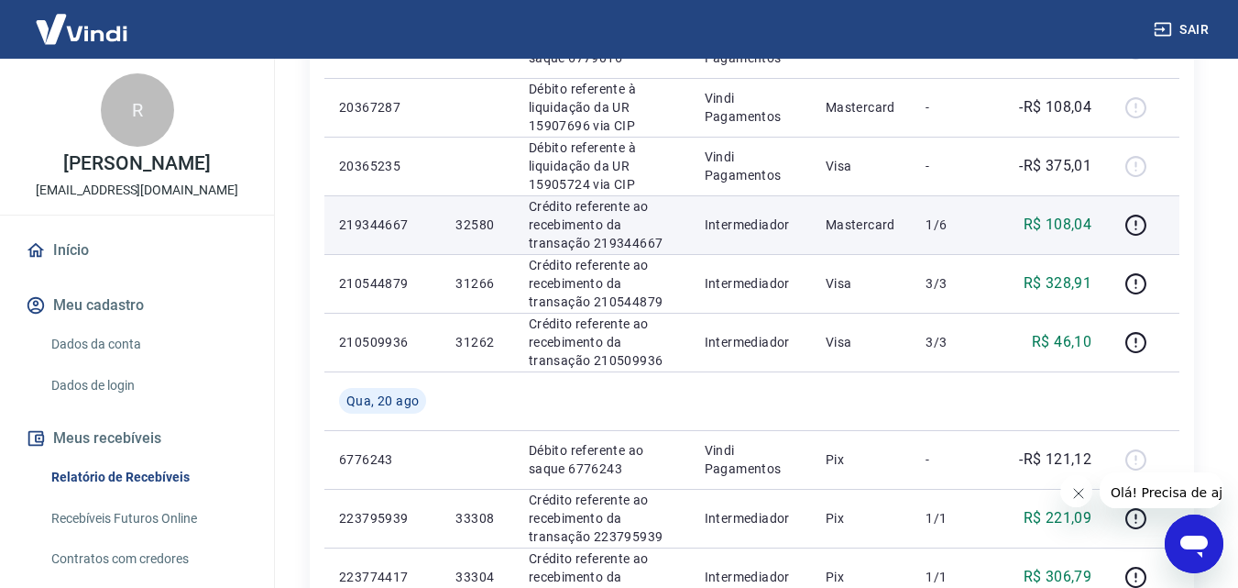
scroll to position [917, 0]
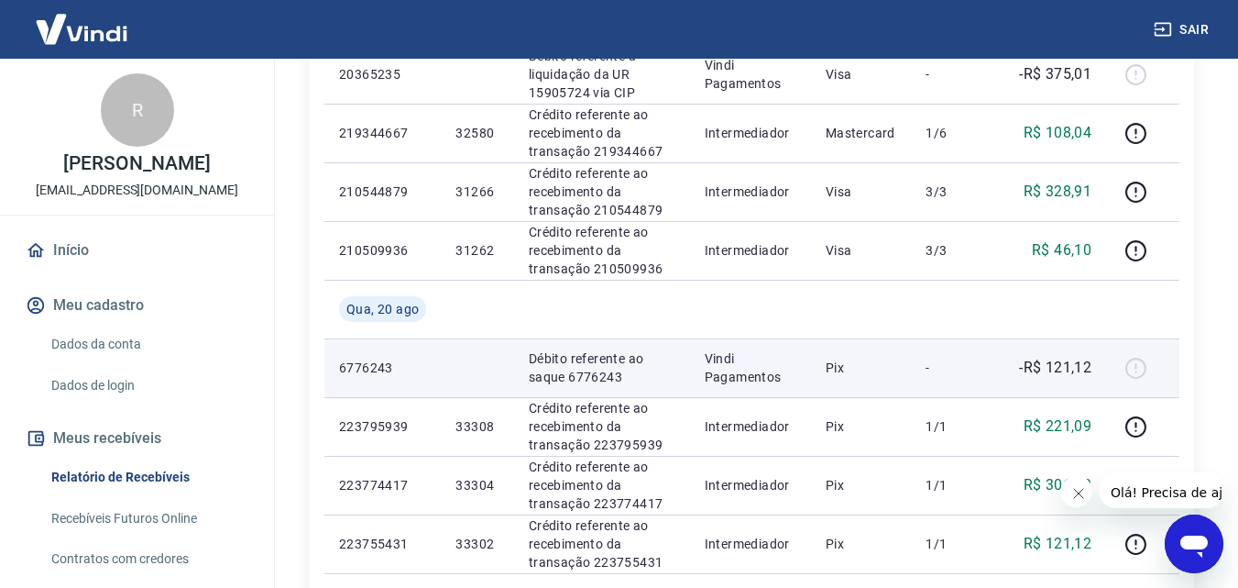
click at [1078, 354] on td "-R$ 121,12" at bounding box center [1052, 367] width 112 height 59
click at [1077, 363] on p "-R$ 121,12" at bounding box center [1055, 368] width 72 height 22
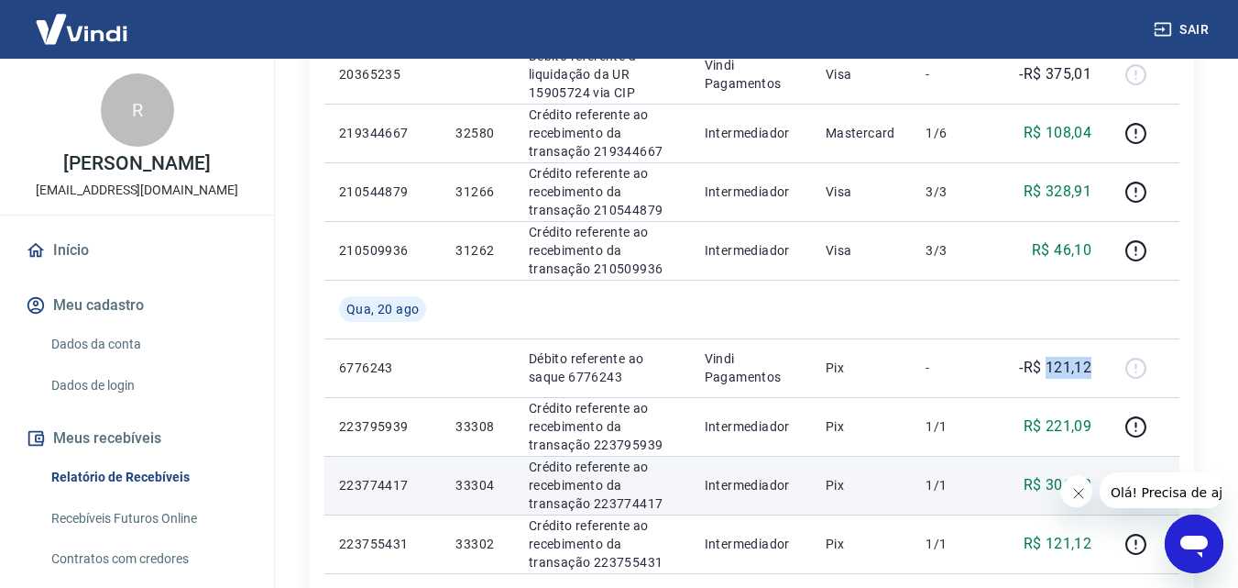
scroll to position [1100, 0]
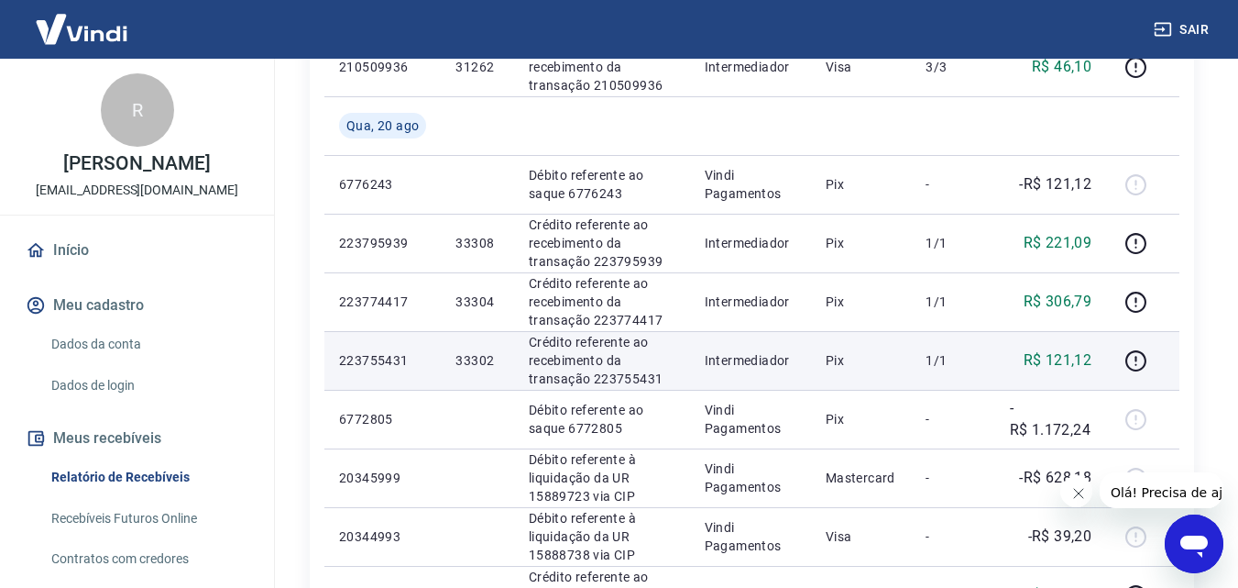
click at [1058, 359] on p "R$ 121,12" at bounding box center [1058, 360] width 69 height 22
click at [1057, 359] on p "R$ 121,12" at bounding box center [1058, 360] width 69 height 22
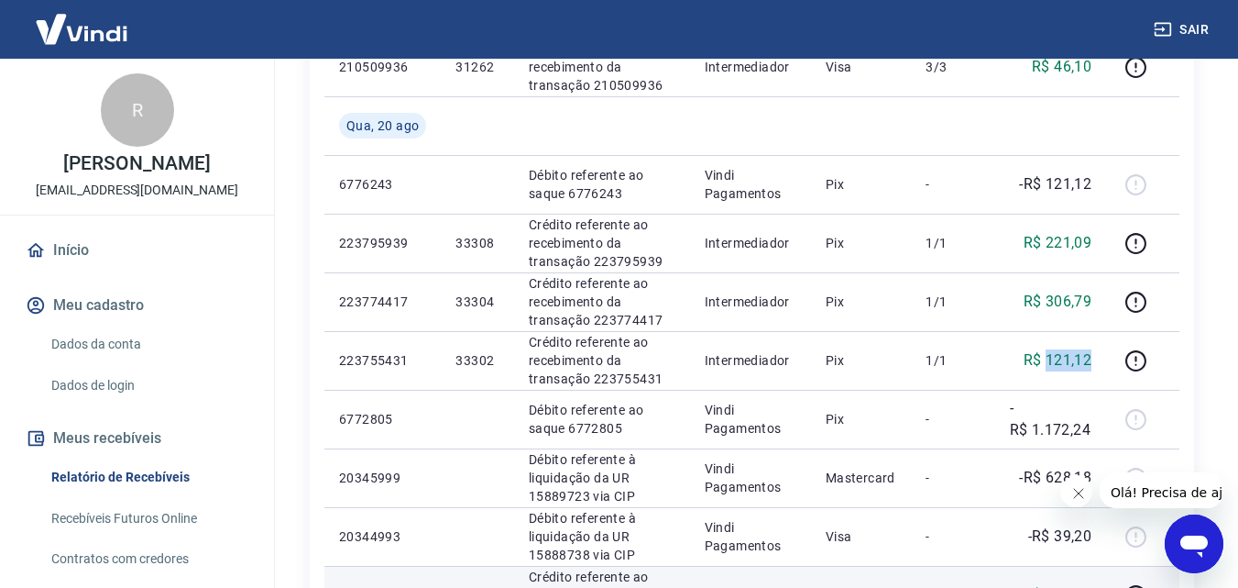
scroll to position [1283, 0]
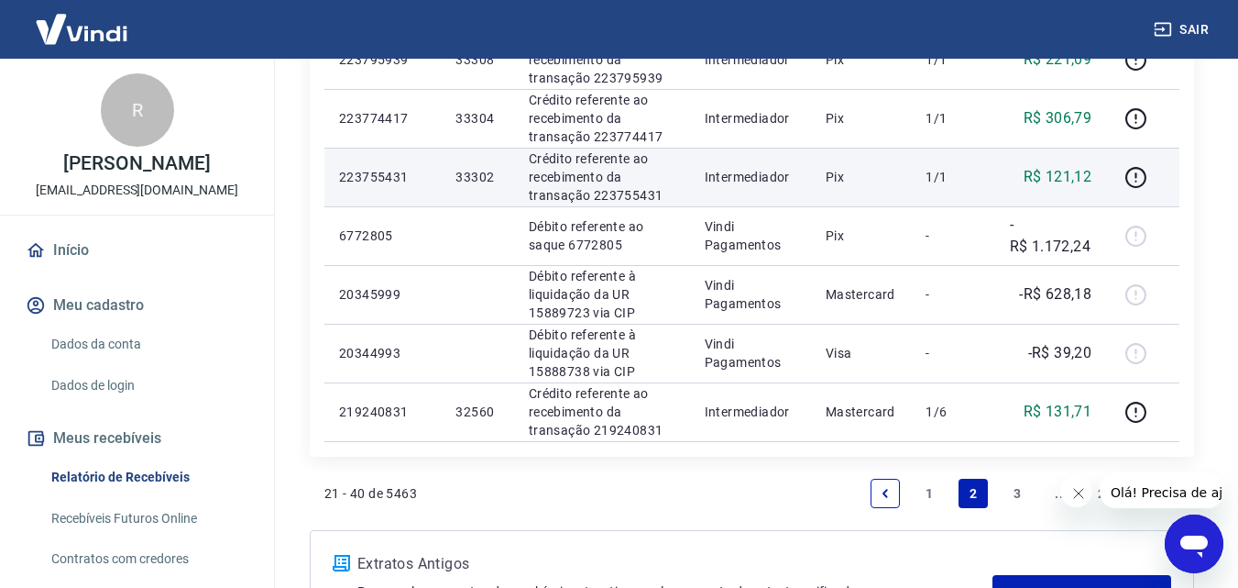
click at [483, 170] on p "33302" at bounding box center [477, 177] width 43 height 18
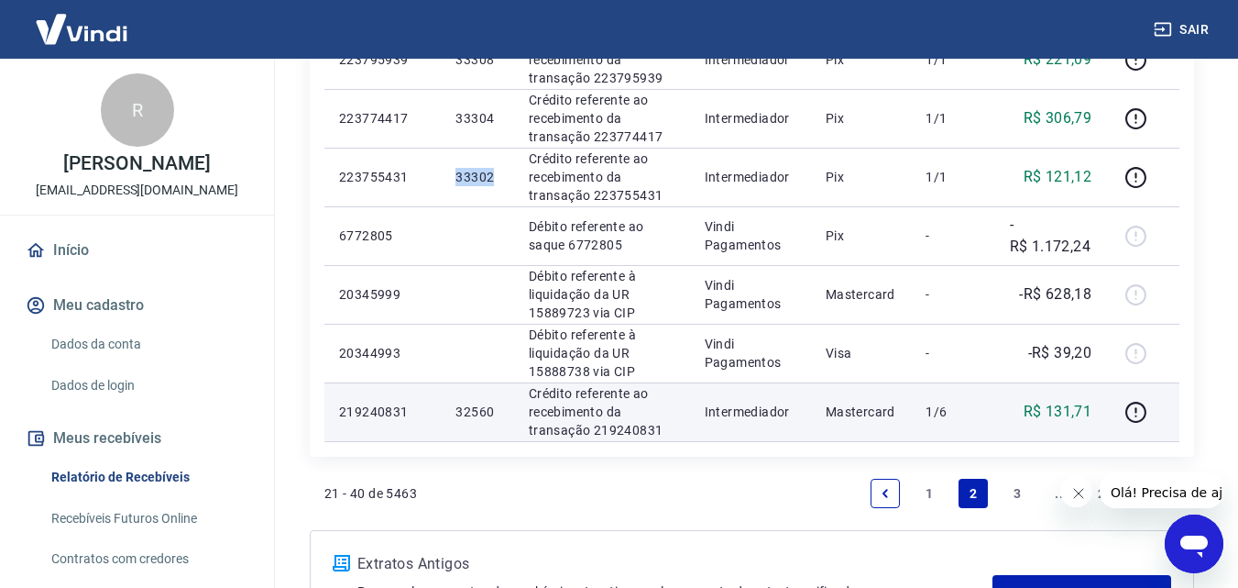
scroll to position [1437, 0]
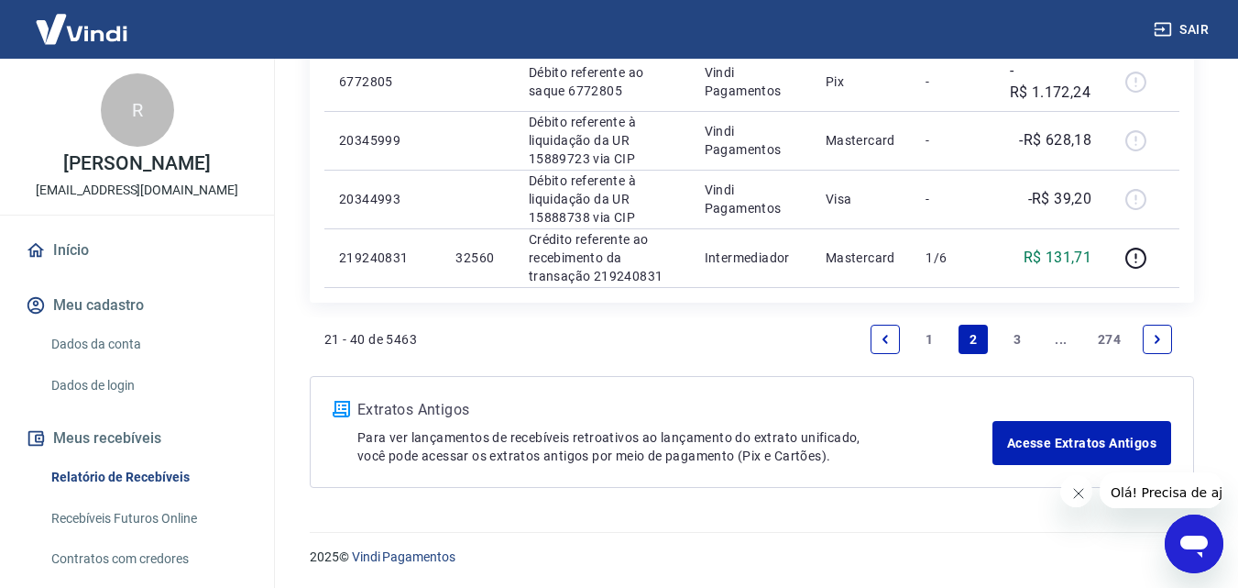
click at [1168, 341] on link "Next page" at bounding box center [1157, 339] width 29 height 29
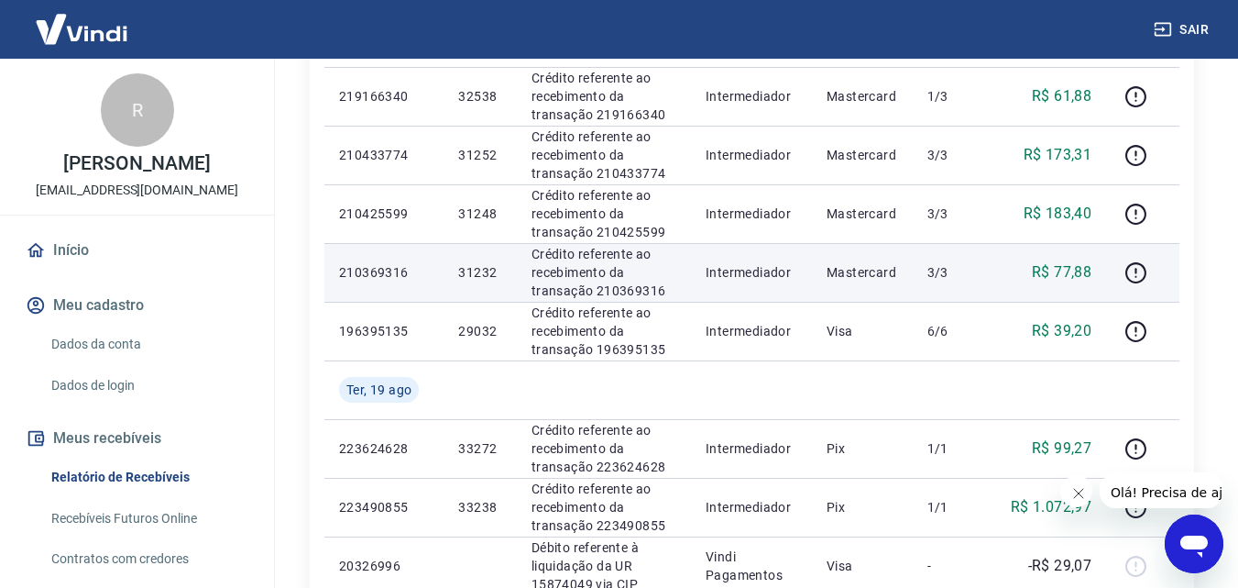
scroll to position [550, 0]
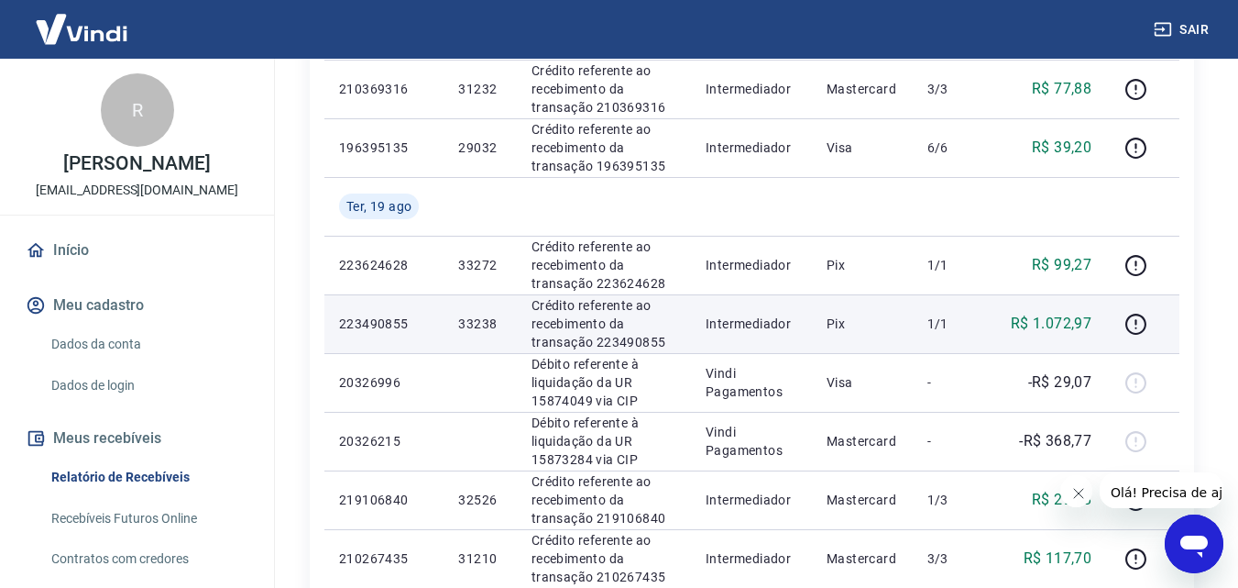
click at [1073, 320] on p "R$ 1.072,97" at bounding box center [1051, 324] width 81 height 22
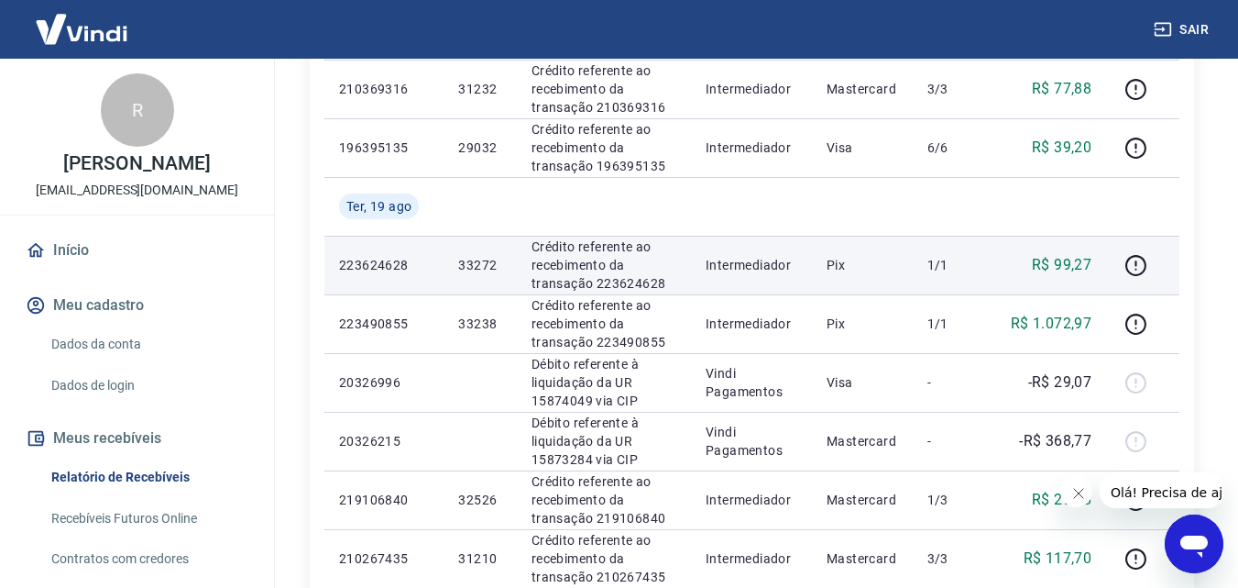
click at [1072, 262] on p "R$ 99,27" at bounding box center [1062, 265] width 60 height 22
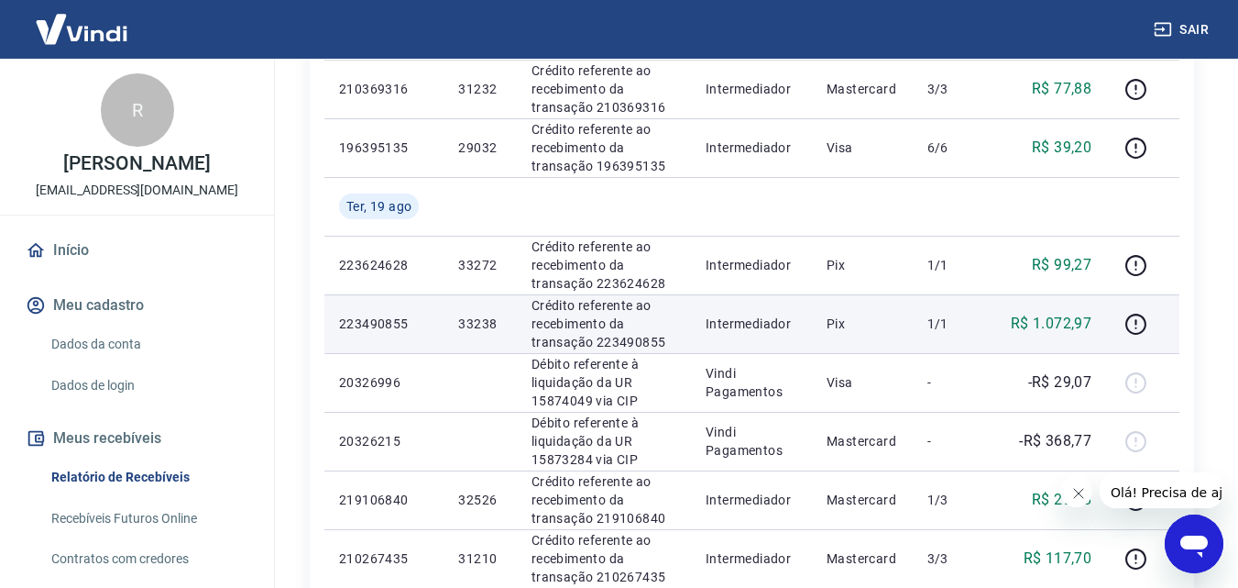
click at [1050, 327] on p "R$ 1.072,97" at bounding box center [1051, 324] width 81 height 22
click at [468, 325] on p "33238" at bounding box center [479, 323] width 43 height 18
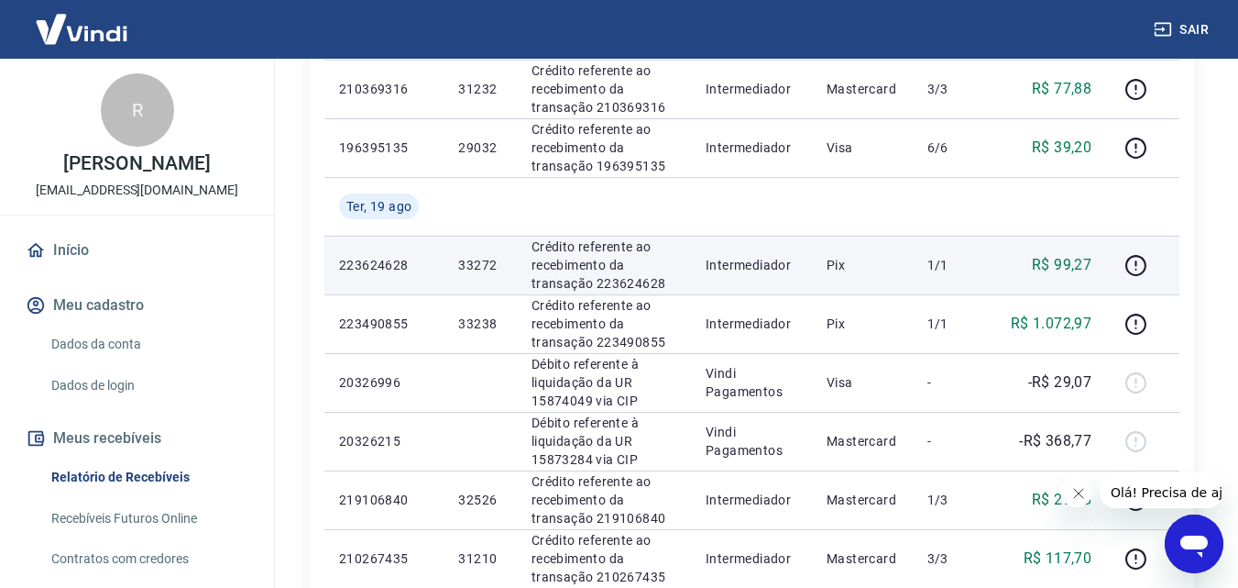
click at [467, 262] on p "33272" at bounding box center [479, 265] width 43 height 18
